Goal: Task Accomplishment & Management: Complete application form

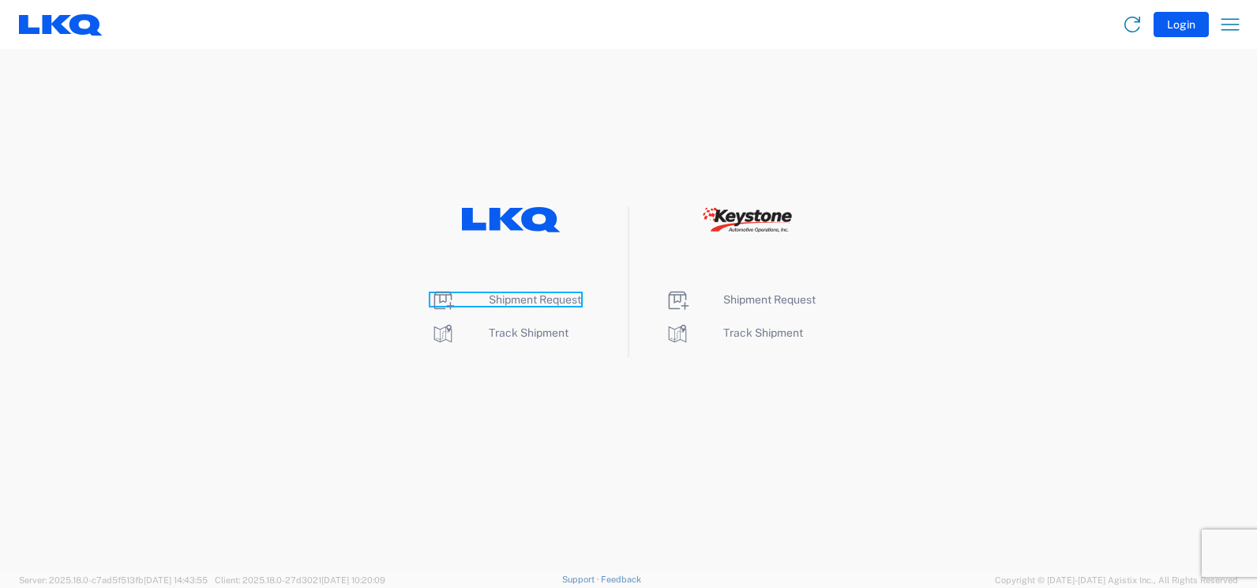
click at [533, 294] on span "Shipment Request" at bounding box center [535, 299] width 92 height 13
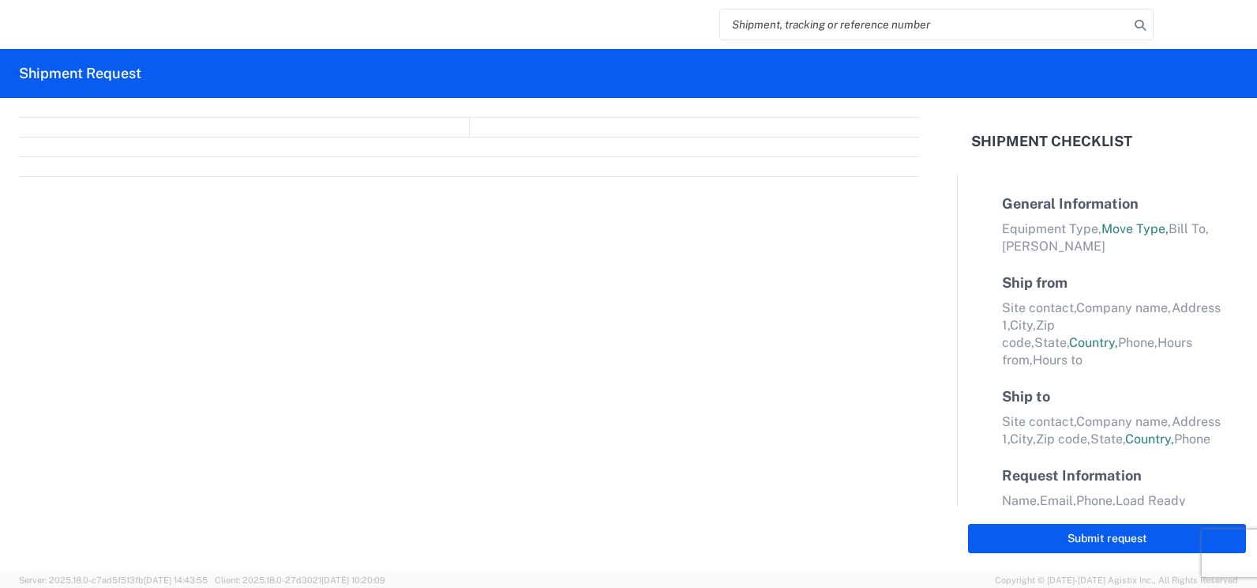
select select "FULL"
select select "LBS"
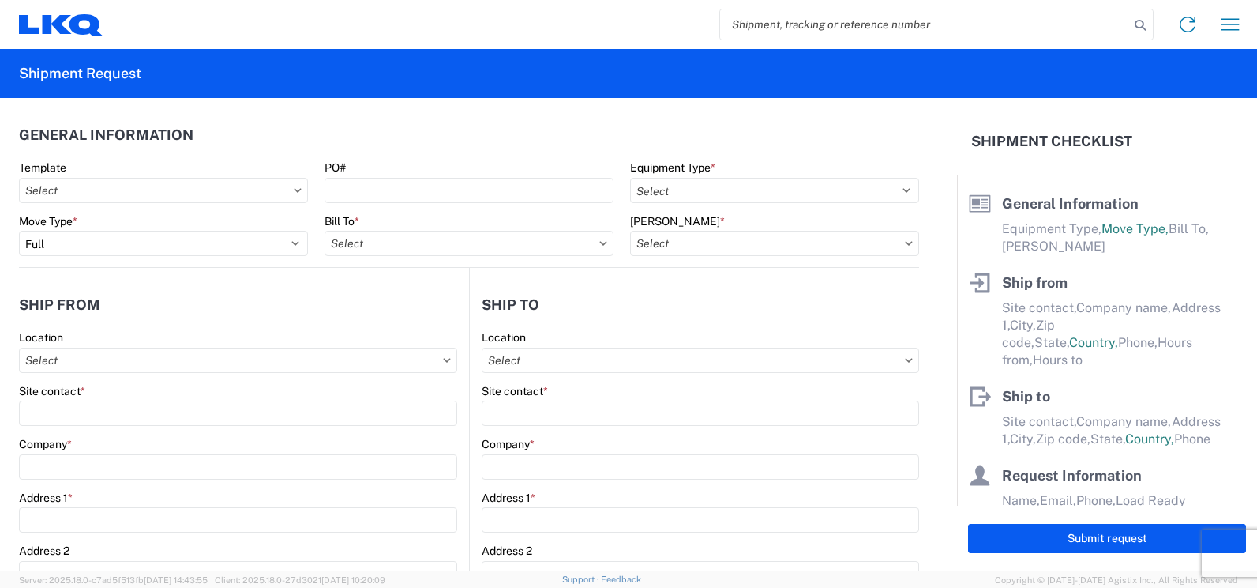
click at [294, 190] on icon at bounding box center [298, 190] width 8 height 5
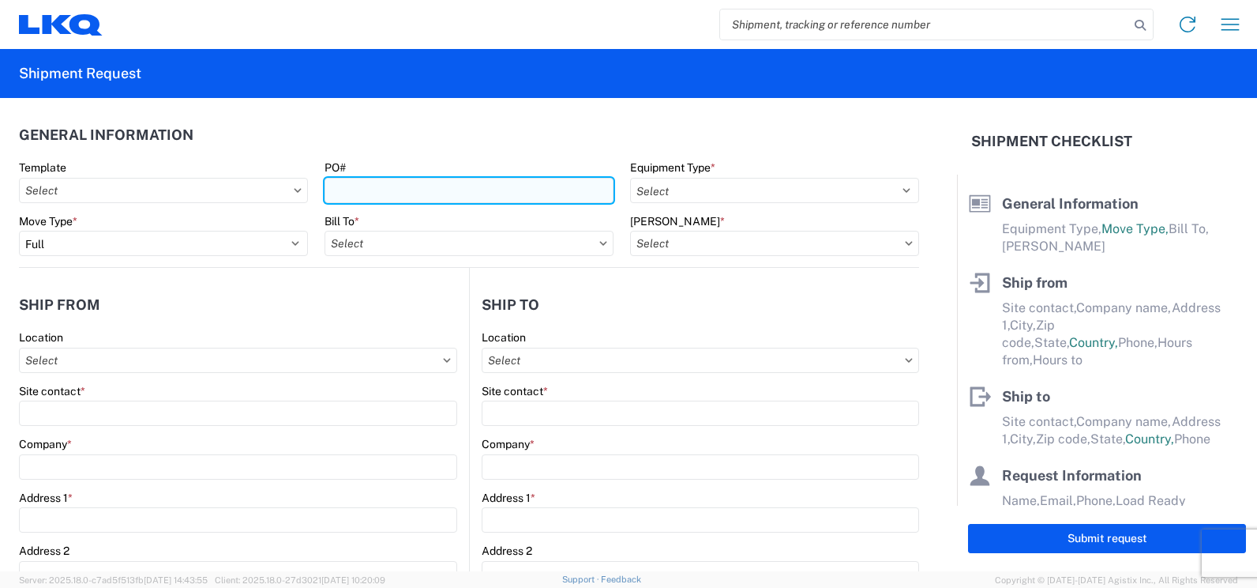
click at [353, 191] on input "PO#" at bounding box center [469, 190] width 289 height 25
type input "f"
type input "F0526027/F0526114"
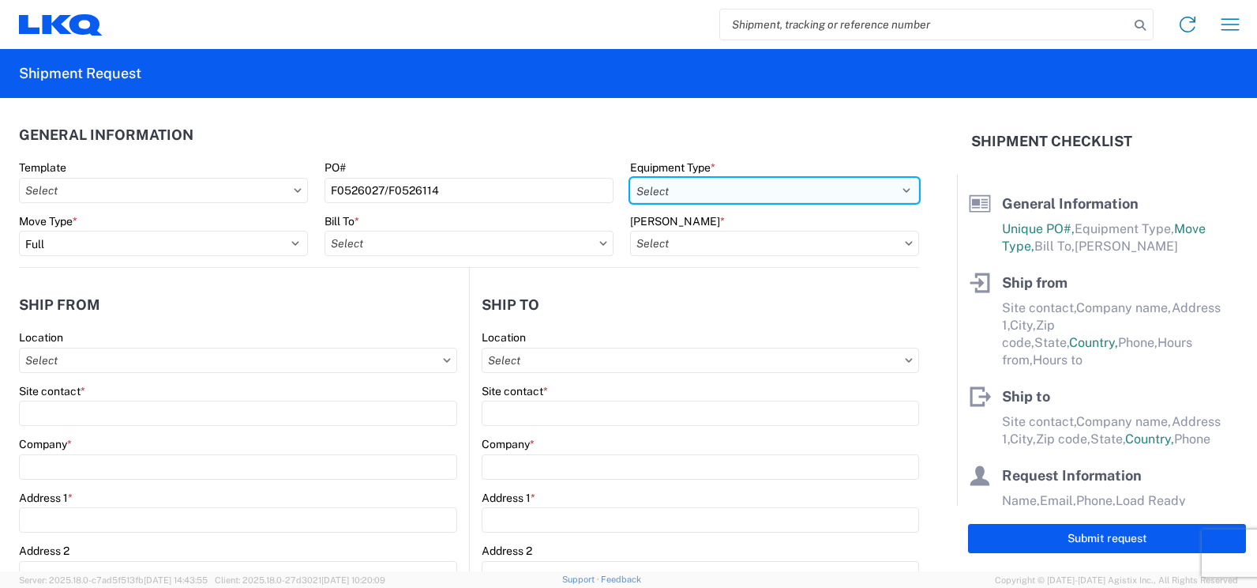
click at [889, 183] on select "Select 53’ Dry Van Flatbed Dropdeck (van) Lowboy (flatbed) Rail" at bounding box center [774, 190] width 289 height 25
select select "STDV"
click at [630, 178] on select "Select 53’ Dry Van Flatbed Dropdeck (van) Lowboy (flatbed) Rail" at bounding box center [774, 190] width 289 height 25
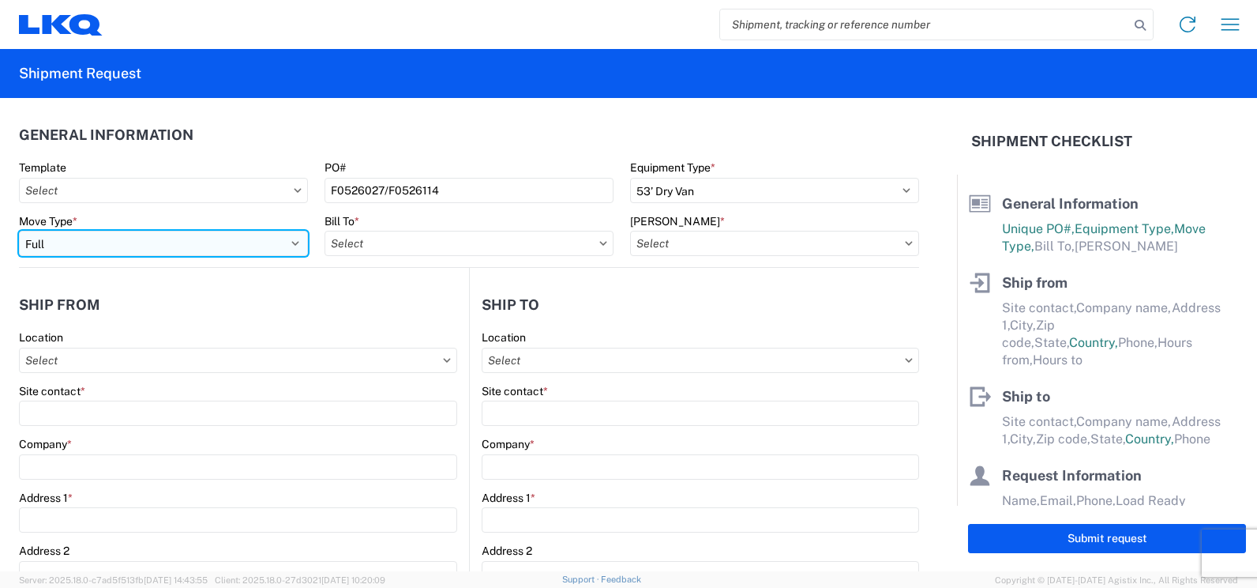
click at [301, 239] on select "Select Full Partial TL" at bounding box center [163, 243] width 289 height 25
select select "PARTIAL_TL"
click at [19, 231] on select "Select Full Partial TL" at bounding box center [163, 243] width 289 height 25
click at [286, 235] on select "Select Full Partial TL" at bounding box center [163, 243] width 289 height 25
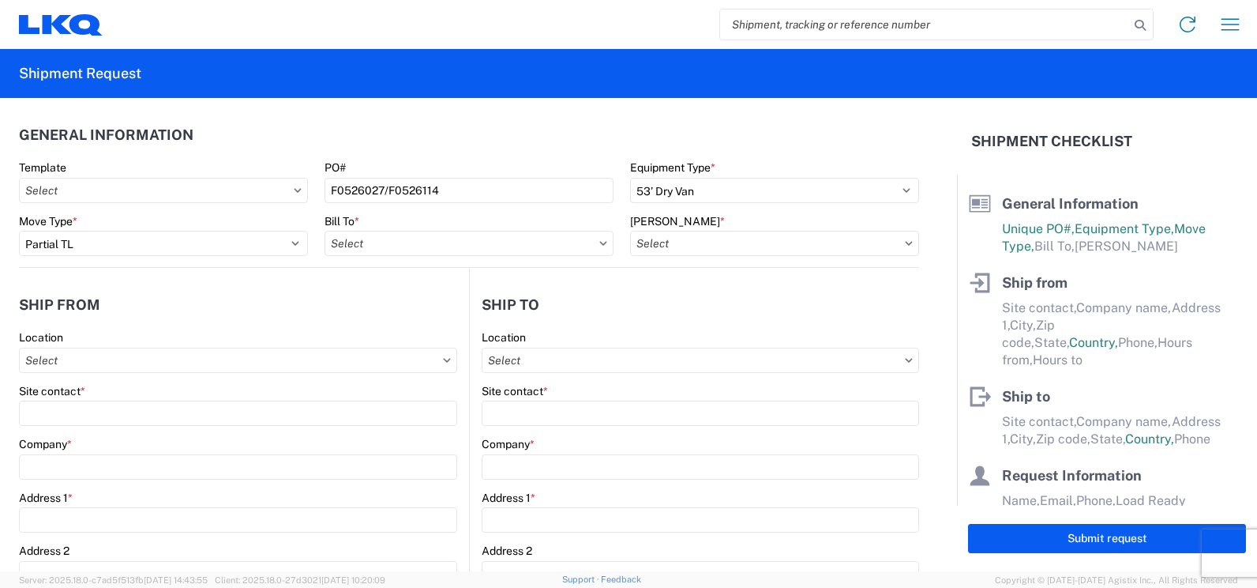
click at [600, 244] on icon at bounding box center [603, 243] width 7 height 4
click at [566, 241] on input "Bill To *" at bounding box center [469, 243] width 289 height 25
type input "3081"
click at [395, 309] on div "3081 - [GEOGRAPHIC_DATA] (081)" at bounding box center [463, 313] width 276 height 25
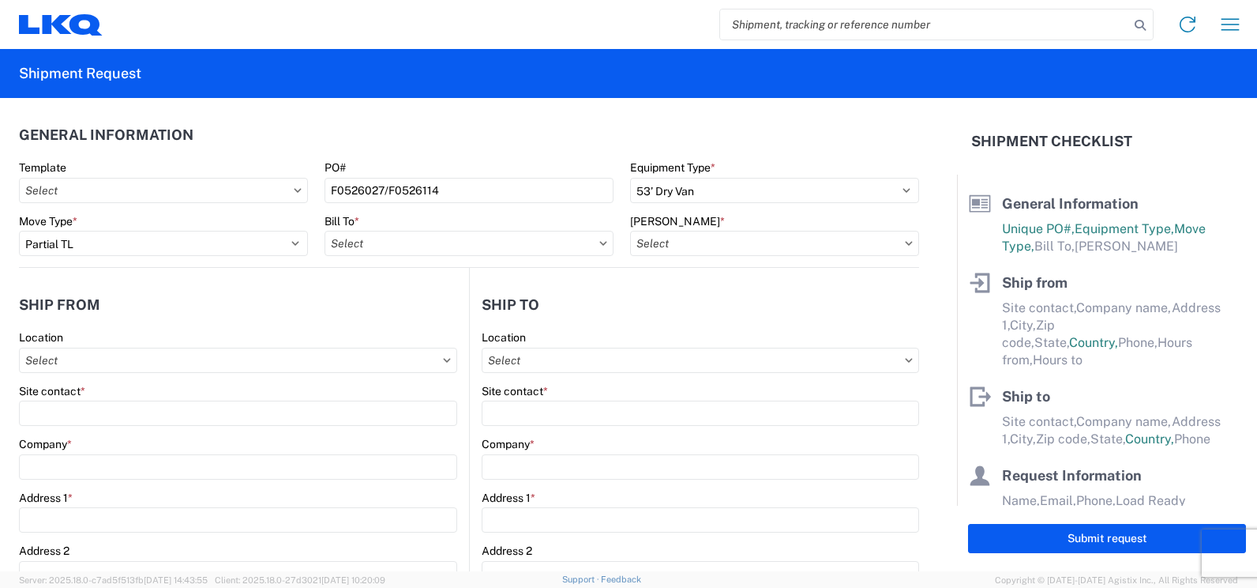
type input "3081 - [GEOGRAPHIC_DATA] (081)"
click at [806, 246] on input "[PERSON_NAME] *" at bounding box center [774, 243] width 289 height 25
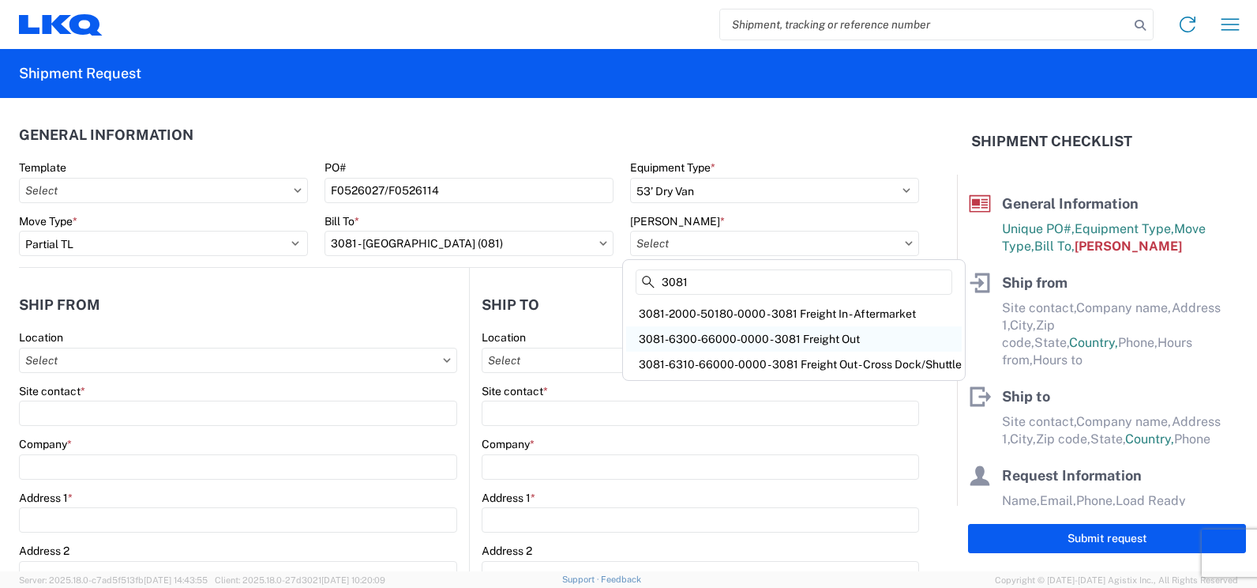
type input "3081"
click at [764, 336] on div "3081-6300-66000-0000 - 3081 Freight Out" at bounding box center [794, 338] width 336 height 25
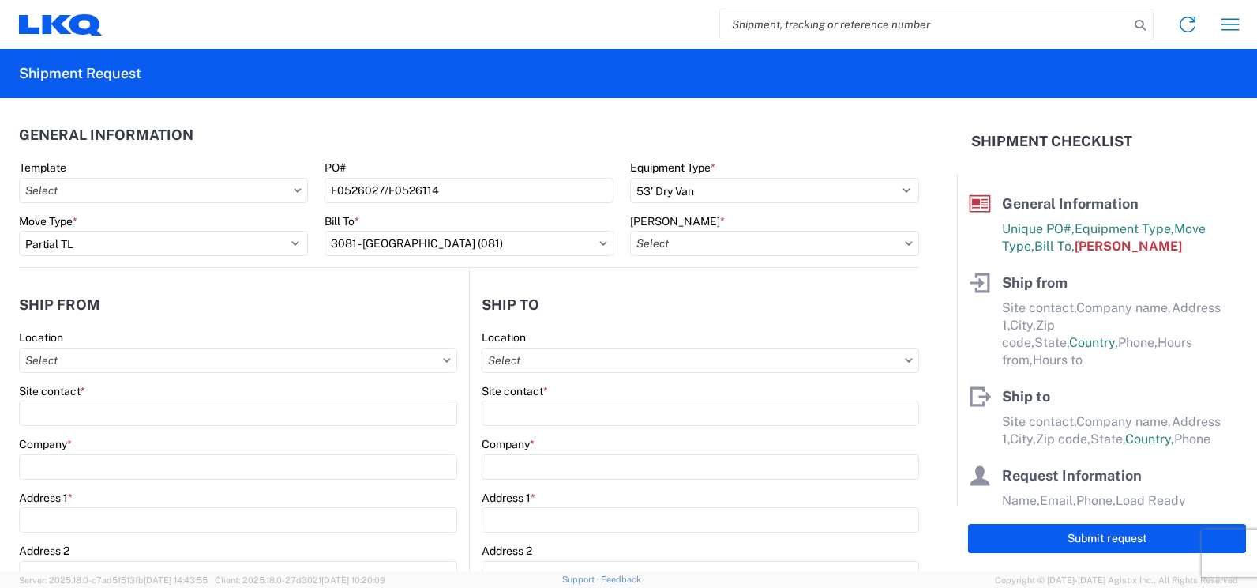
type input "3081-6300-66000-0000 - 3081 Freight Out"
click at [470, 314] on header "Ship to" at bounding box center [694, 305] width 449 height 36
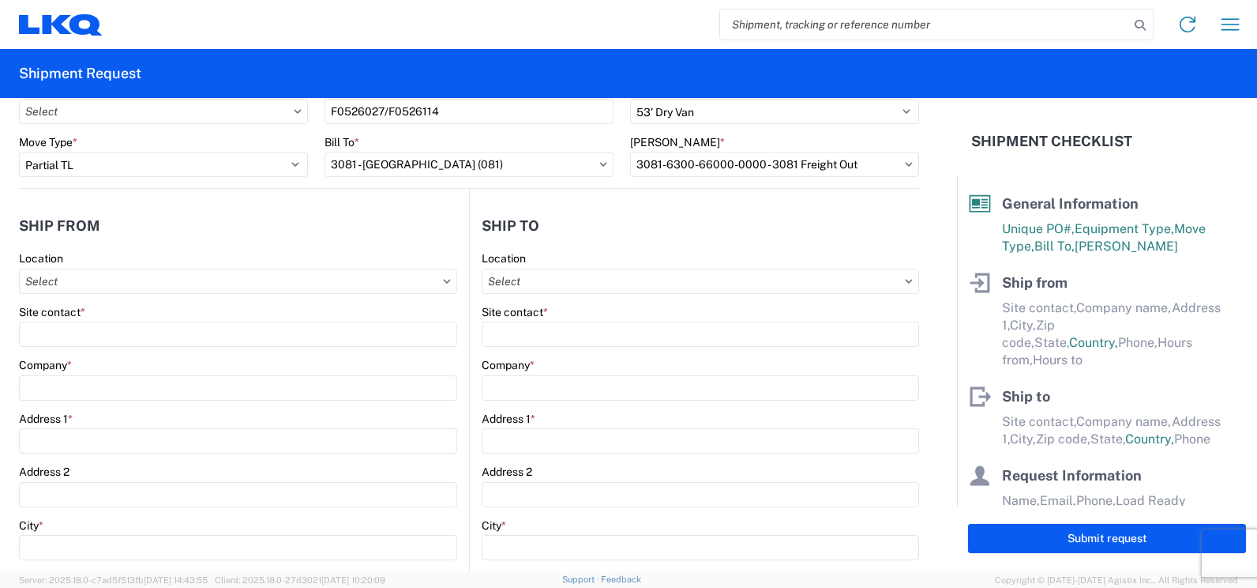
scroll to position [118, 0]
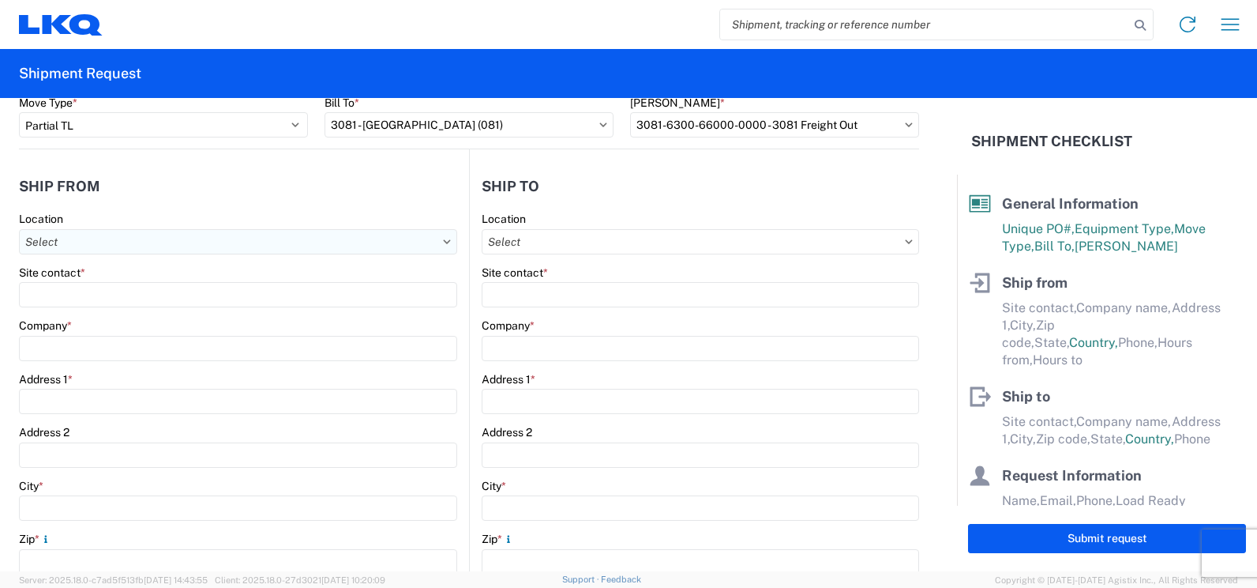
click at [412, 242] on input "Location" at bounding box center [238, 241] width 438 height 25
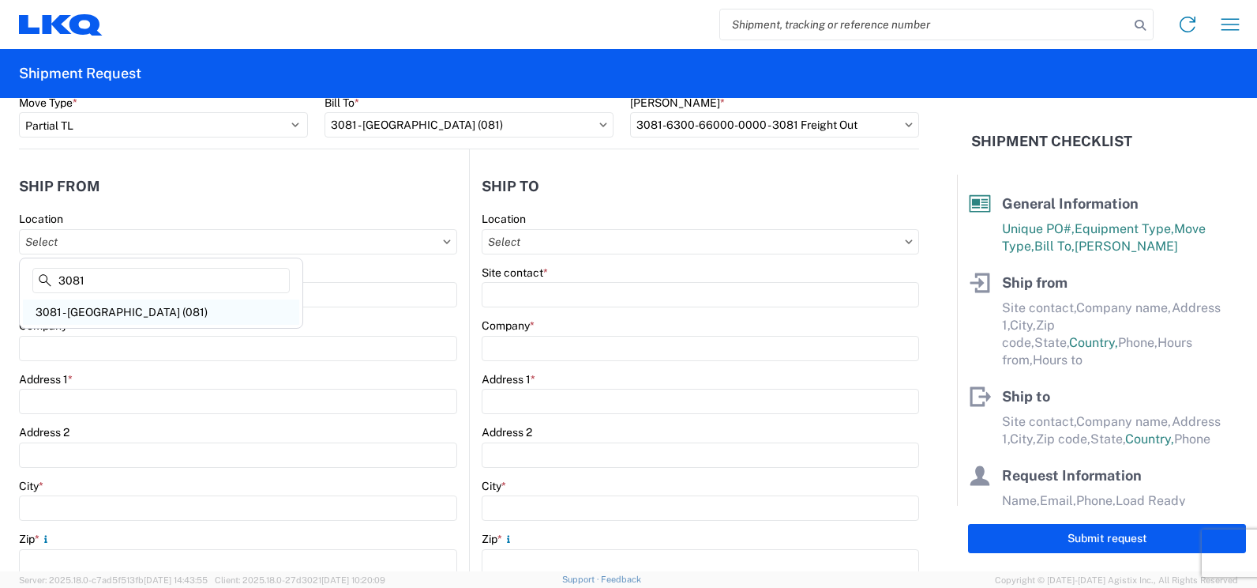
type input "3081"
click at [137, 305] on div "3081 - [GEOGRAPHIC_DATA] (081)" at bounding box center [161, 311] width 276 height 25
type input "3081 - [GEOGRAPHIC_DATA] (081)"
type input "LKQ Corporation"
type input "[STREET_ADDRESS]"
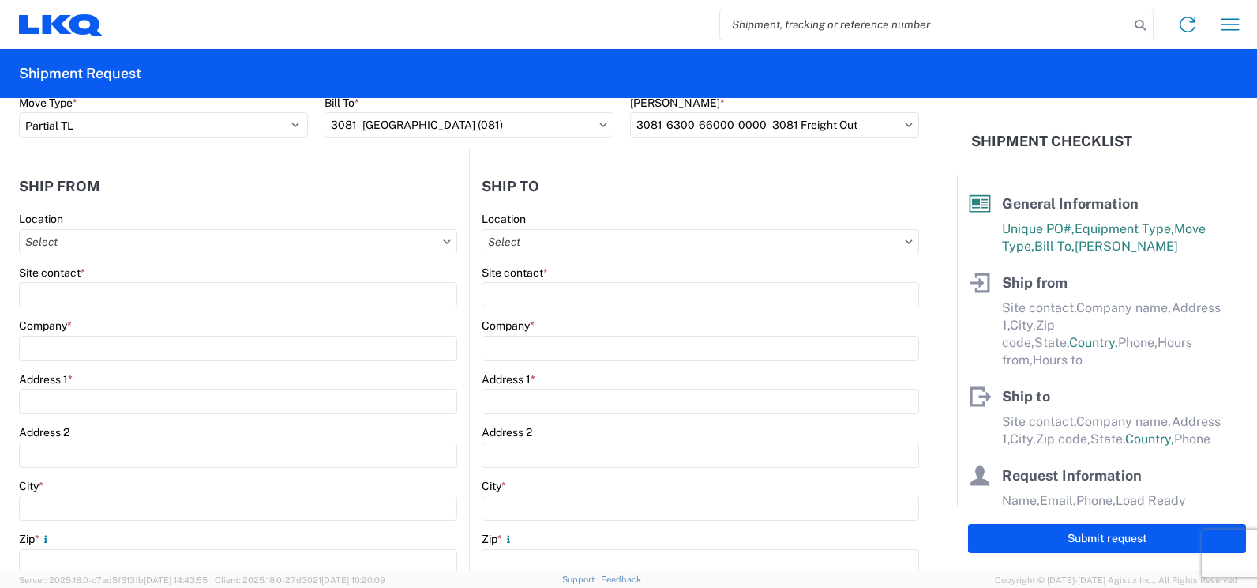
type input "Medley"
type input "33178"
select select "FL"
select select "US"
type input "[PHONE_NUMBER]"
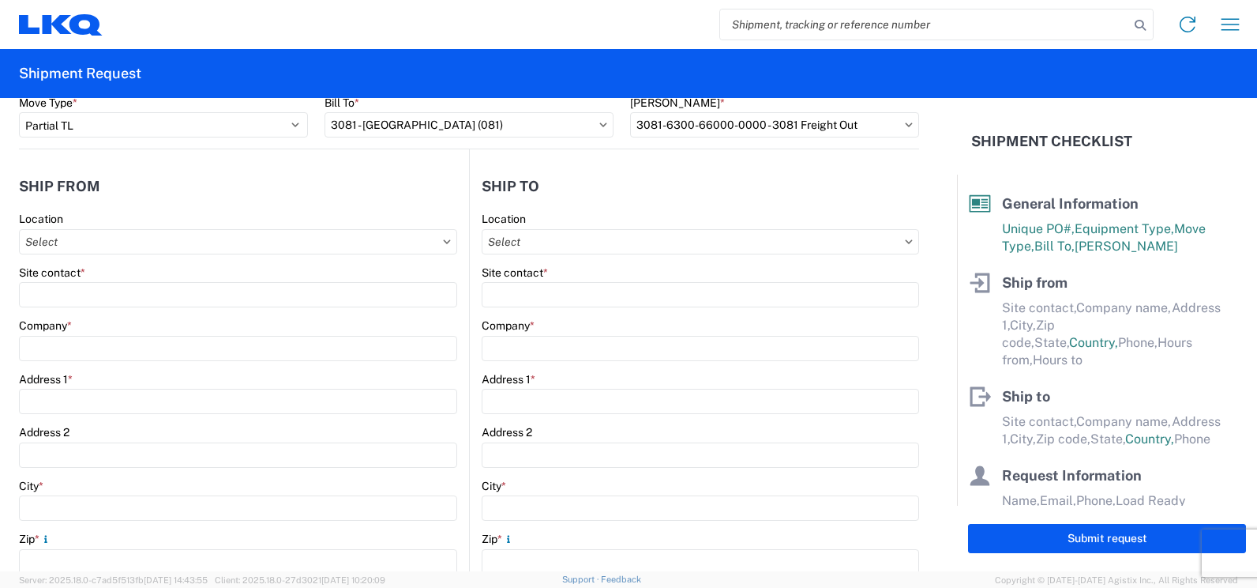
type input "08:30"
type input "19:00"
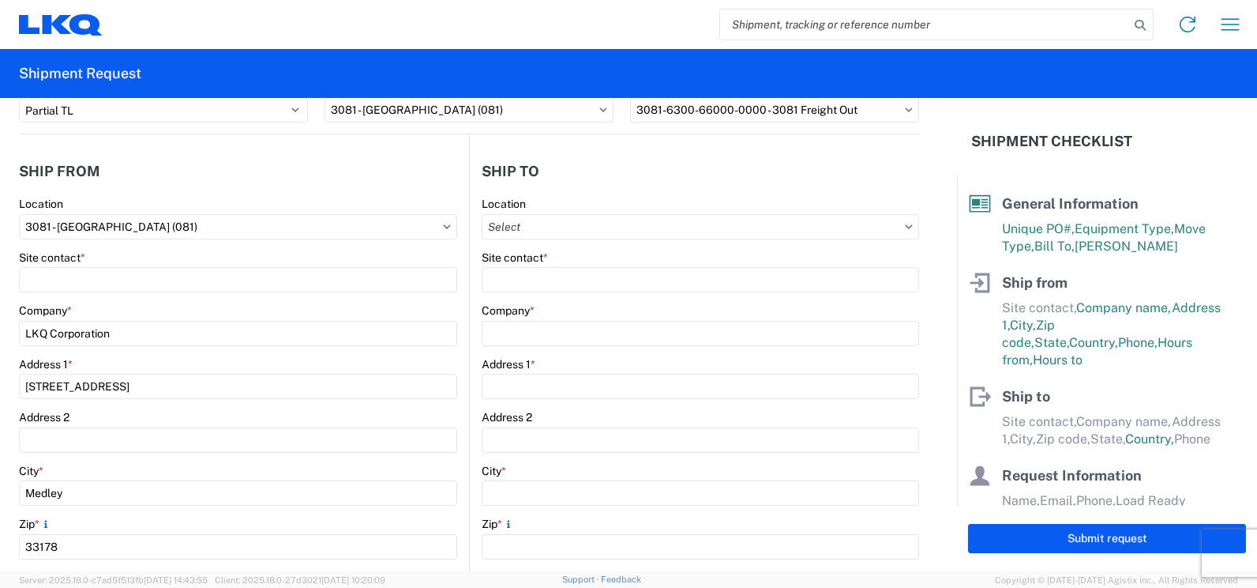
scroll to position [138, 0]
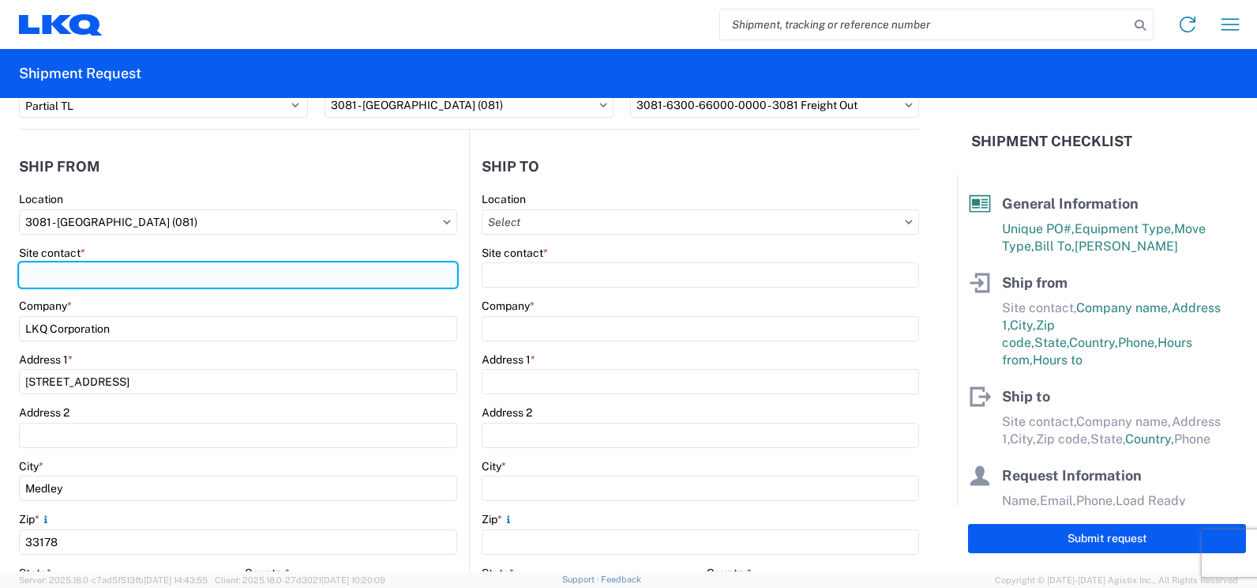
click at [138, 280] on input "Site contact *" at bounding box center [238, 274] width 438 height 25
type input "[PERSON_NAME]"
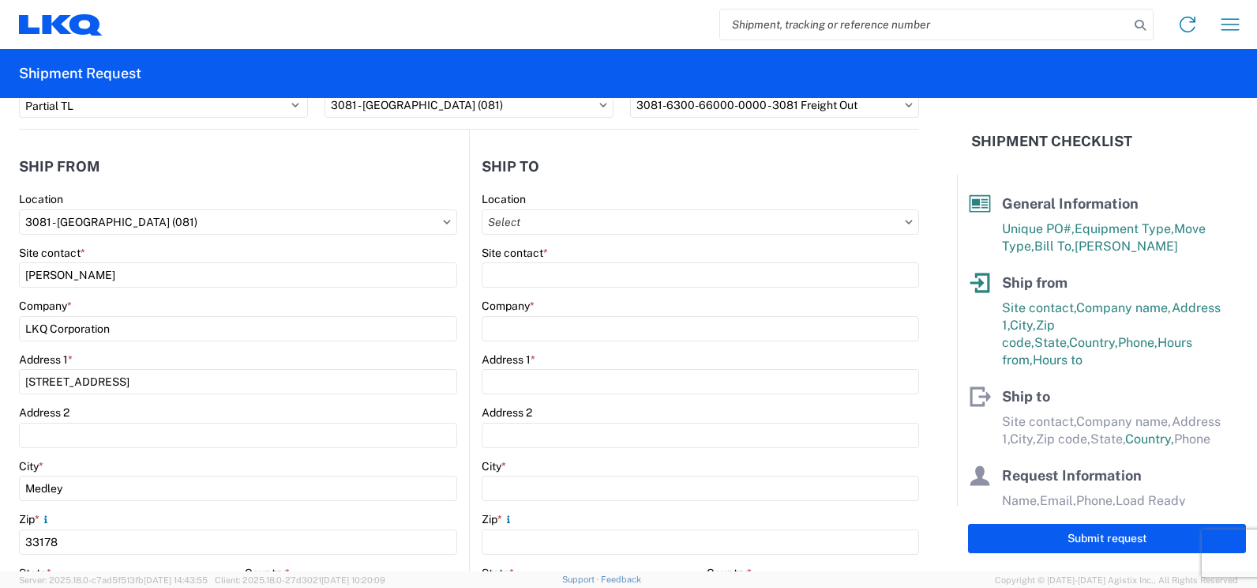
click at [457, 310] on main "3081 Location 3081 - [GEOGRAPHIC_DATA] (081) Site contact * [PERSON_NAME] Compa…" at bounding box center [244, 503] width 450 height 623
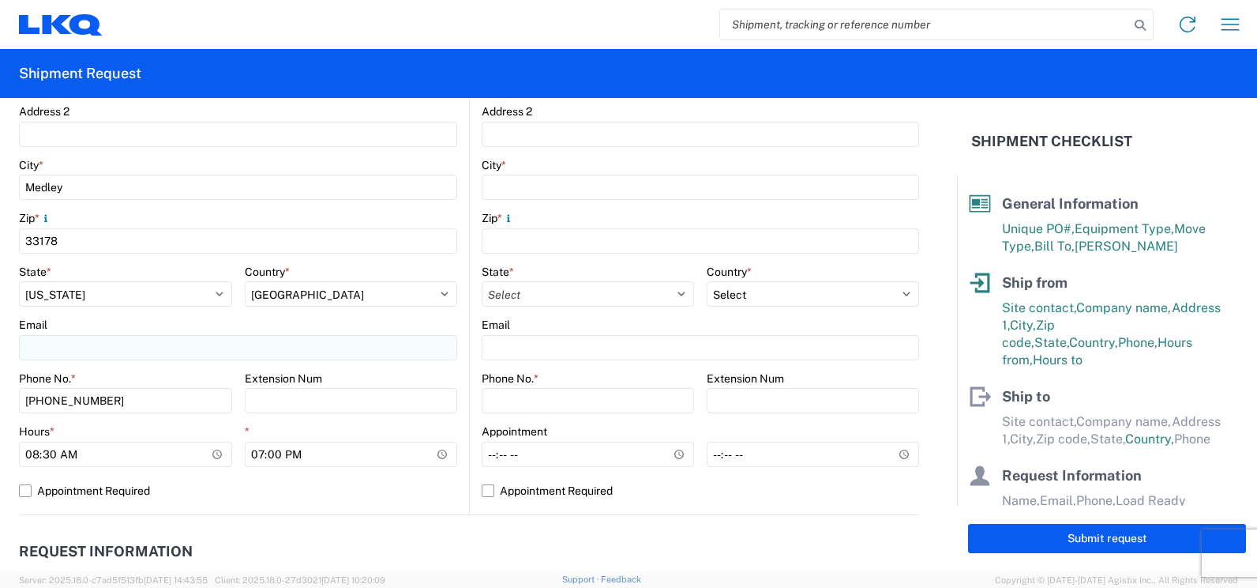
scroll to position [434, 0]
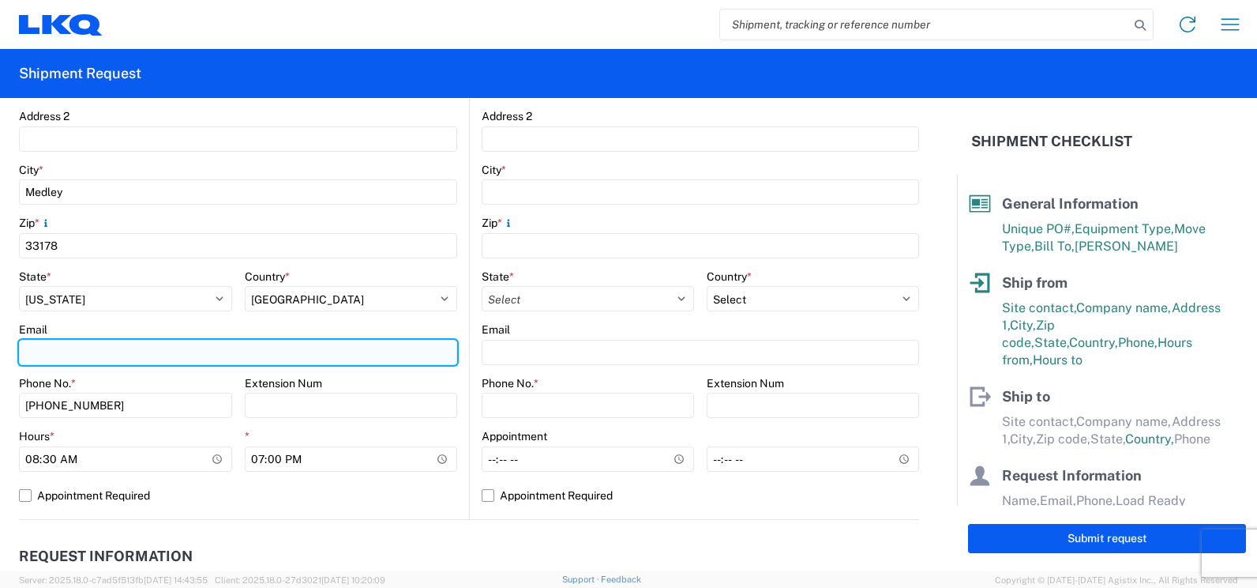
click at [148, 347] on input "Email" at bounding box center [238, 352] width 438 height 25
type input "[PERSON_NAME][EMAIL_ADDRESS][PERSON_NAME][DOMAIN_NAME]"
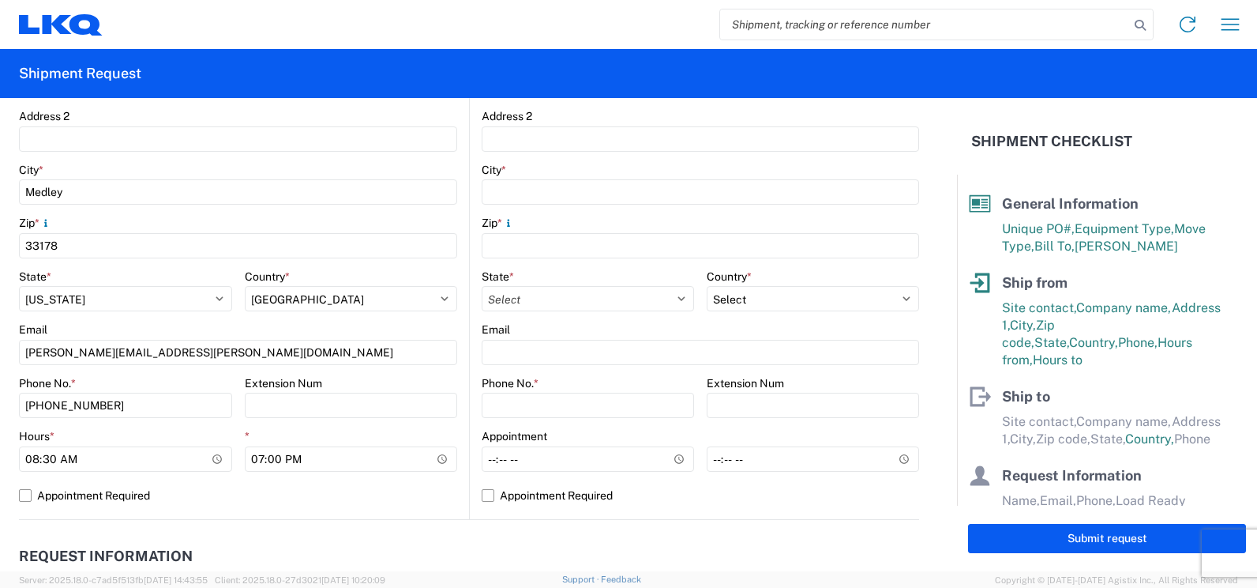
click at [461, 370] on main "3081 Location 3081 - [GEOGRAPHIC_DATA] (081) Site contact * [PERSON_NAME] Compa…" at bounding box center [244, 207] width 450 height 623
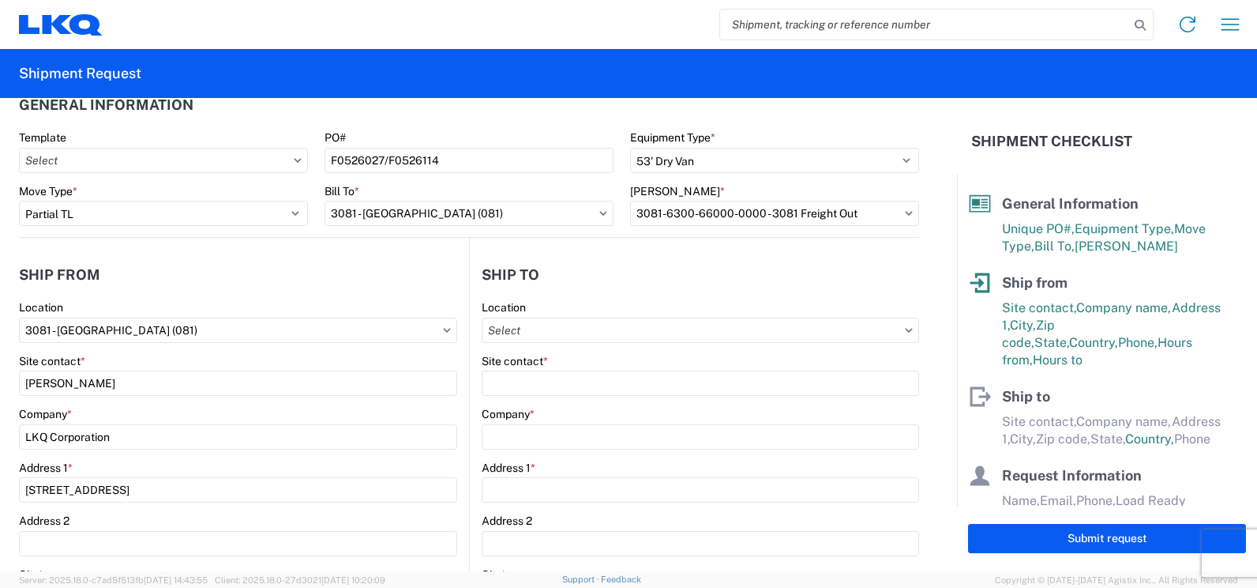
scroll to position [0, 0]
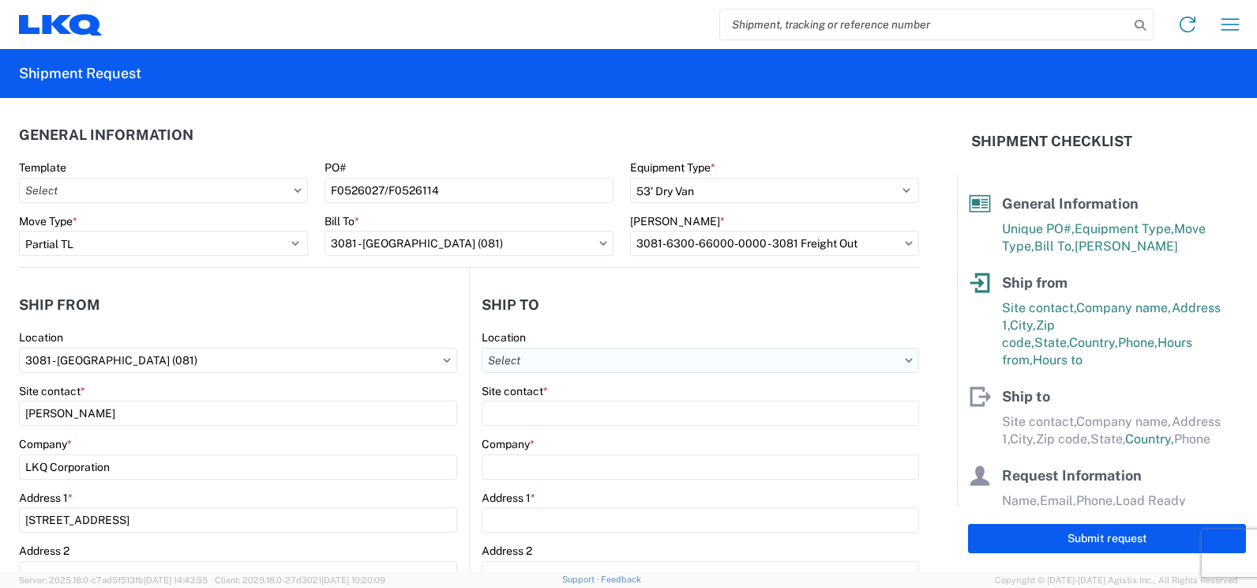
click at [573, 368] on input "Location" at bounding box center [701, 360] width 438 height 25
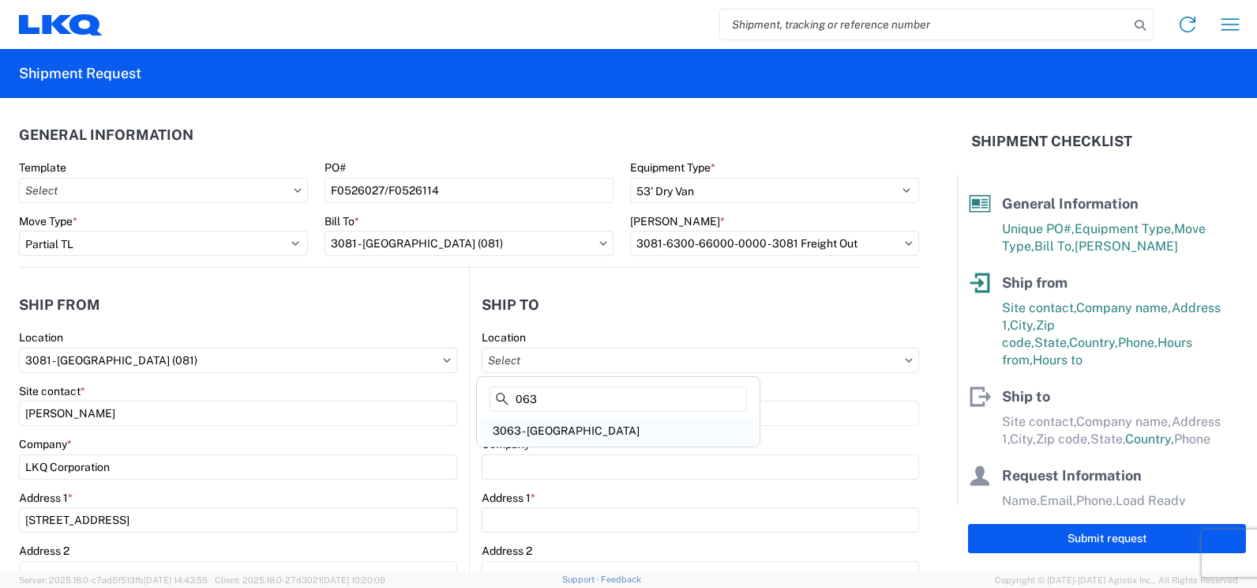
type input "063"
click at [551, 434] on div "3063 - [GEOGRAPHIC_DATA]" at bounding box center [618, 430] width 276 height 25
type input "3063 - [GEOGRAPHIC_DATA]"
type input "[GEOGRAPHIC_DATA]"
type input "[STREET_ADDRESS]"
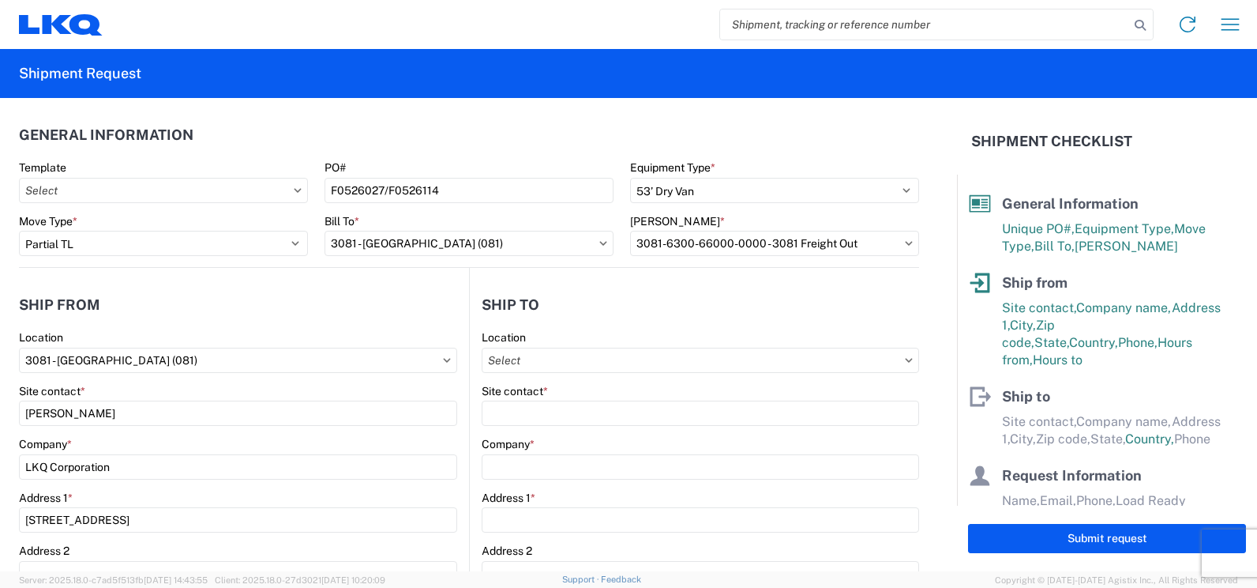
type input "Ste 200"
type input "[GEOGRAPHIC_DATA]"
type input "75050"
select select "US"
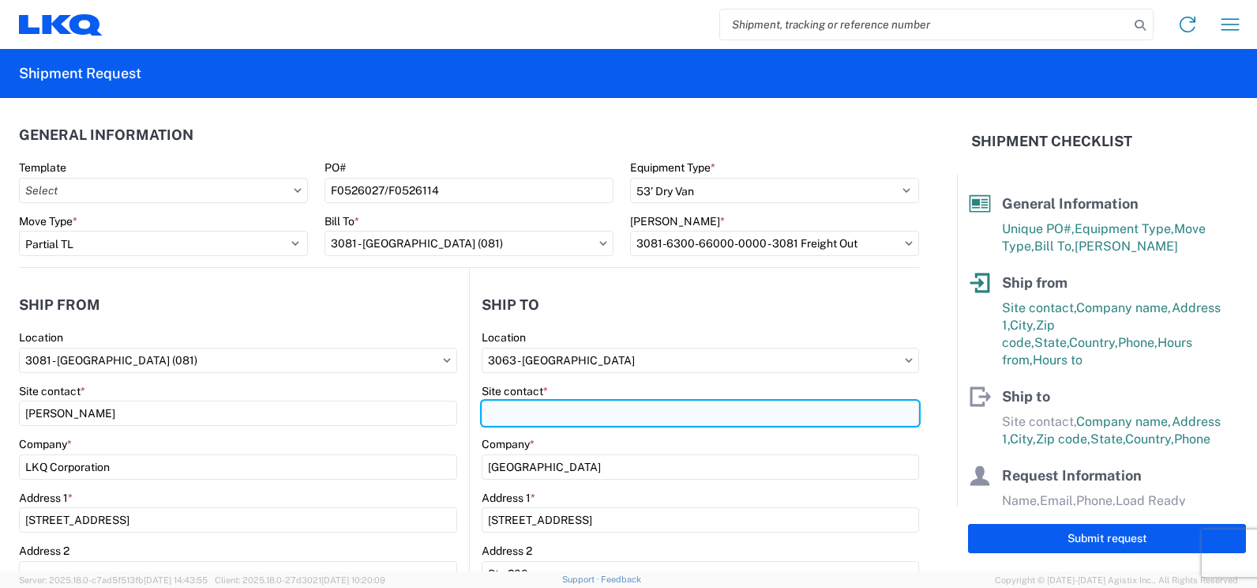
click at [531, 418] on input "Site contact *" at bounding box center [701, 412] width 438 height 25
type input "w"
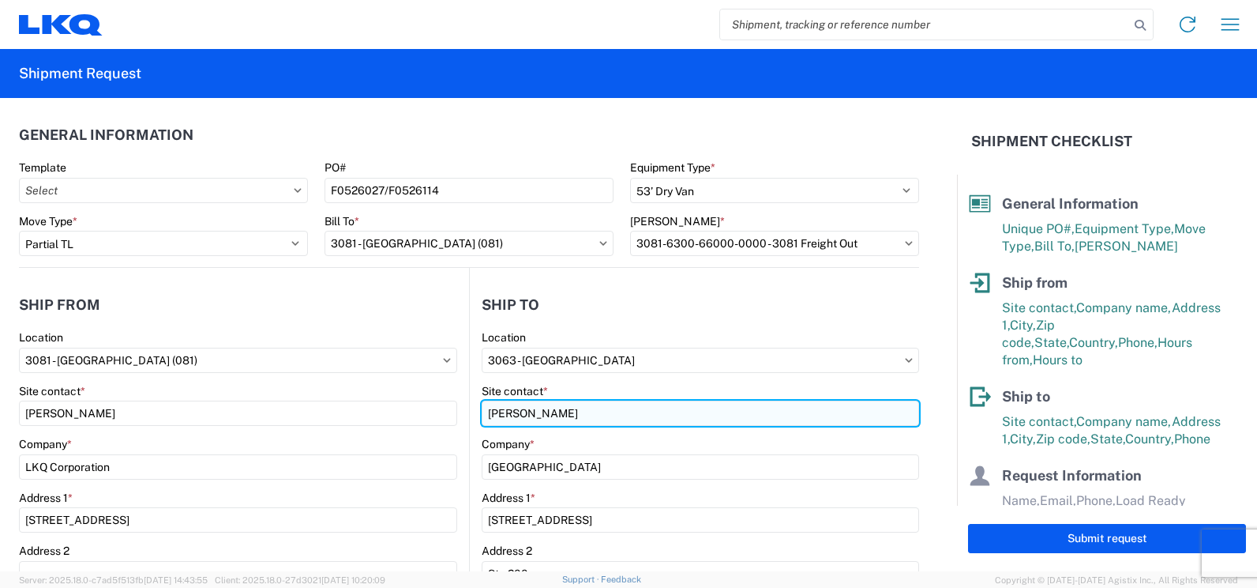
click at [596, 412] on input "[PERSON_NAME]" at bounding box center [701, 412] width 438 height 25
type input "[PERSON_NAME]"
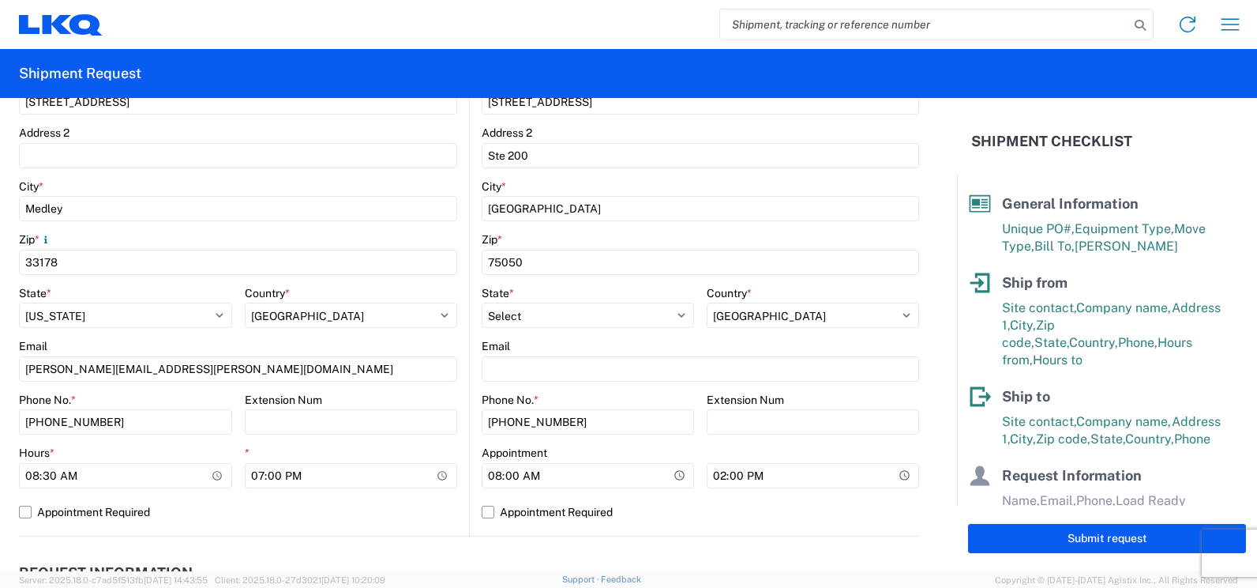
scroll to position [454, 0]
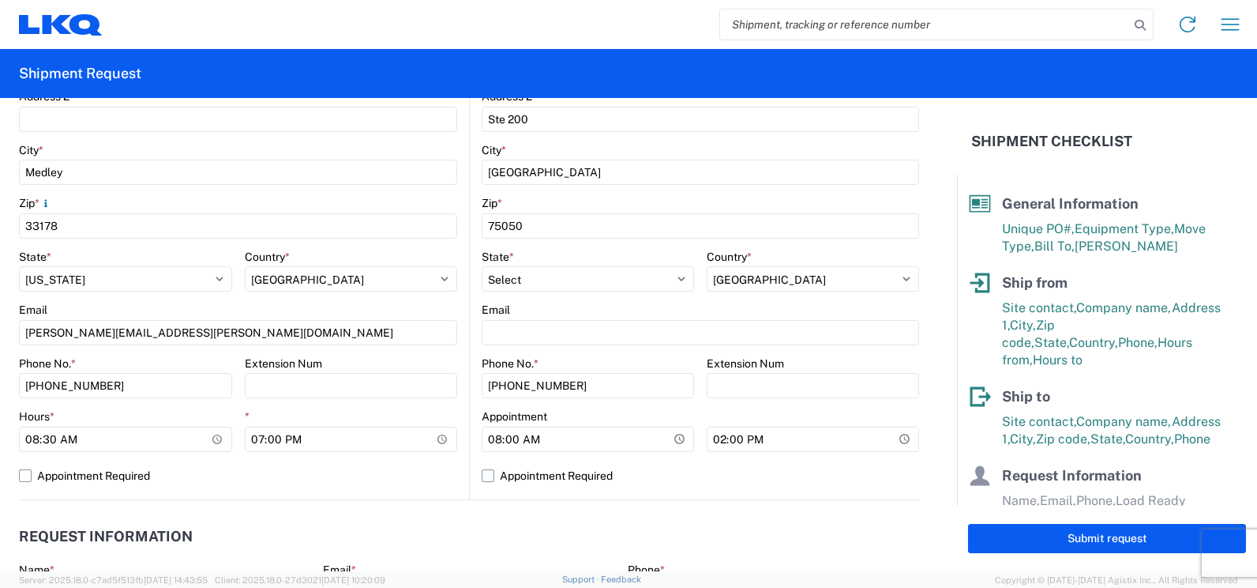
click at [484, 468] on label "Appointment Required" at bounding box center [701, 475] width 438 height 25
click at [0, 0] on input "Appointment Required" at bounding box center [0, 0] width 0 height 0
select select "US"
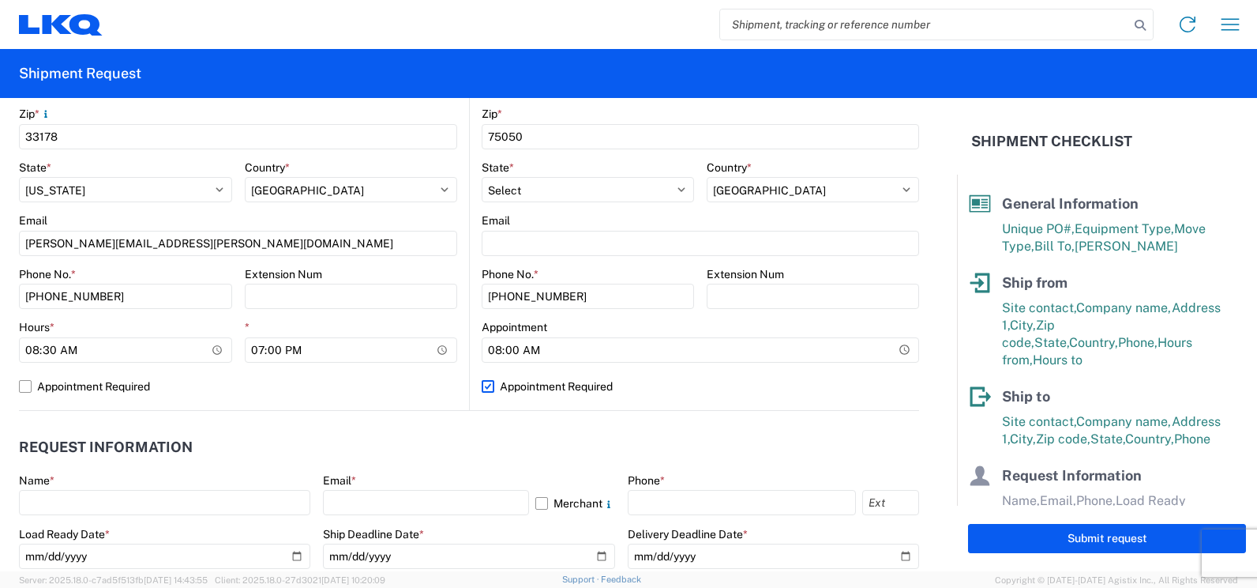
scroll to position [553, 0]
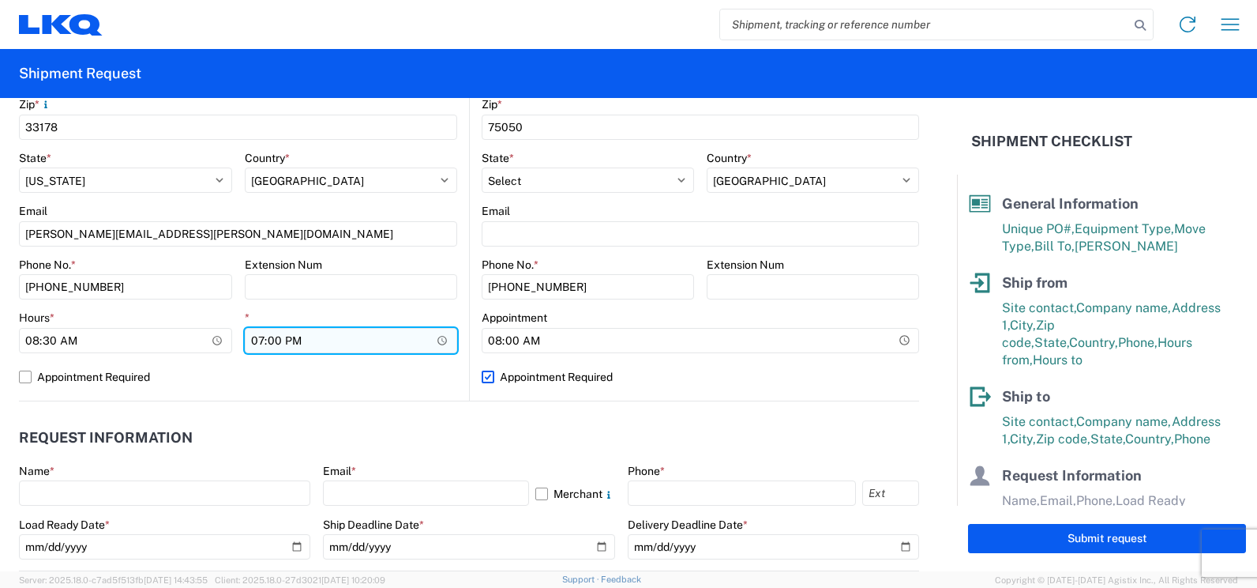
click at [439, 345] on input "19:00" at bounding box center [351, 340] width 213 height 25
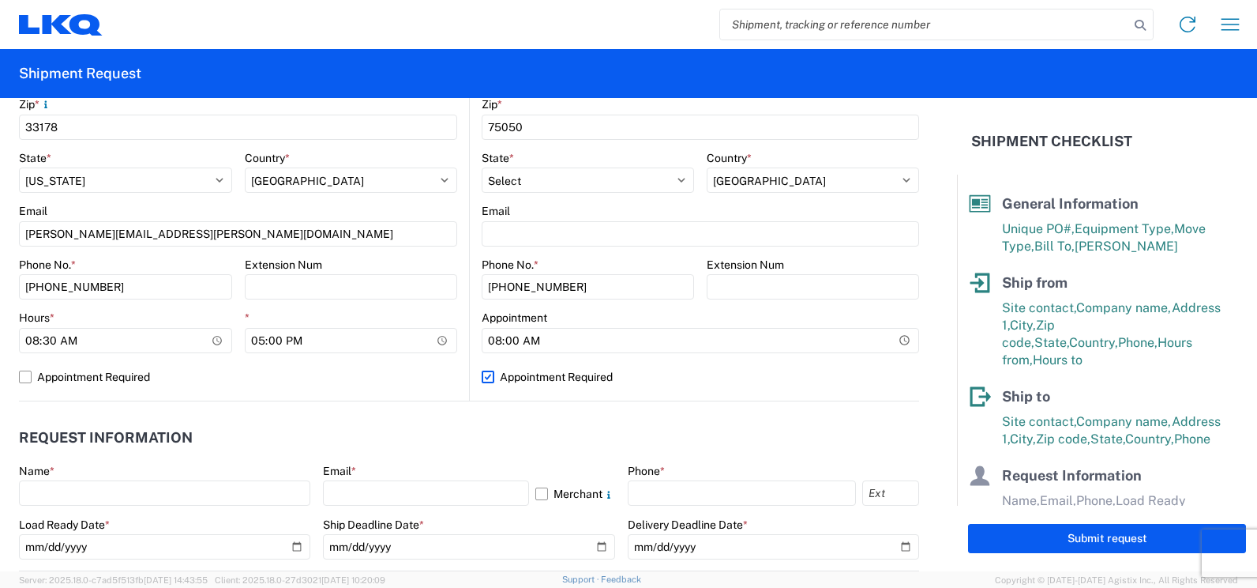
type input "17:00"
click at [430, 439] on header "Request Information" at bounding box center [469, 438] width 900 height 36
click at [438, 430] on header "Request Information" at bounding box center [469, 438] width 900 height 36
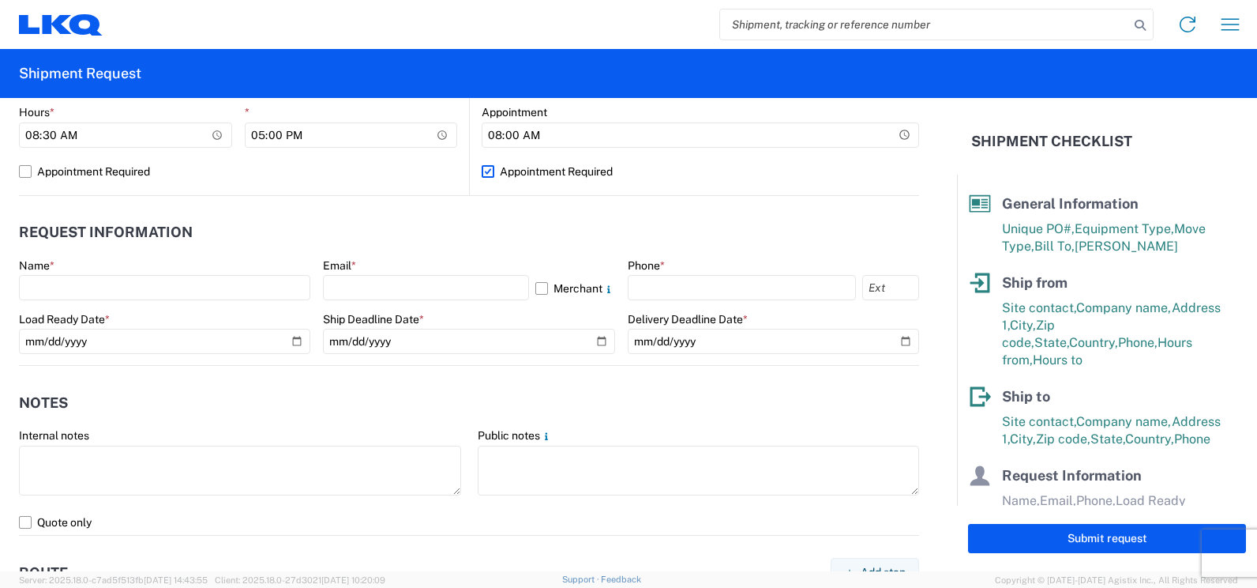
scroll to position [770, 0]
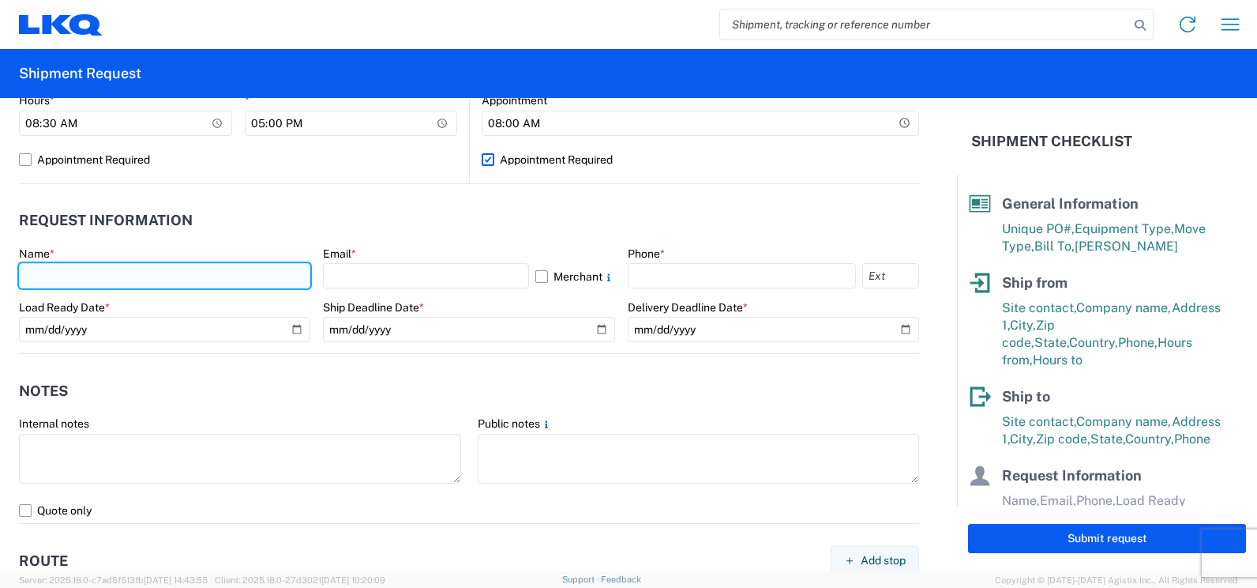
click at [156, 269] on input "text" at bounding box center [164, 275] width 291 height 25
type input "[PERSON_NAME]"
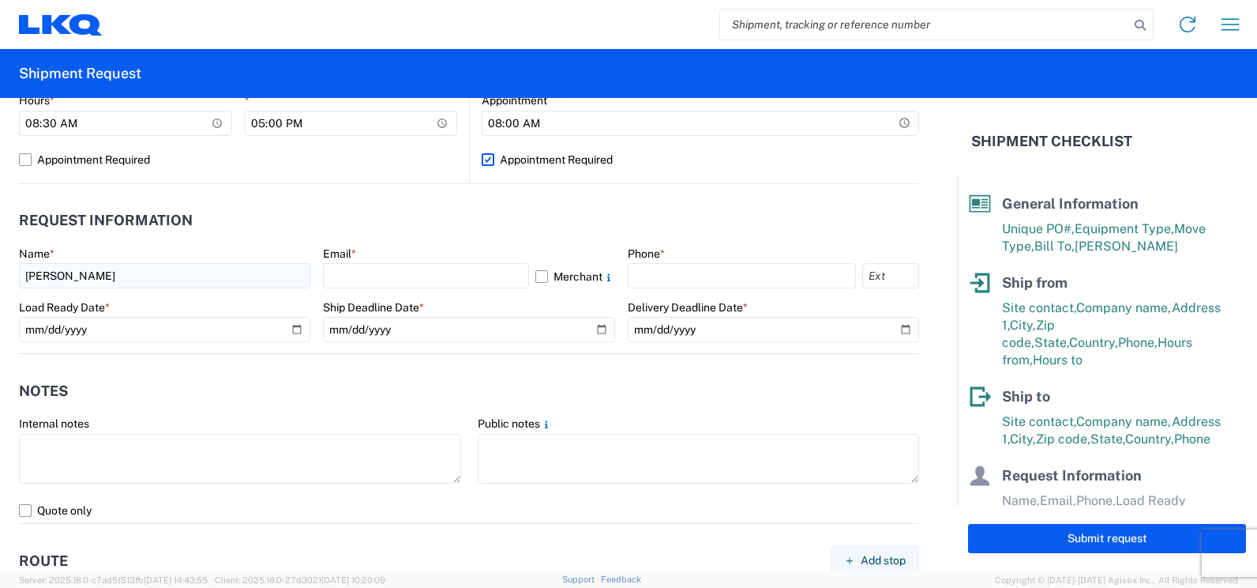
type input "unit 1"
select select "FL"
type input "[PERSON_NAME][EMAIL_ADDRESS][PERSON_NAME][DOMAIN_NAME]"
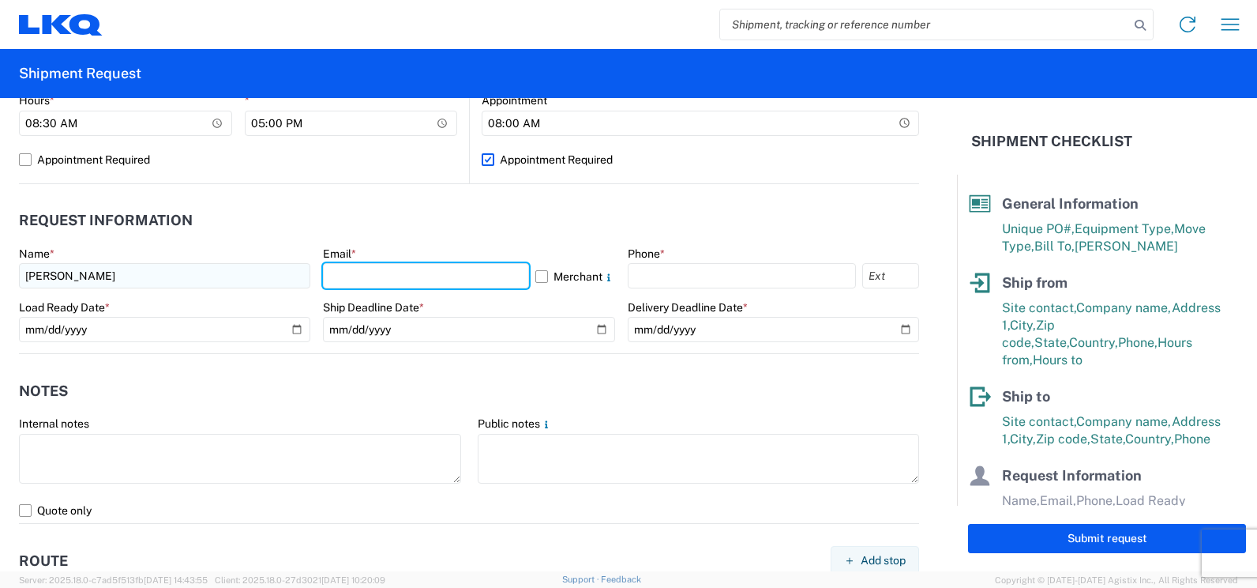
type input "[PERSON_NAME][EMAIL_ADDRESS][PERSON_NAME][DOMAIN_NAME]"
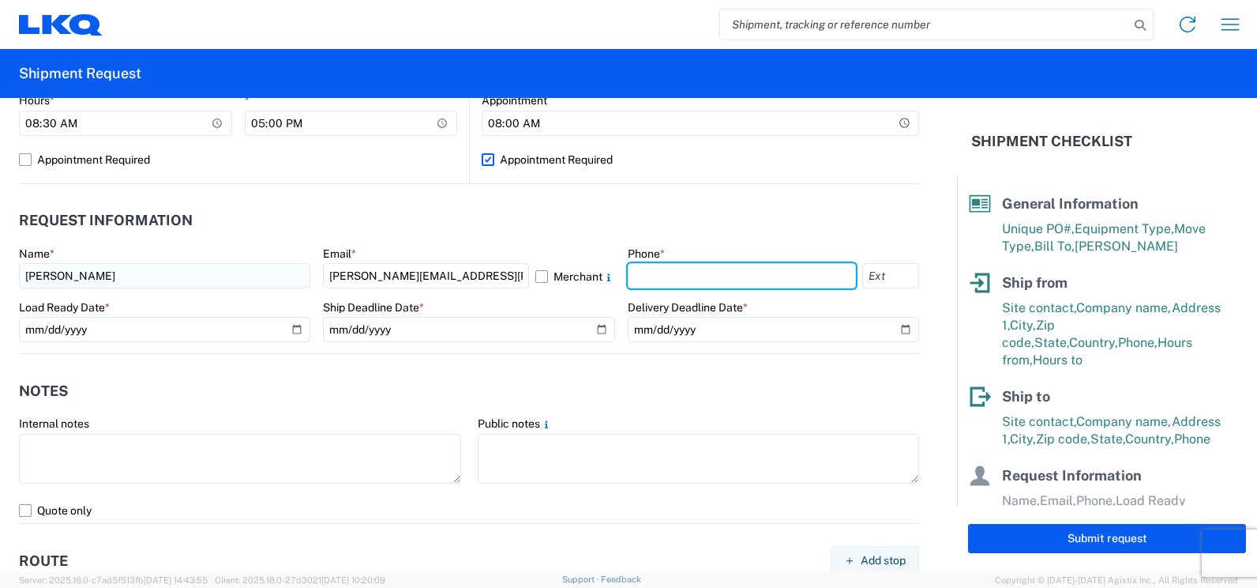
type input "3055251737"
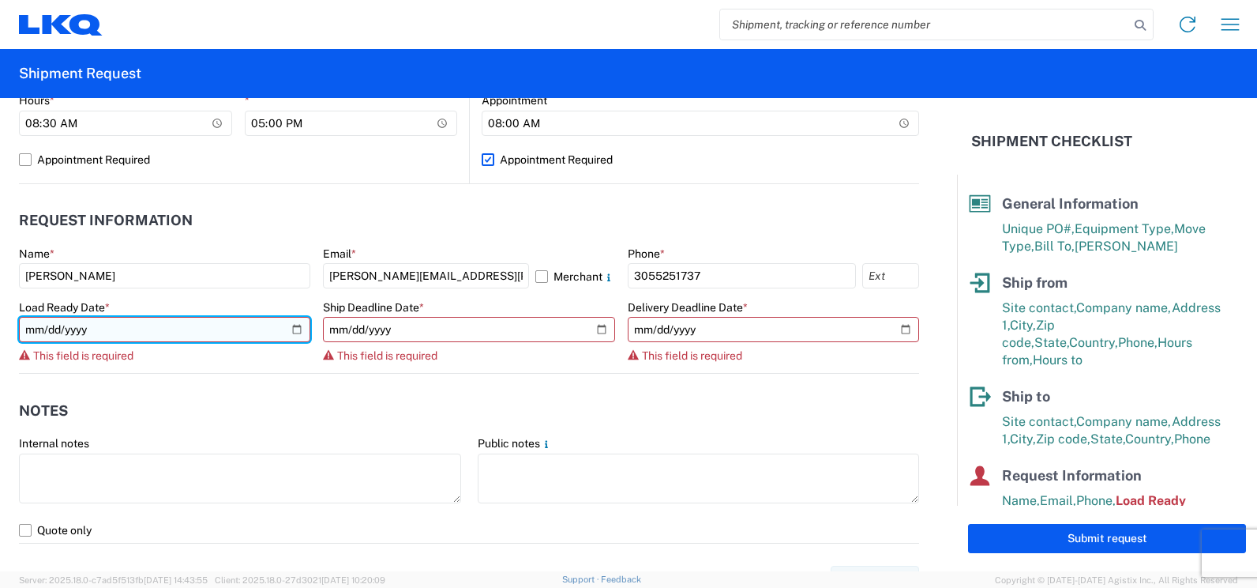
click at [121, 336] on input "date" at bounding box center [164, 329] width 291 height 25
click at [188, 329] on input "date" at bounding box center [164, 329] width 291 height 25
click at [290, 329] on input "date" at bounding box center [164, 329] width 291 height 25
type input "[DATE]"
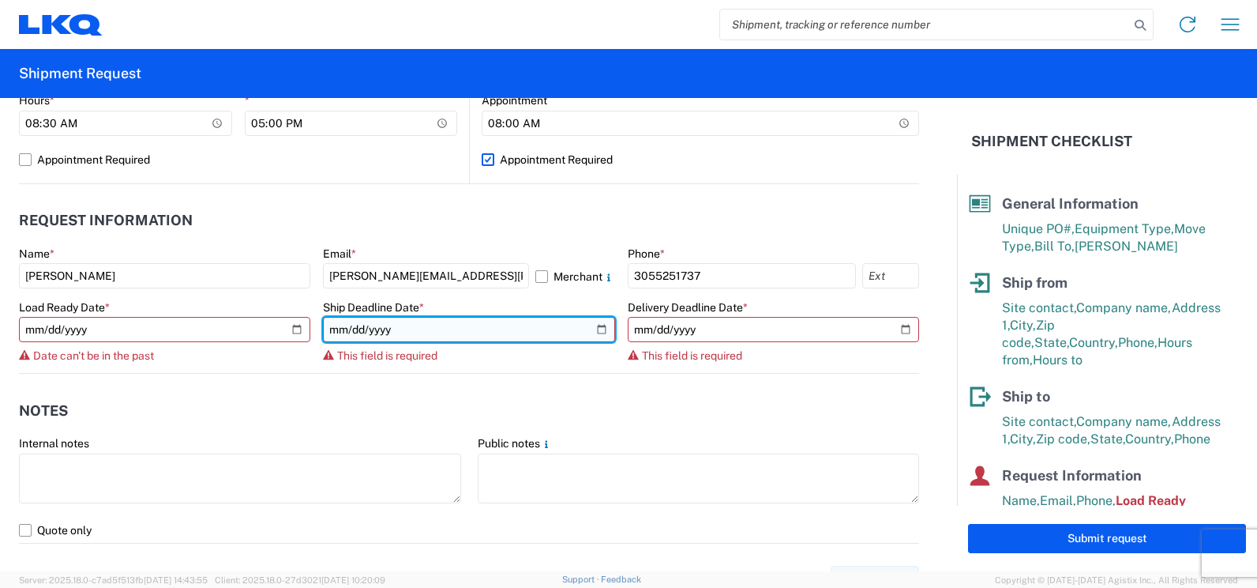
click at [591, 328] on input "date" at bounding box center [468, 329] width 291 height 25
type input "[DATE]"
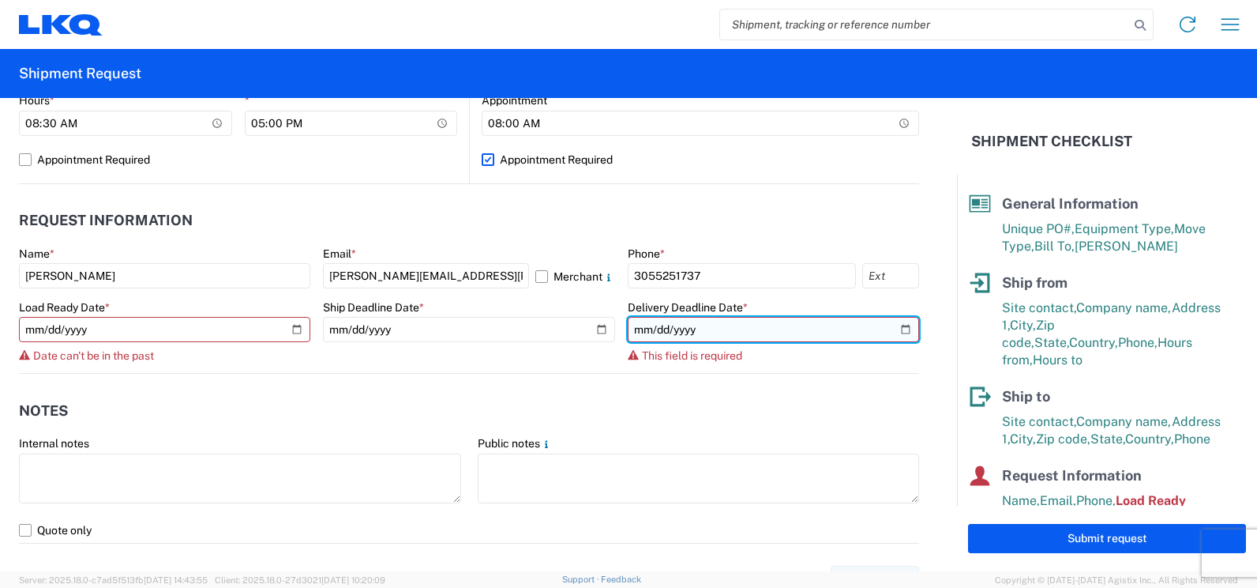
click at [899, 327] on input "date" at bounding box center [773, 329] width 291 height 25
type input "[DATE]"
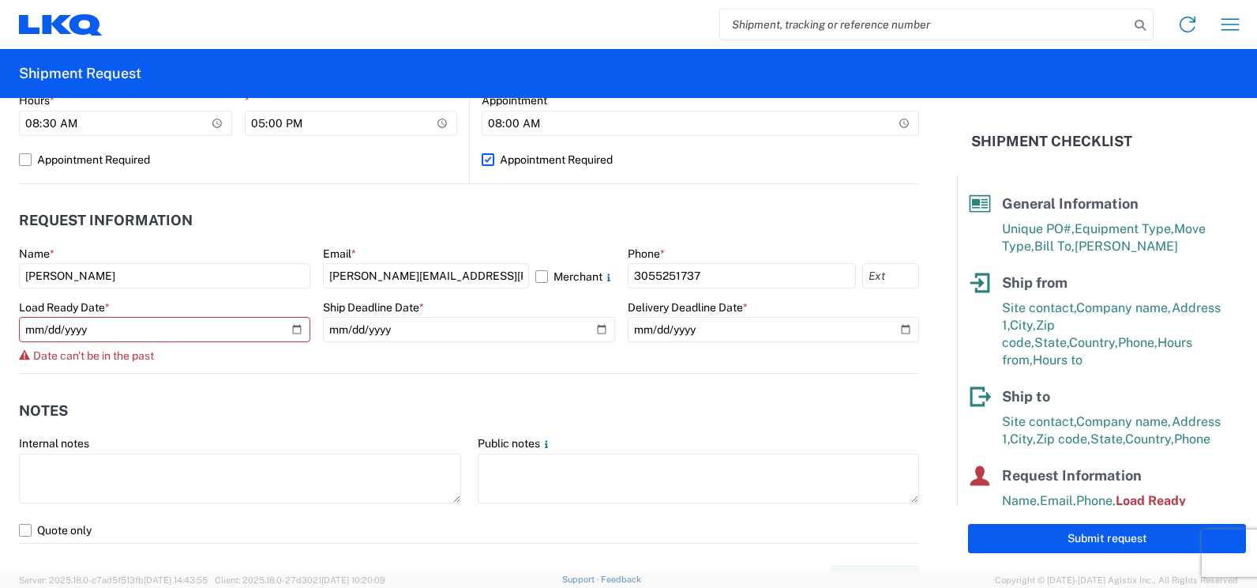
click at [766, 396] on header "Notes" at bounding box center [469, 411] width 900 height 36
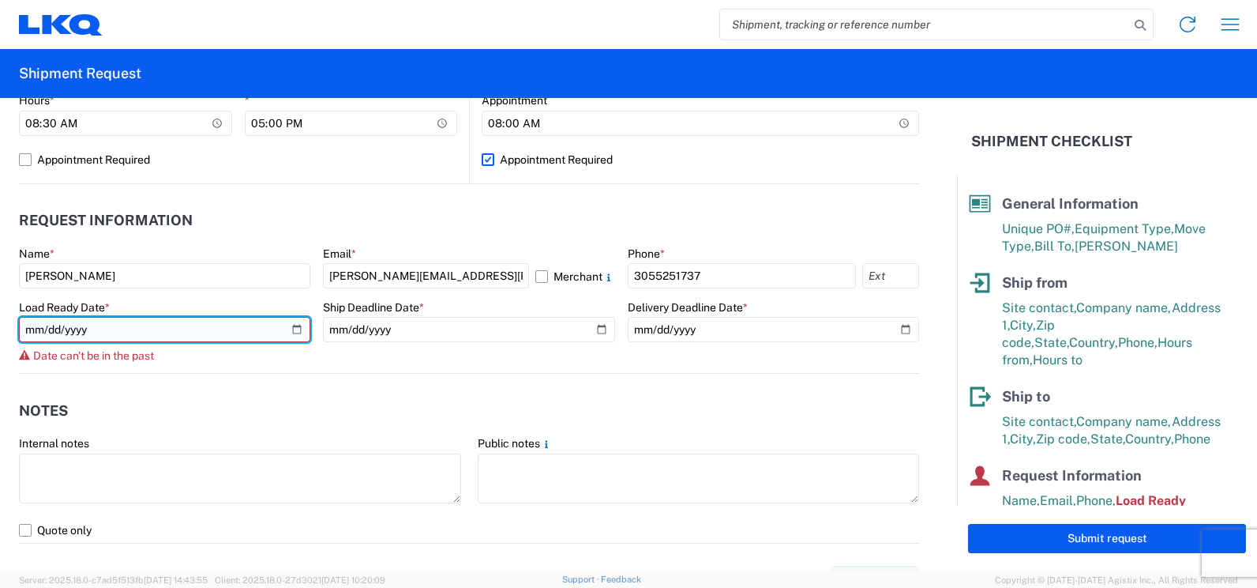
click at [175, 330] on input "[DATE]" at bounding box center [164, 329] width 291 height 25
click at [291, 329] on input "[DATE]" at bounding box center [164, 329] width 291 height 25
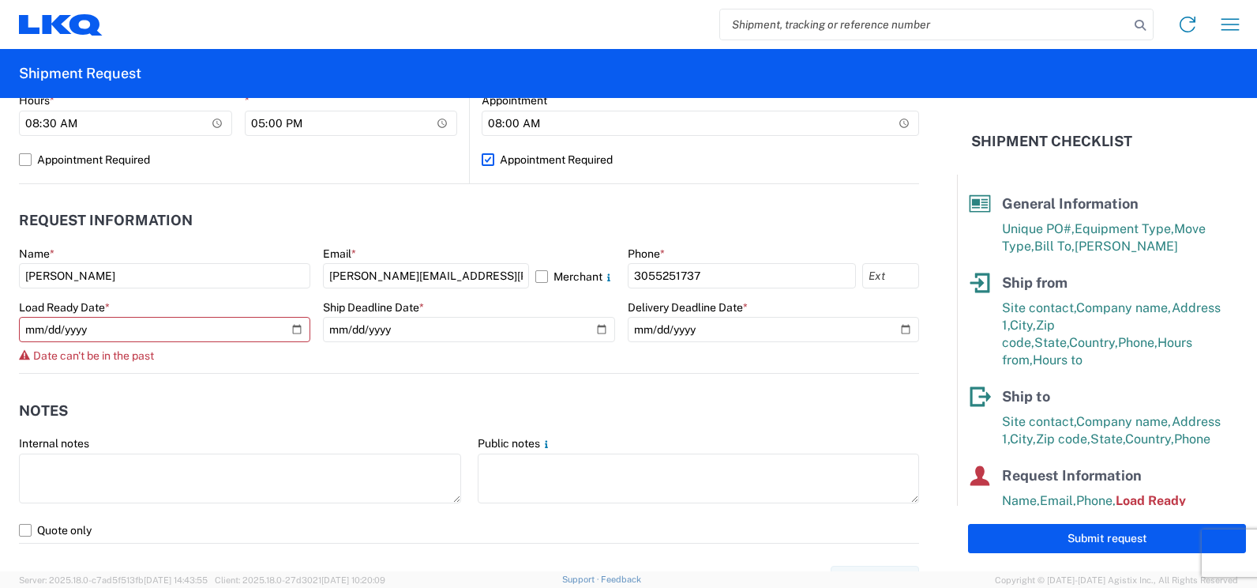
click at [167, 387] on agx-notes "Notes Internal notes Public notes Quote only" at bounding box center [469, 459] width 900 height 170
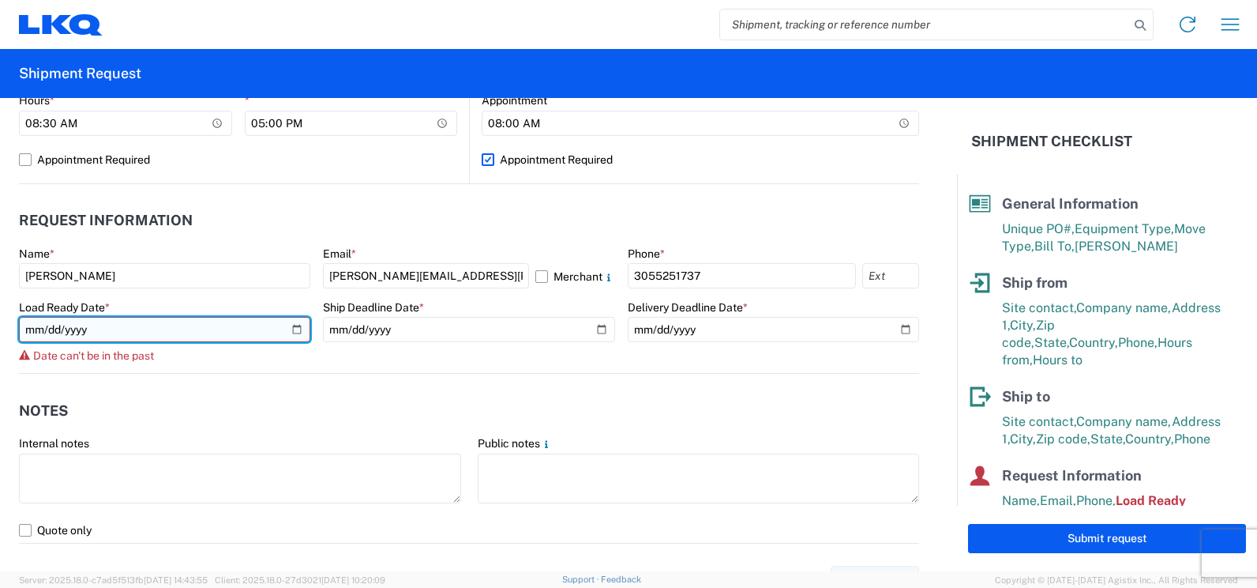
click at [295, 325] on input "[DATE]" at bounding box center [164, 329] width 291 height 25
type input "[DATE]"
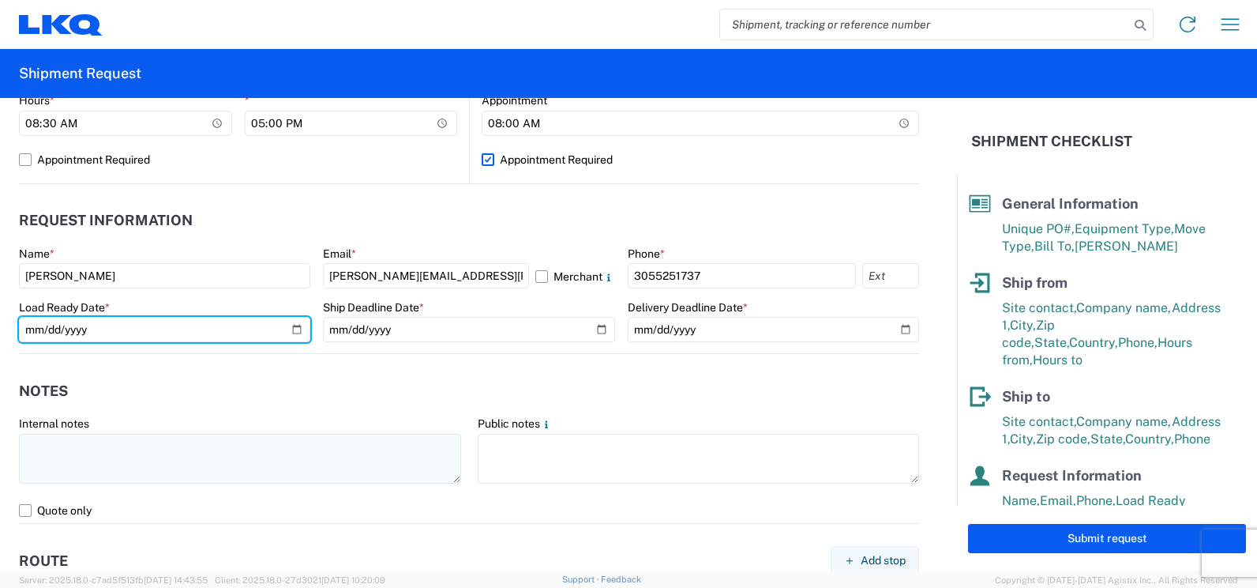
scroll to position [829, 0]
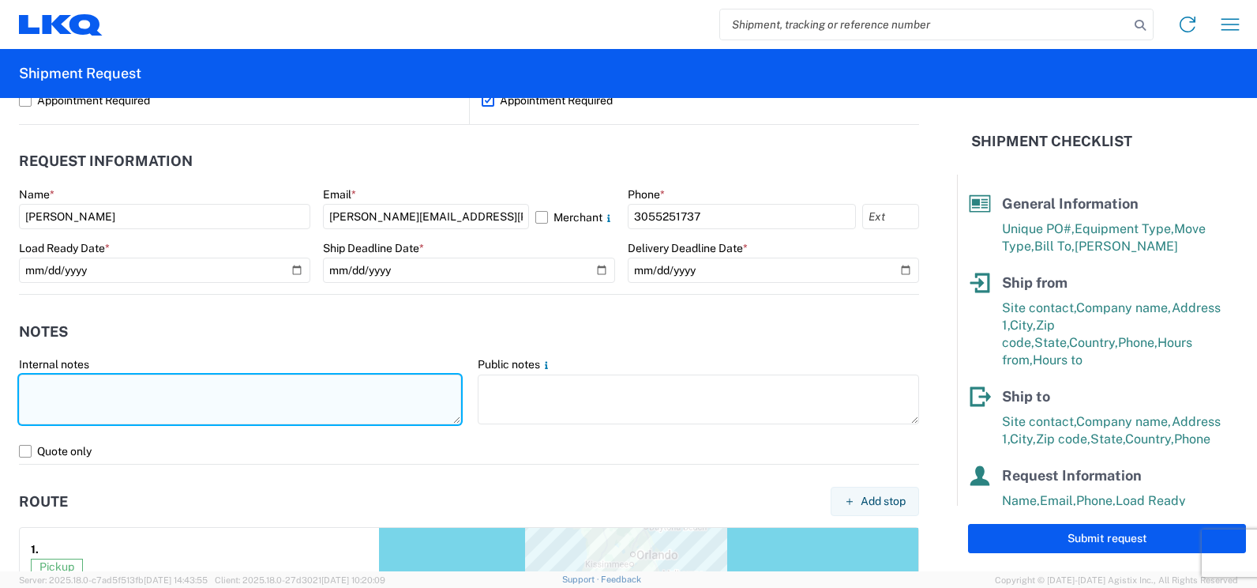
click at [196, 387] on textarea at bounding box center [240, 399] width 442 height 50
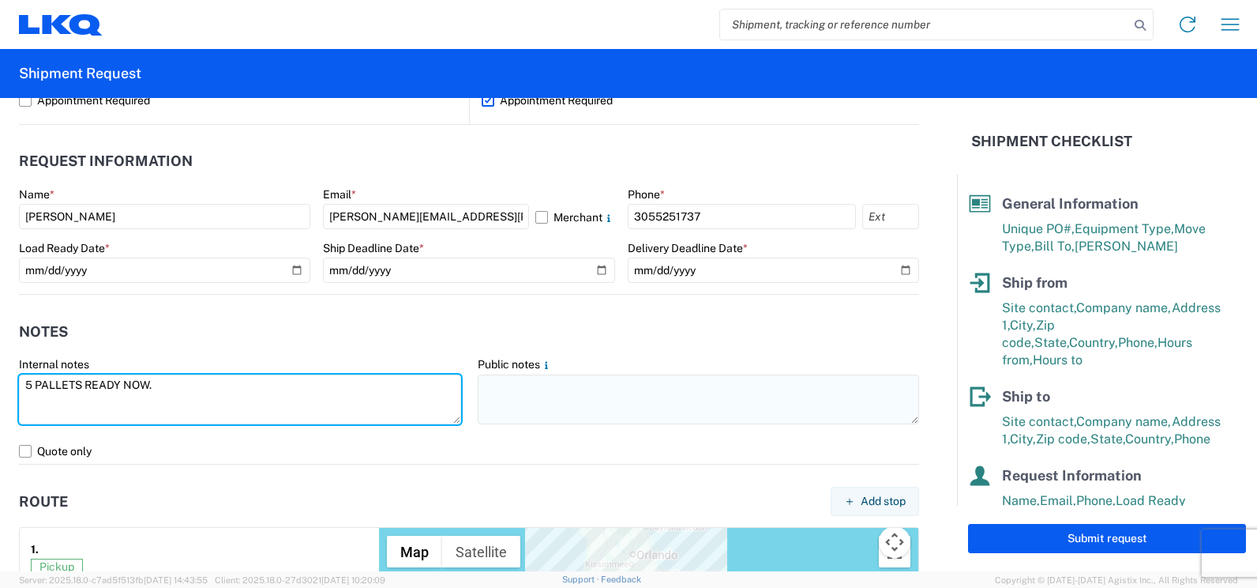
type textarea "5 PALLETS READY NOW."
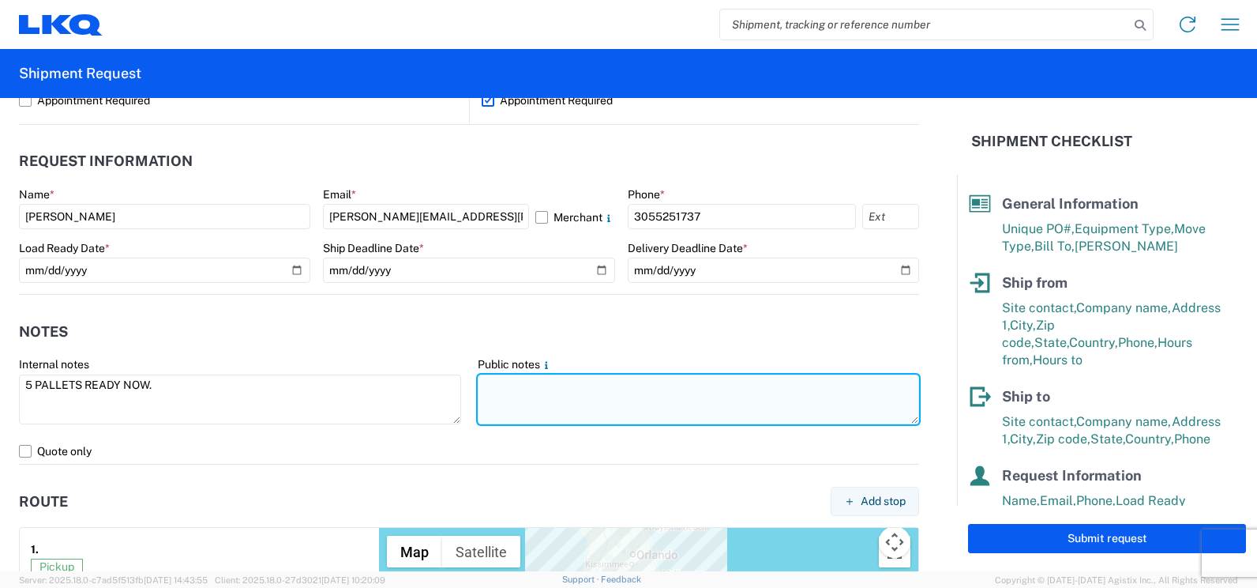
click at [510, 385] on textarea at bounding box center [699, 399] width 442 height 50
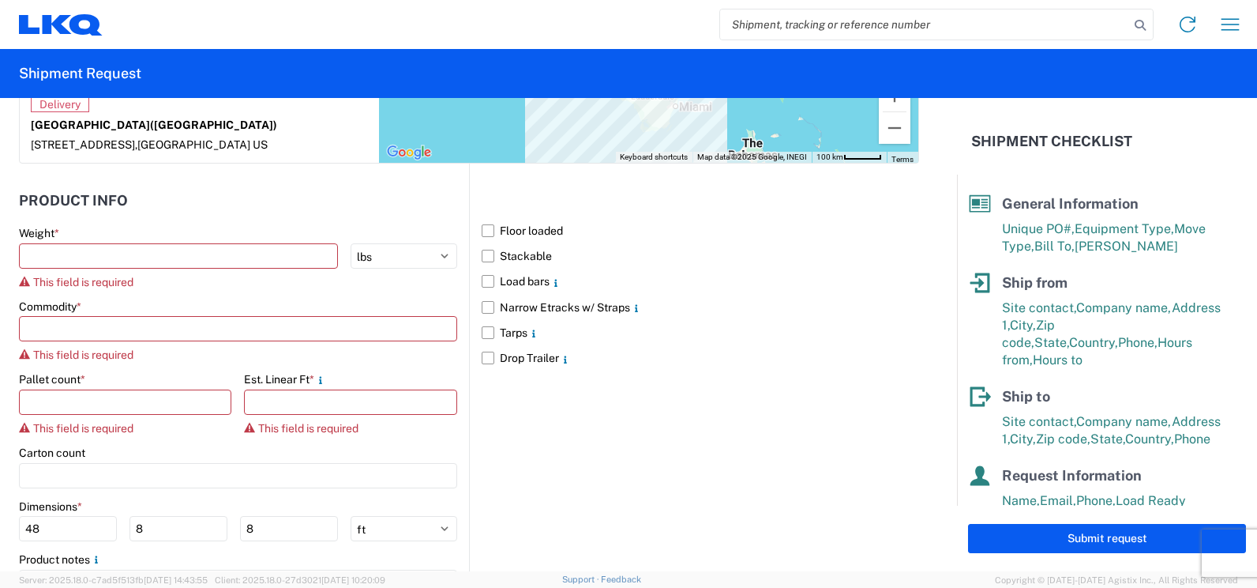
scroll to position [1402, 0]
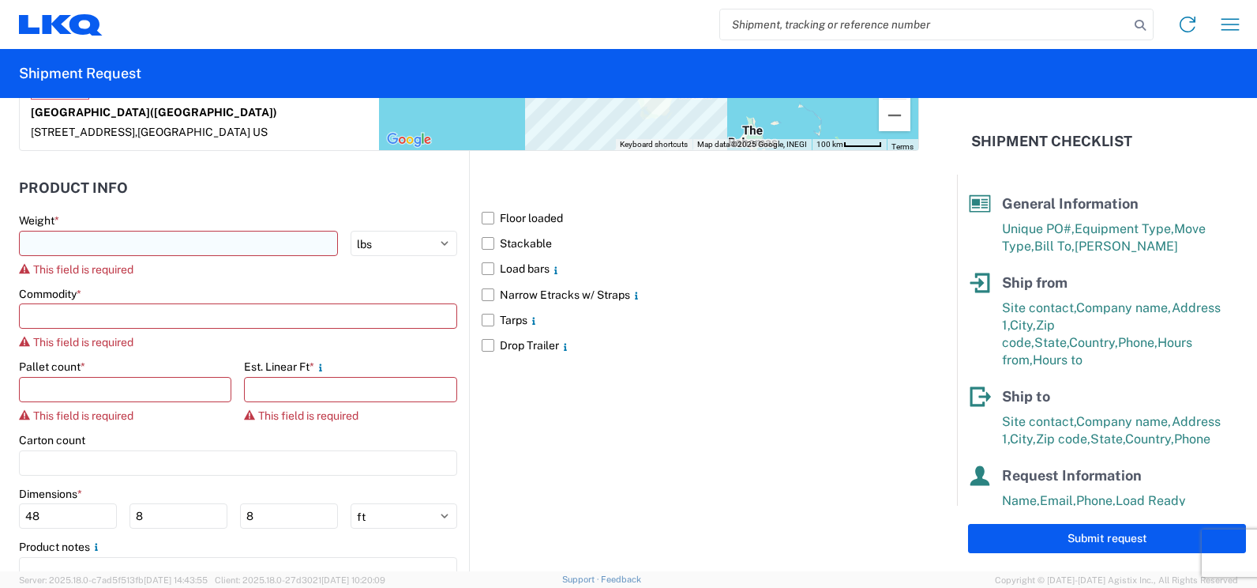
type textarea "5 PALLETS READY NOW"
click at [138, 248] on input "number" at bounding box center [178, 243] width 319 height 25
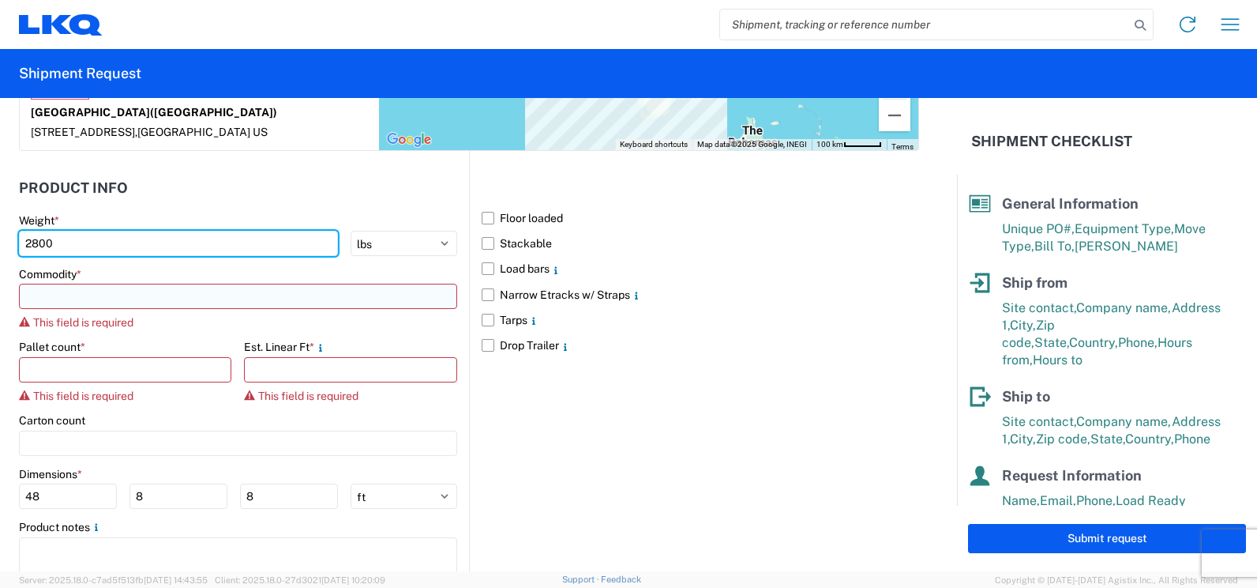
type input "2800"
click at [92, 291] on input at bounding box center [238, 296] width 438 height 25
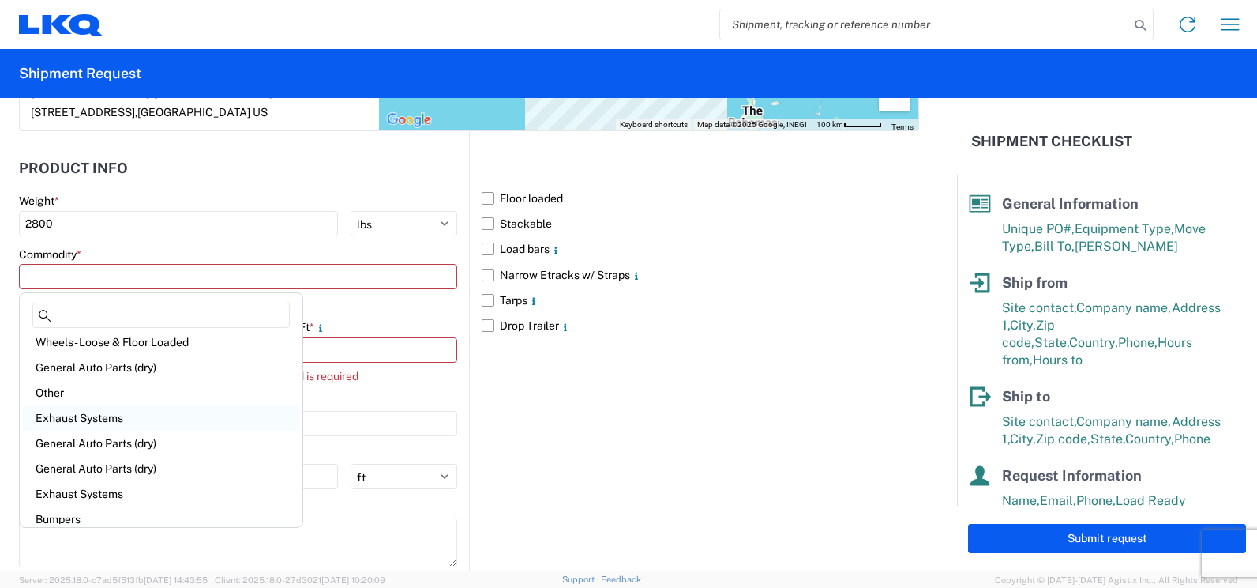
scroll to position [102, 0]
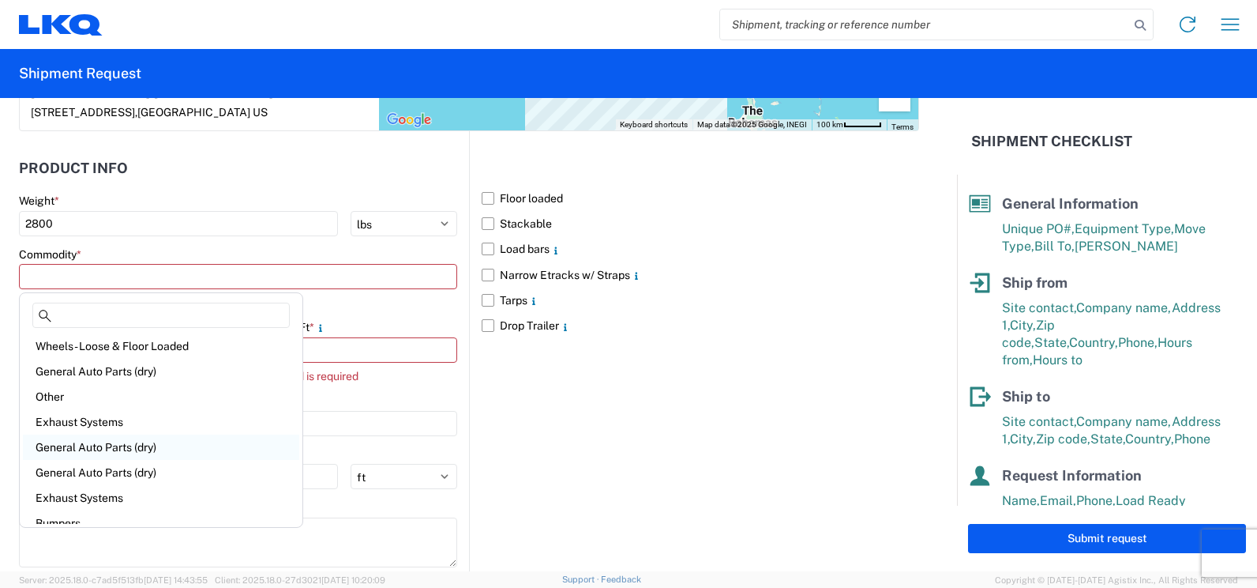
click at [70, 445] on div "General Auto Parts (dry)" at bounding box center [161, 446] width 276 height 25
type input "General Auto Parts (dry)"
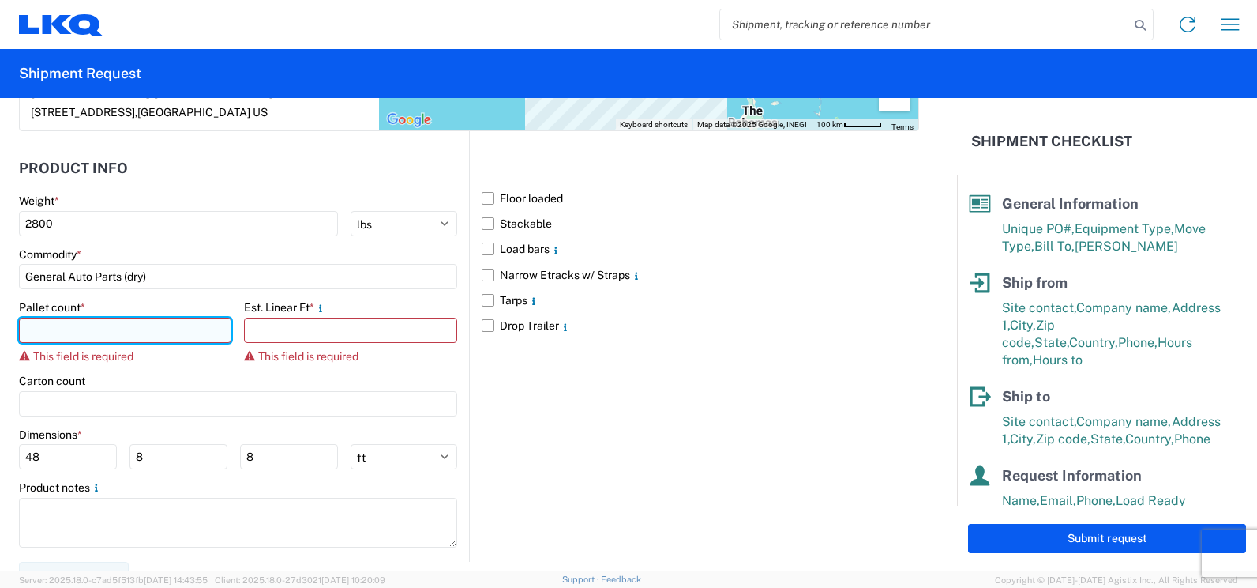
click at [108, 327] on input "number" at bounding box center [125, 330] width 212 height 25
type input "8"
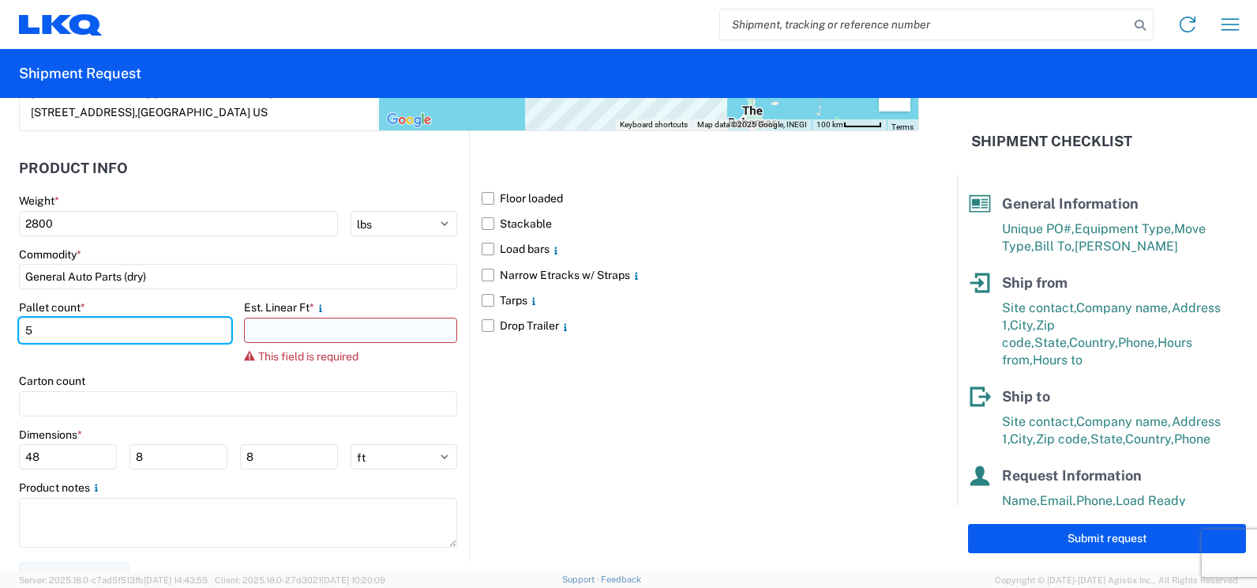
type input "5"
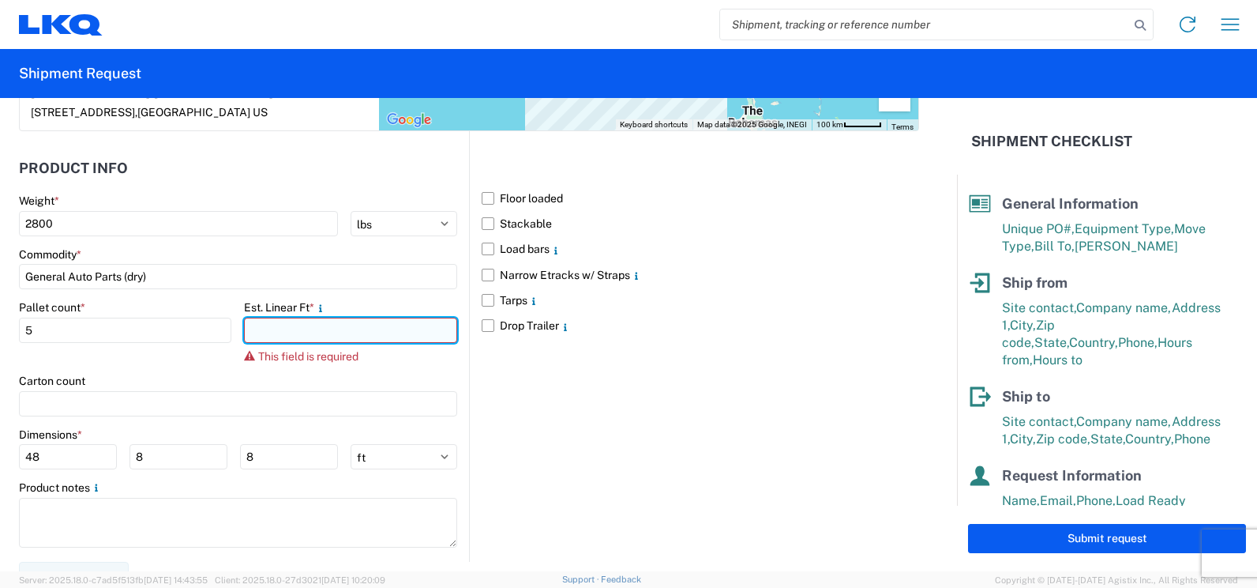
click at [263, 337] on input "number" at bounding box center [350, 330] width 212 height 25
click at [297, 336] on input "number" at bounding box center [350, 330] width 212 height 25
click at [246, 356] on icon at bounding box center [249, 355] width 11 height 11
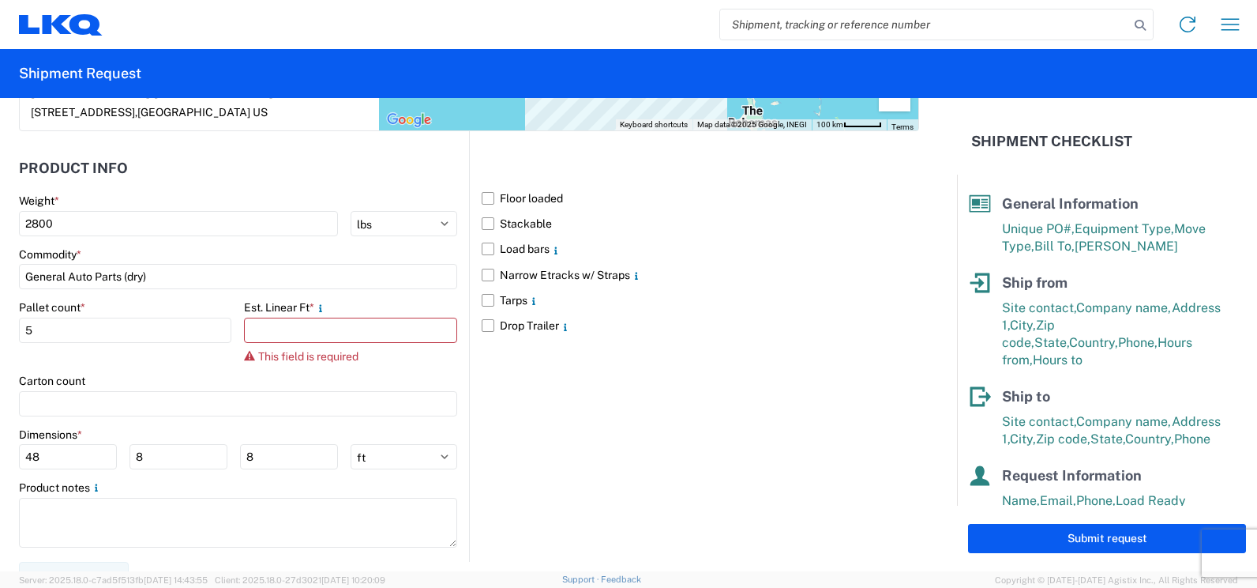
drag, startPoint x: 246, startPoint y: 356, endPoint x: 295, endPoint y: 358, distance: 49.0
click at [295, 358] on span "This field is required" at bounding box center [308, 356] width 100 height 13
drag, startPoint x: 295, startPoint y: 358, endPoint x: 461, endPoint y: 357, distance: 165.9
click at [461, 357] on main "Weight * 2800 kgs lbs Commodity * General Auto Parts (dry) Pallet count * 5 Est…" at bounding box center [244, 378] width 450 height 368
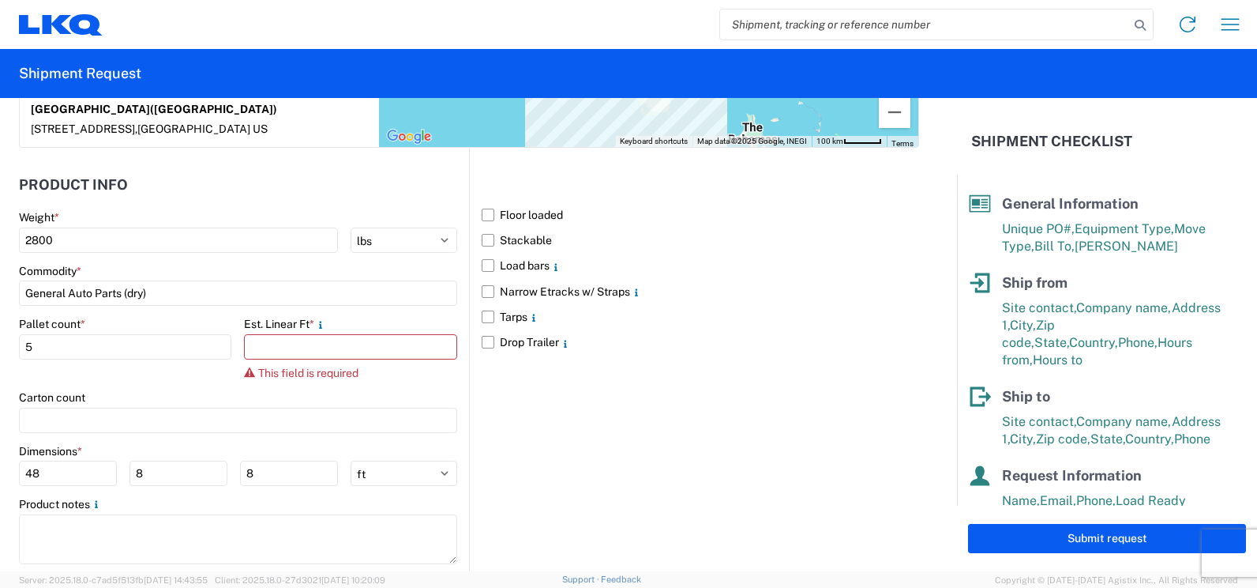
scroll to position [1422, 0]
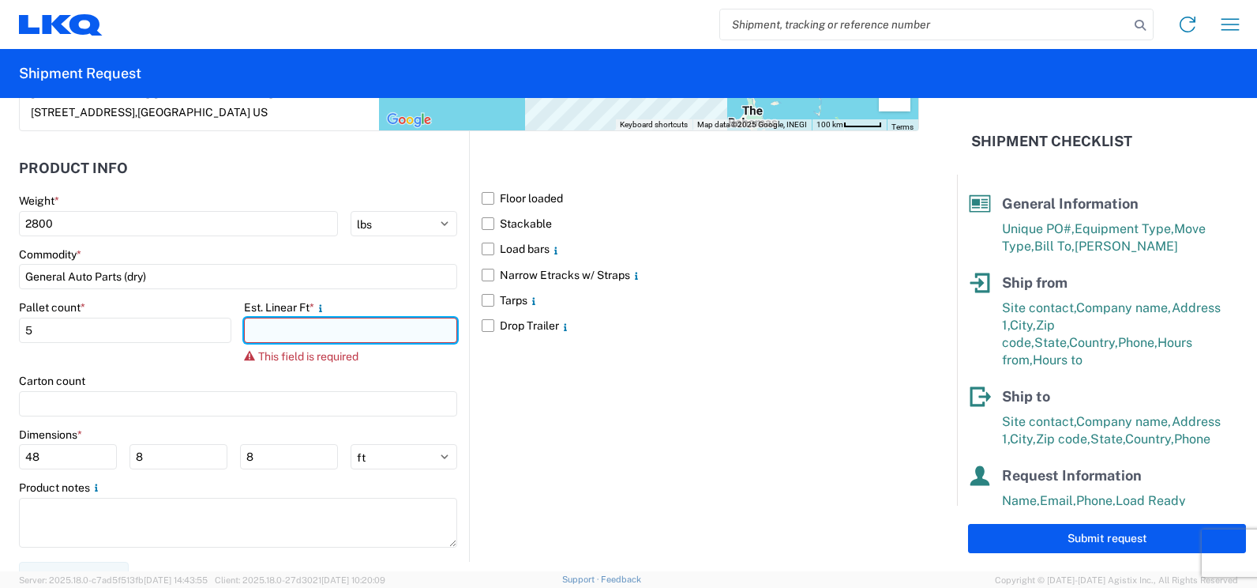
drag, startPoint x: 332, startPoint y: 340, endPoint x: 302, endPoint y: 319, distance: 36.4
click at [302, 319] on input "number" at bounding box center [350, 330] width 212 height 25
click at [271, 327] on input "number" at bounding box center [350, 330] width 212 height 25
click at [249, 358] on icon at bounding box center [249, 355] width 11 height 9
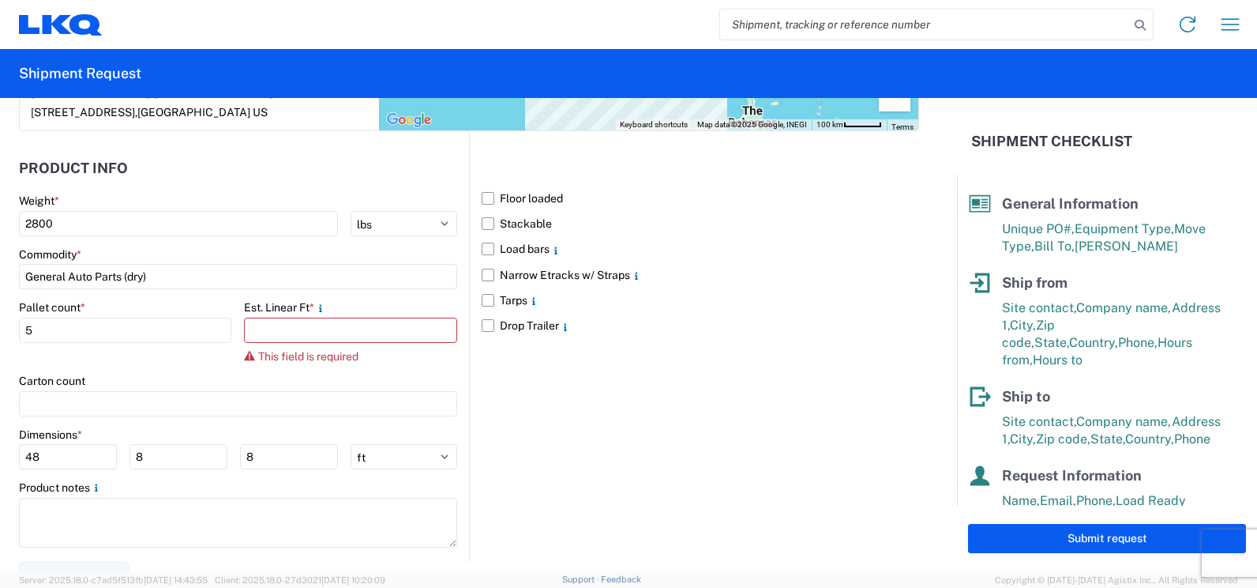
click at [270, 356] on span "This field is required" at bounding box center [308, 356] width 100 height 13
click at [545, 385] on div "Floor loaded Stackable Load bars Narrow Etracks w/ Straps Tarps Drop Trailer" at bounding box center [694, 346] width 450 height 430
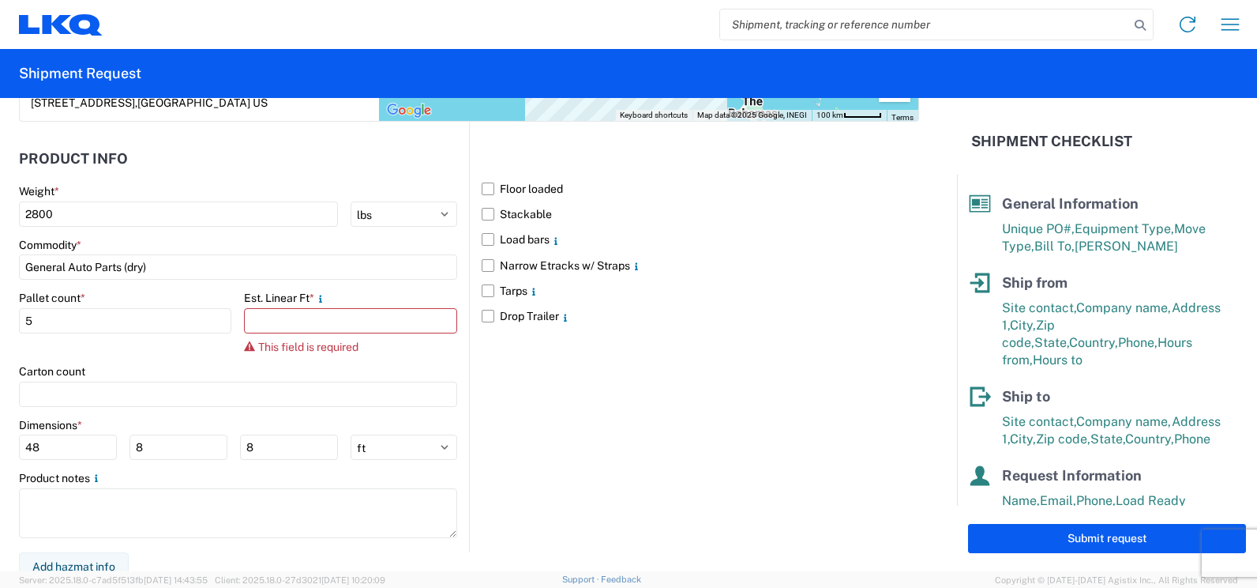
scroll to position [1441, 0]
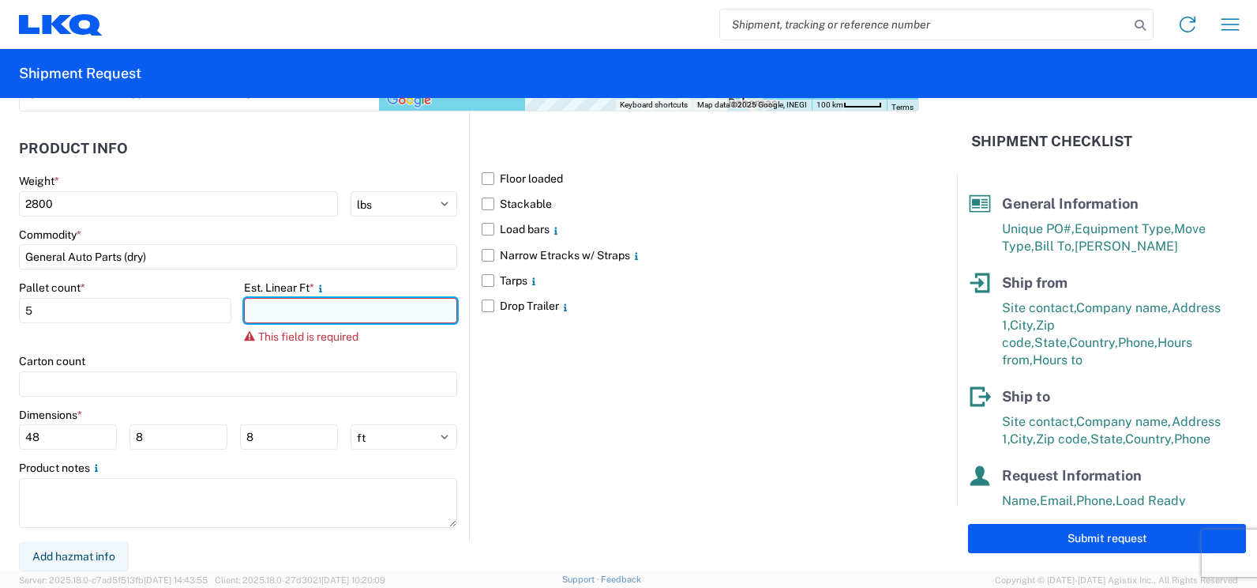
click at [275, 306] on input "number" at bounding box center [350, 310] width 212 height 25
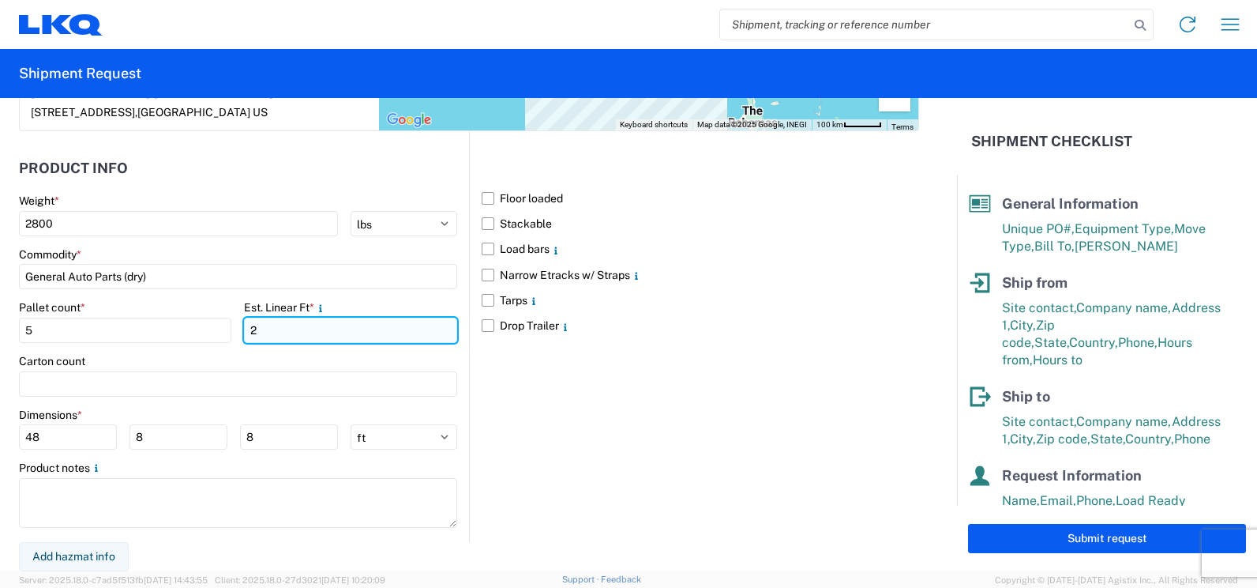
scroll to position [1422, 0]
type input "20"
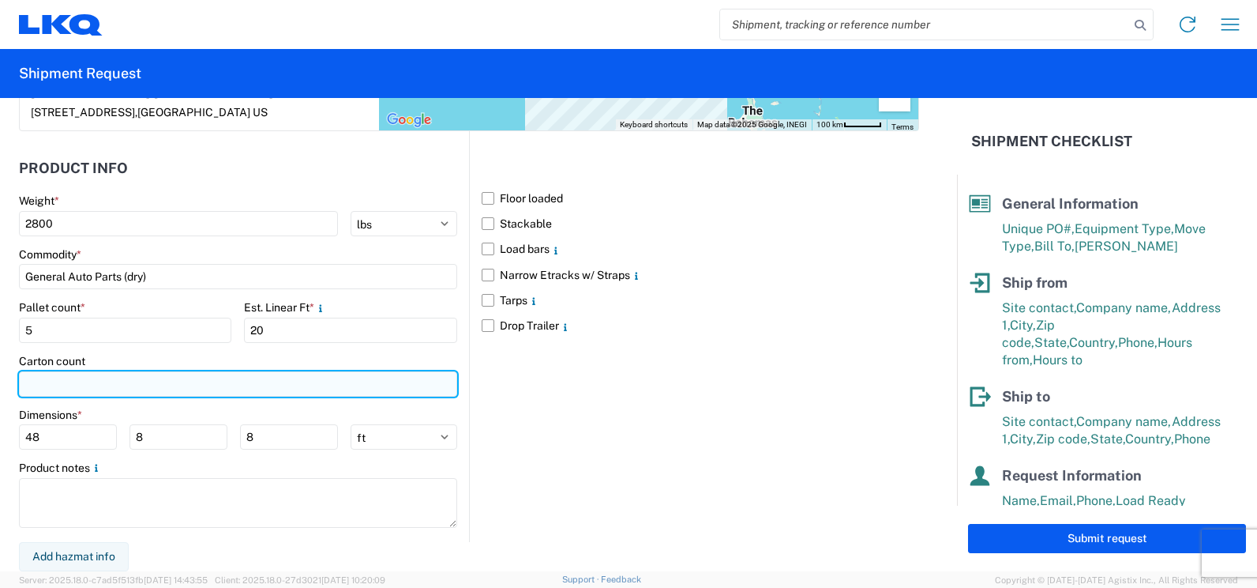
click at [177, 389] on input "number" at bounding box center [238, 383] width 438 height 25
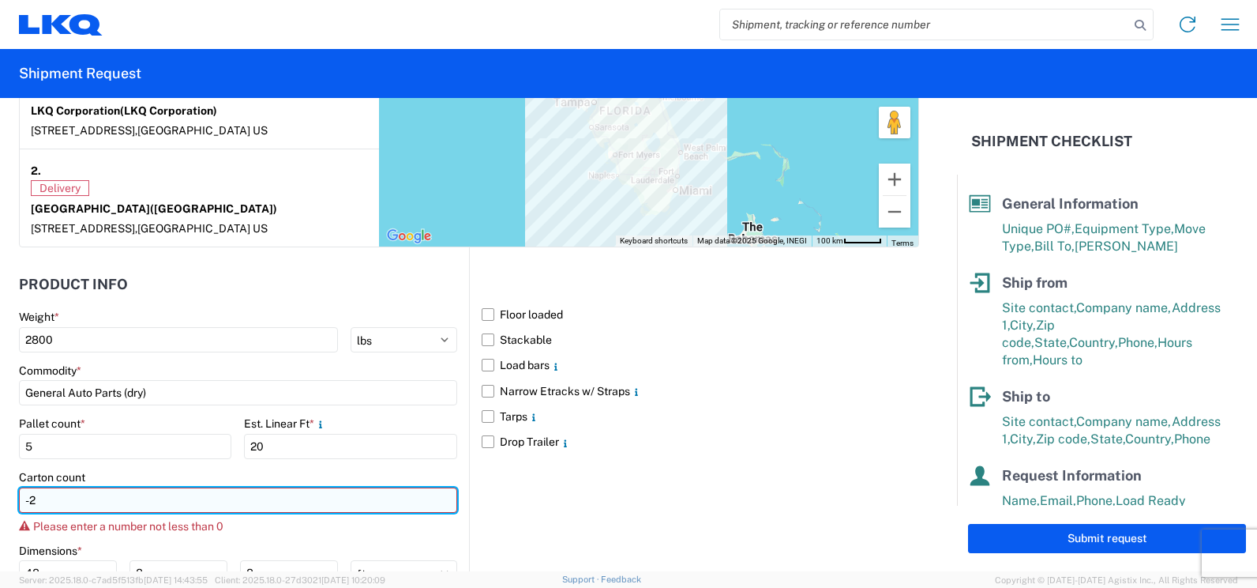
scroll to position [1284, 0]
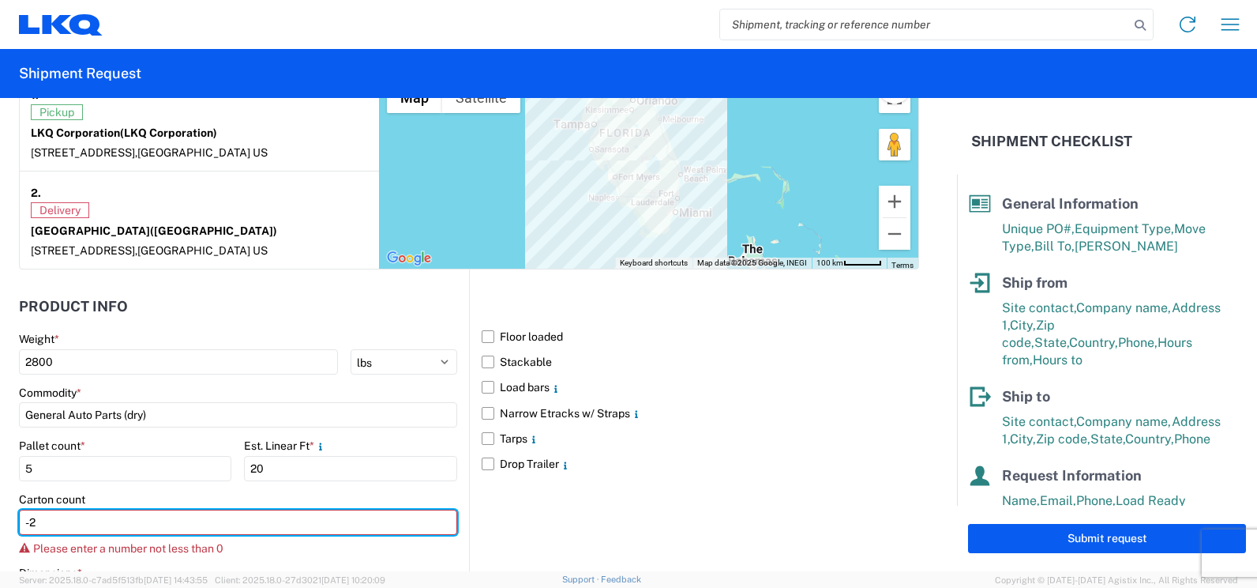
type input "-2"
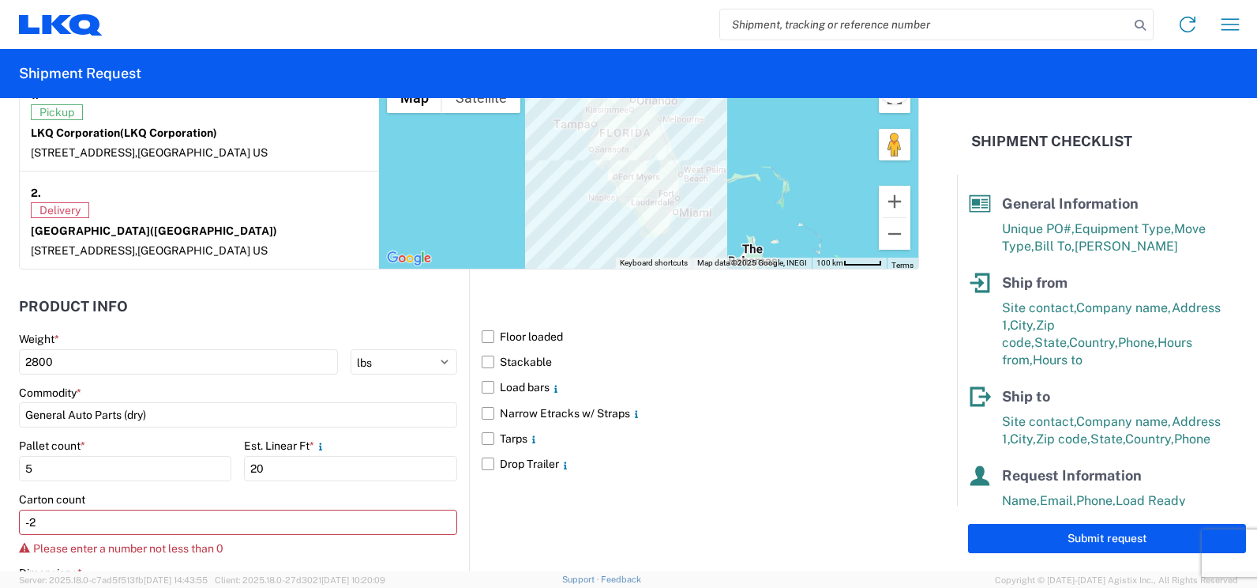
click at [138, 491] on agx-form-control-wrapper-v2 "Pallet count * 5" at bounding box center [125, 465] width 212 height 54
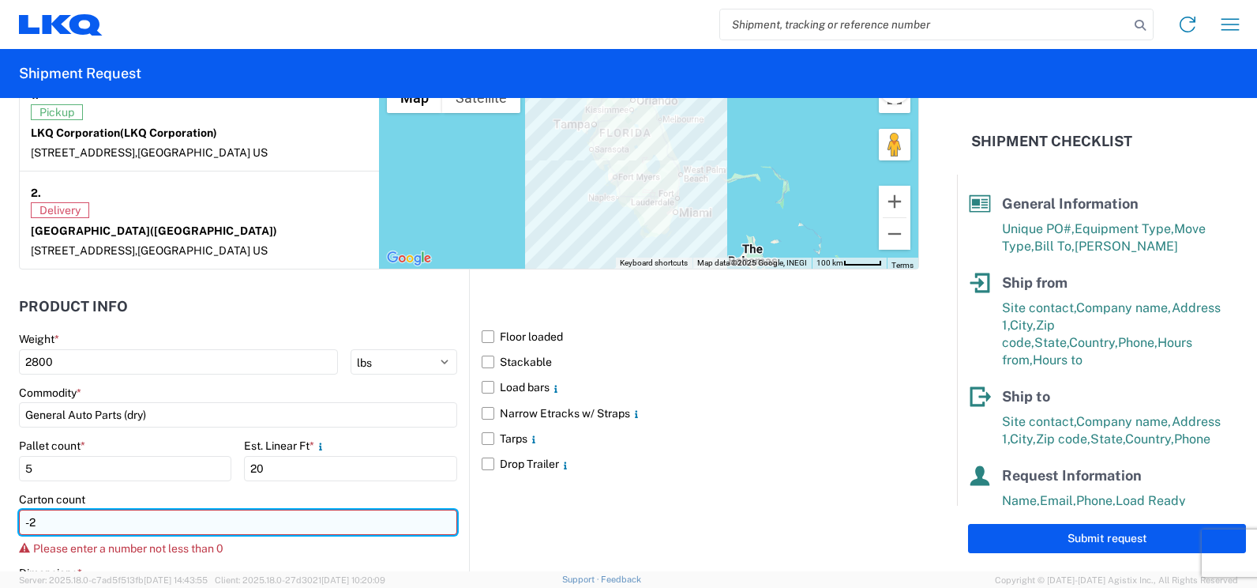
click at [243, 533] on input "-2" at bounding box center [238, 521] width 438 height 25
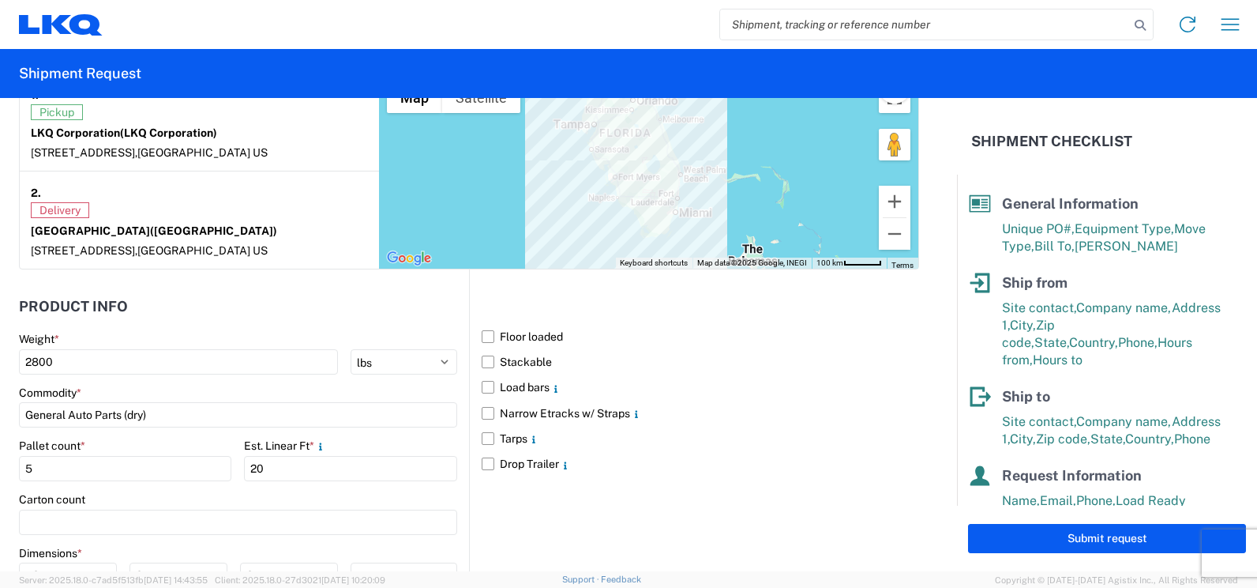
click at [575, 523] on div "Floor loaded Stackable Load bars Narrow Etracks w/ Straps Tarps Drop Trailer" at bounding box center [694, 474] width 450 height 411
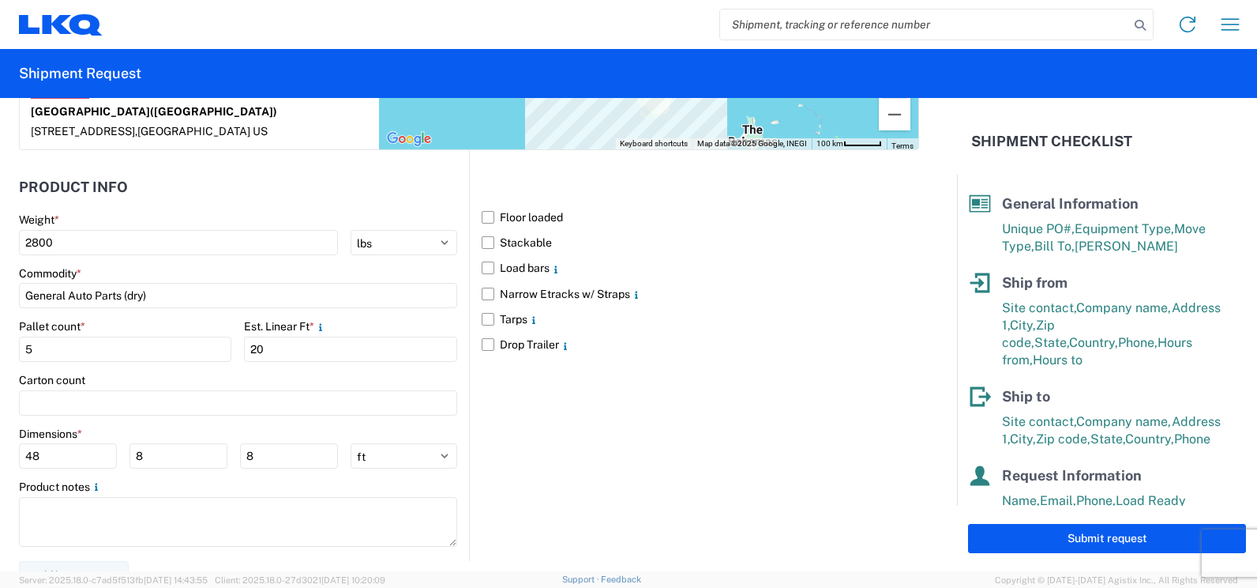
scroll to position [1422, 0]
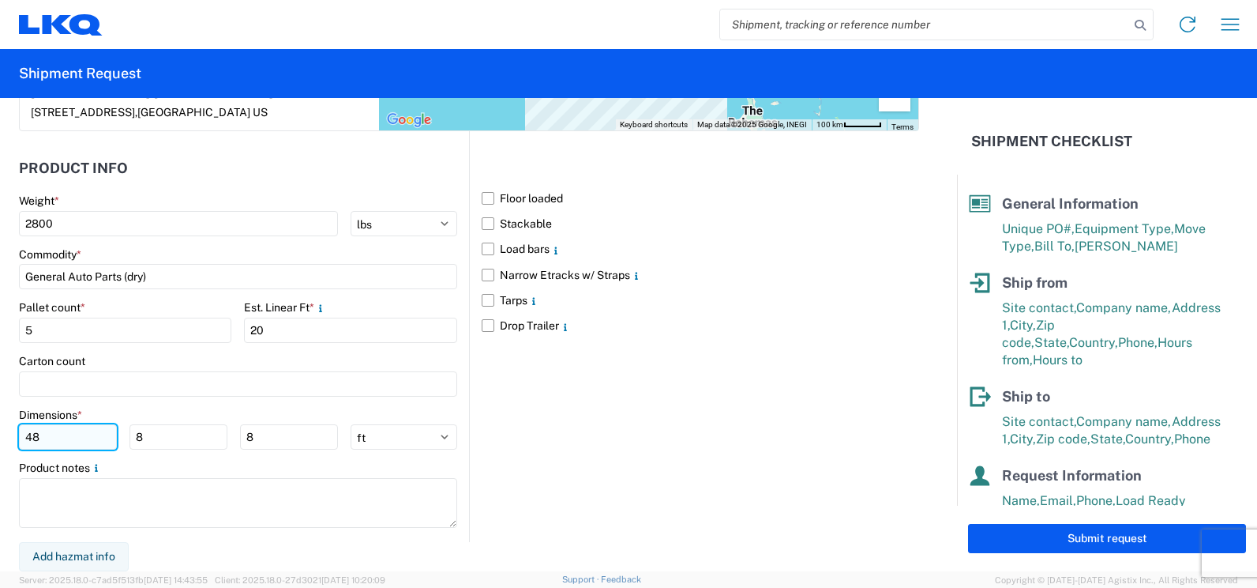
click at [46, 433] on input "48" at bounding box center [68, 436] width 98 height 25
type input "4"
type input "77"
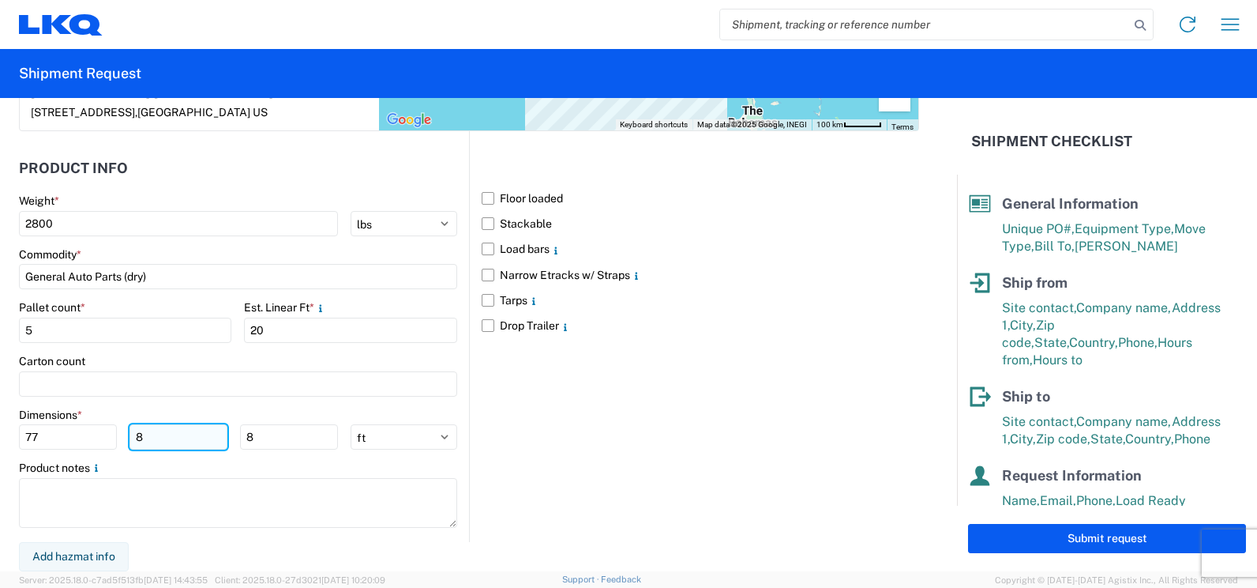
click at [199, 438] on input "8" at bounding box center [179, 436] width 98 height 25
type input "48"
click at [261, 443] on input "8" at bounding box center [289, 436] width 98 height 25
type input "97"
click at [547, 428] on div "Floor loaded Stackable Load bars Narrow Etracks w/ Straps Tarps Drop Trailer" at bounding box center [694, 336] width 450 height 411
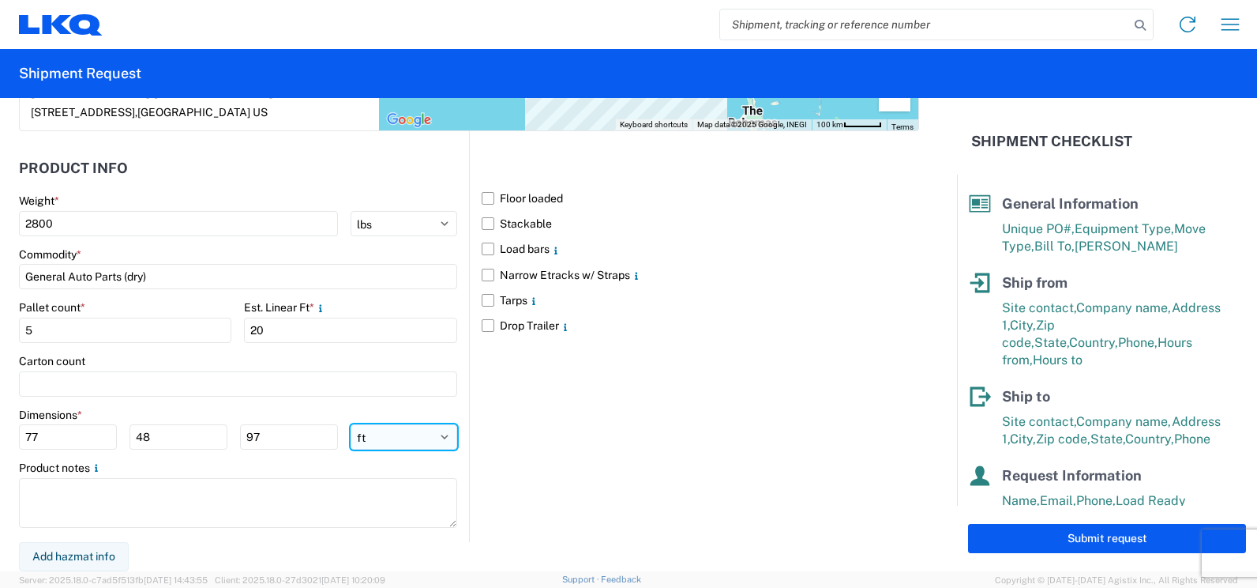
click at [433, 434] on select "ft in cm" at bounding box center [404, 436] width 107 height 25
select select "IN"
click at [351, 424] on select "ft in cm" at bounding box center [404, 436] width 107 height 25
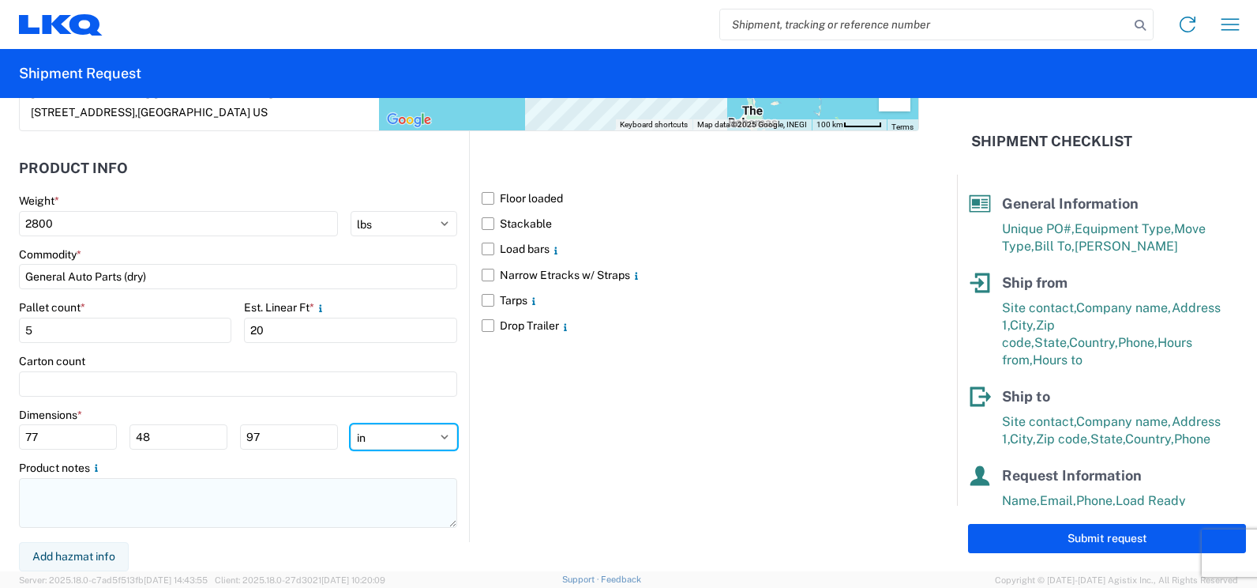
type input "924"
type input "576"
type input "1164"
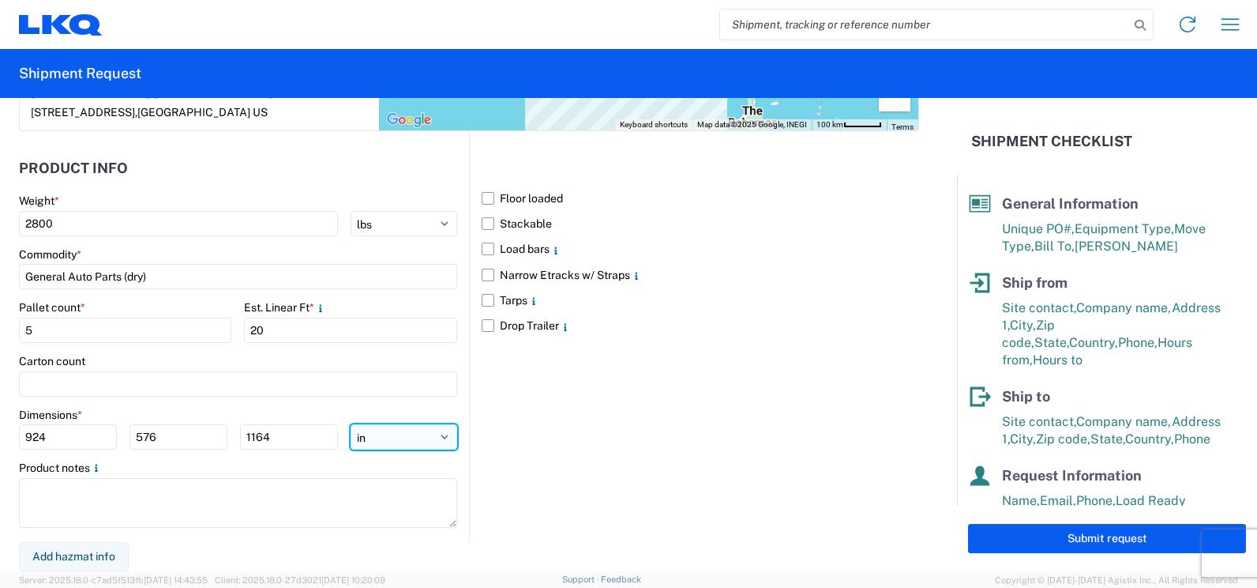
click at [440, 436] on select "ft in cm" at bounding box center [404, 436] width 107 height 25
select select "FT"
click at [351, 424] on select "ft in cm" at bounding box center [404, 436] width 107 height 25
type input "77"
type input "48"
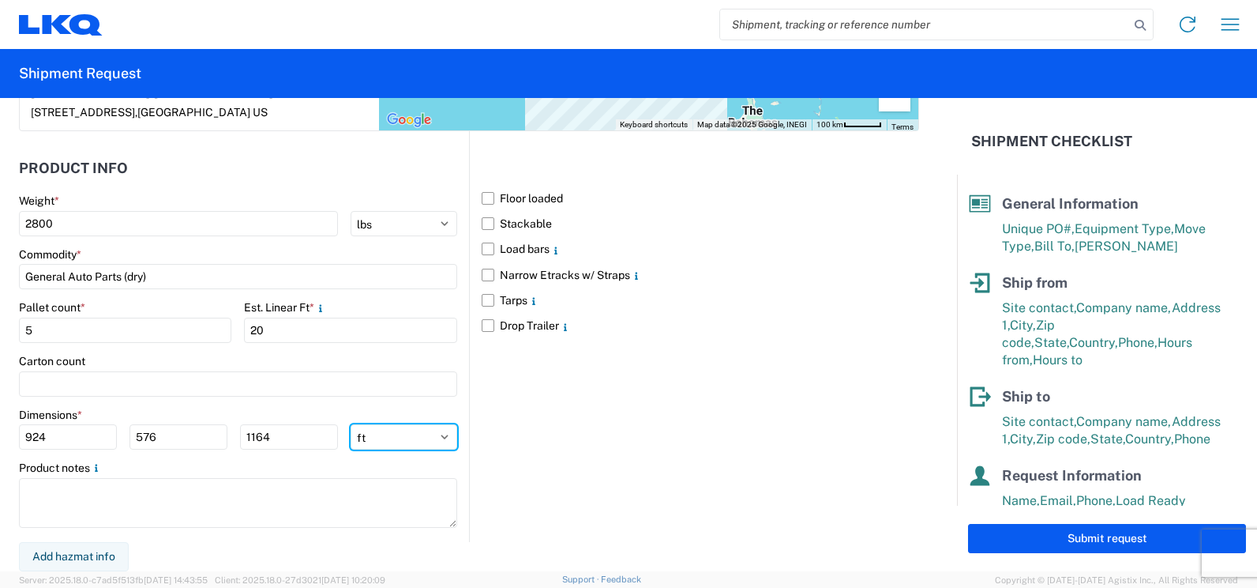
type input "97"
click at [442, 433] on select "ft in cm" at bounding box center [404, 436] width 107 height 25
select select "IN"
click at [351, 424] on select "ft in cm" at bounding box center [404, 436] width 107 height 25
type input "924"
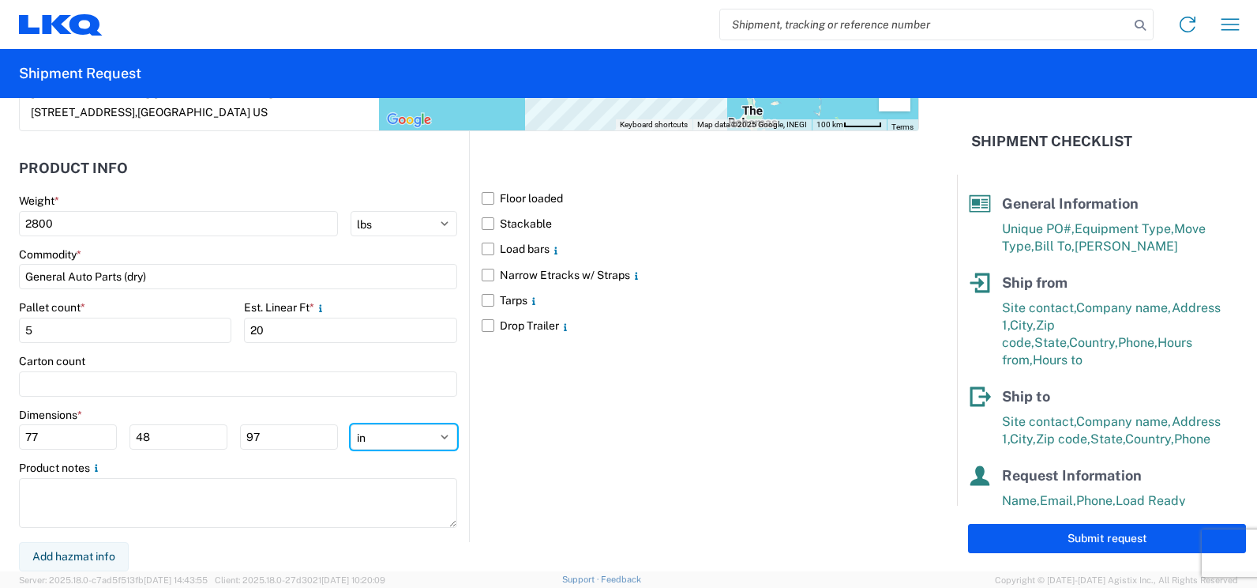
type input "576"
type input "1164"
click at [66, 442] on input "924" at bounding box center [68, 436] width 98 height 25
type input "9"
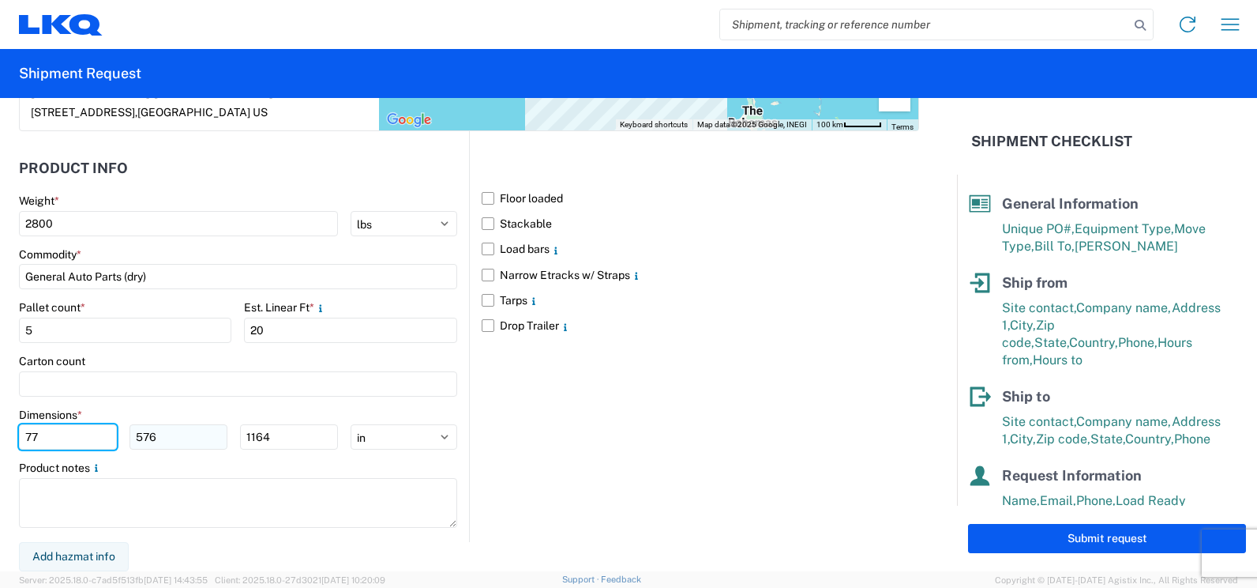
type input "77"
click at [153, 438] on input "576" at bounding box center [179, 436] width 98 height 25
type input "5"
type input "48"
click at [279, 435] on input "1164" at bounding box center [289, 436] width 98 height 25
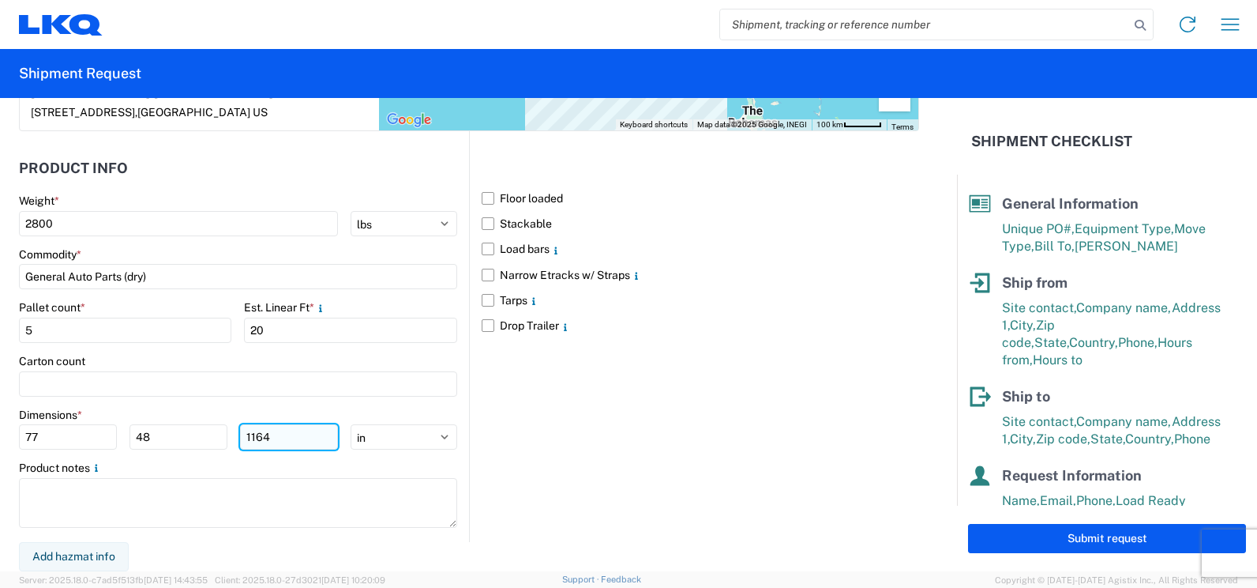
click at [279, 435] on input "1164" at bounding box center [289, 436] width 98 height 25
type input "97"
click at [458, 390] on main "Weight * 2800 kgs lbs Commodity * General Auto Parts (dry) Pallet count * 5 Est…" at bounding box center [244, 368] width 450 height 348
click at [469, 396] on div "Floor loaded Stackable Load bars Narrow Etracks w/ Straps Tarps Drop Trailer" at bounding box center [694, 336] width 450 height 411
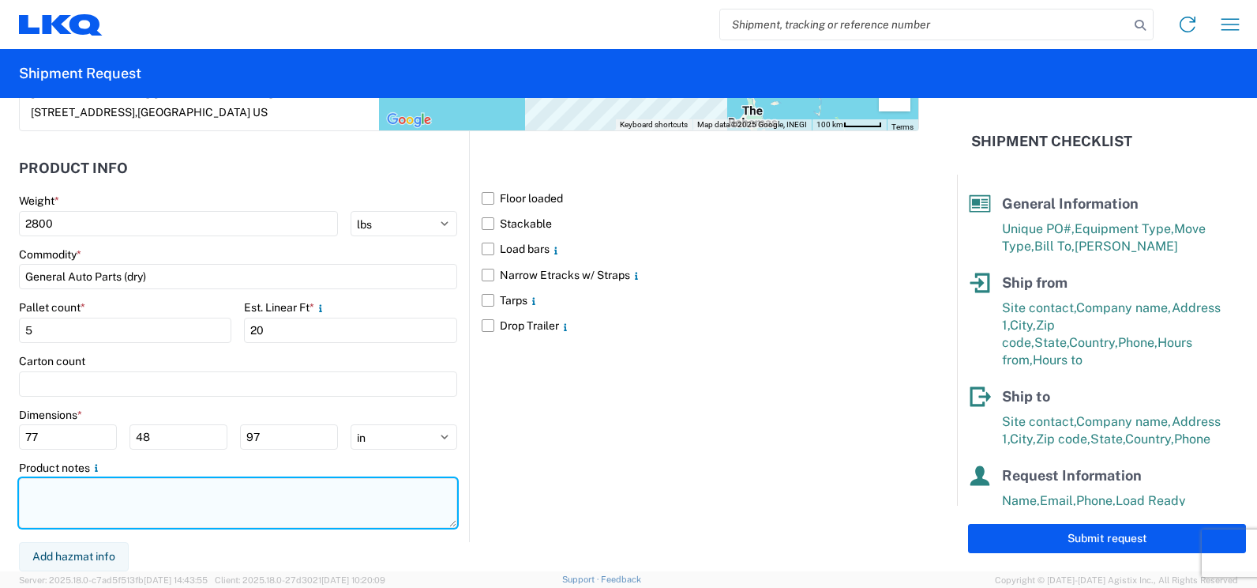
click at [292, 489] on textarea at bounding box center [238, 503] width 438 height 50
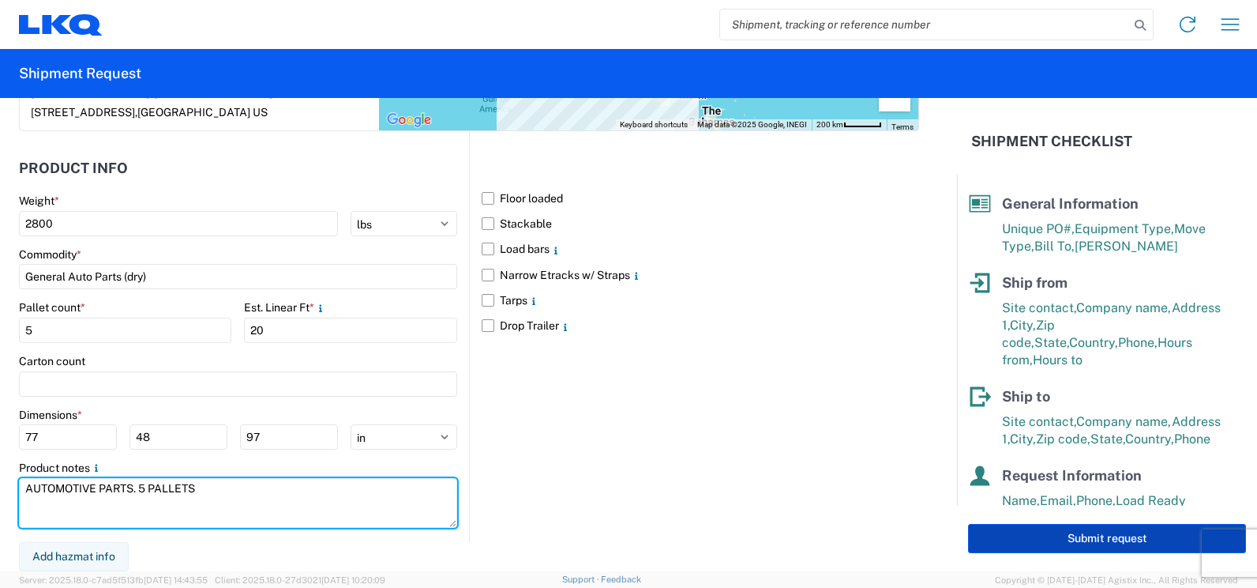
type textarea "AUTOMOTIVE PARTS. 5 PALLETS"
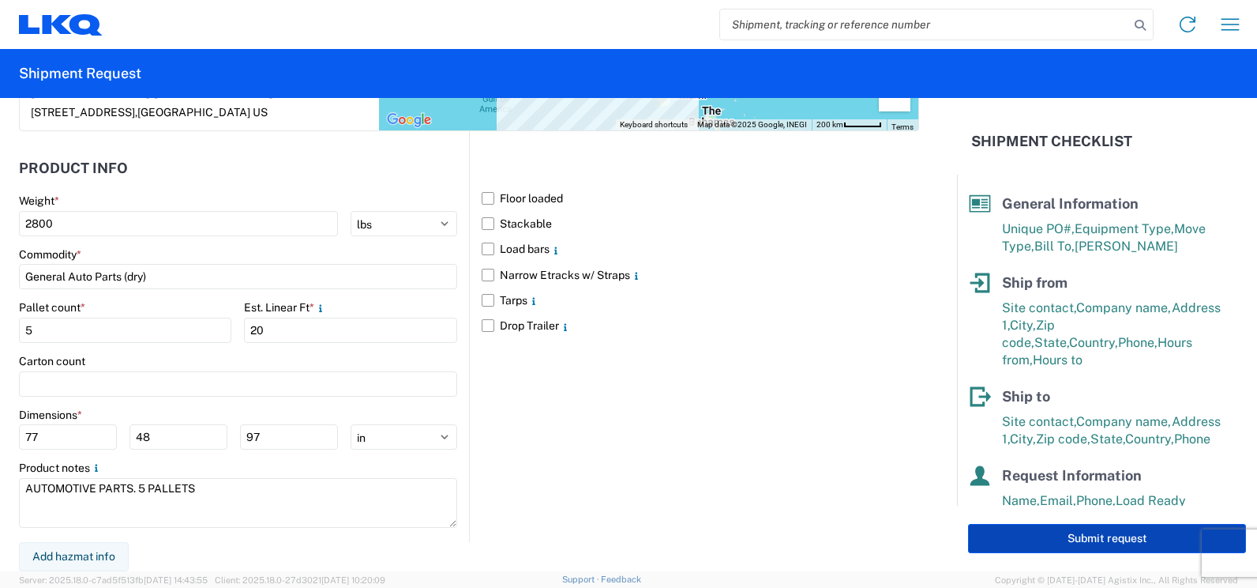
click at [1052, 543] on button "Submit request" at bounding box center [1107, 538] width 278 height 29
select select "US"
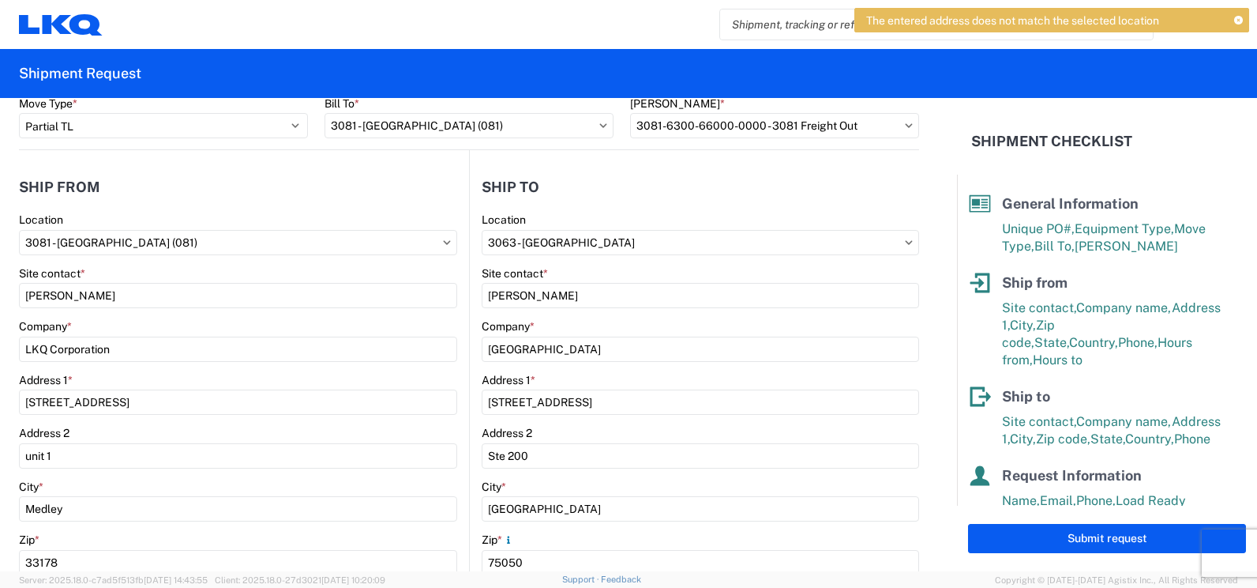
scroll to position [0, 0]
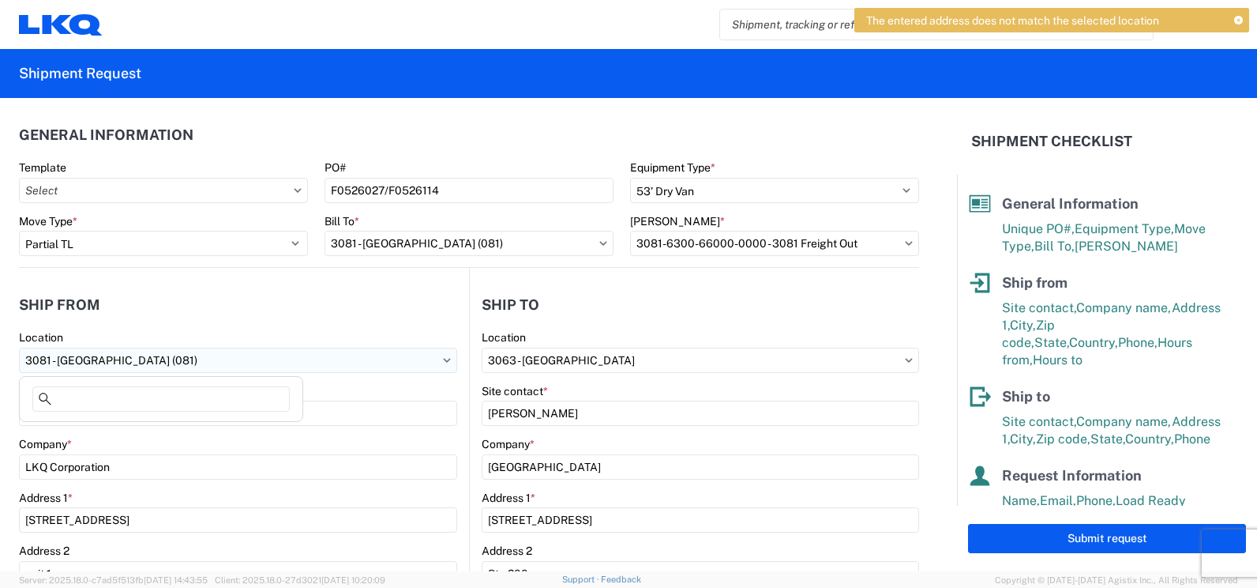
click at [385, 366] on input "3081 - [GEOGRAPHIC_DATA] (081)" at bounding box center [238, 360] width 438 height 25
type input "3081"
click at [80, 427] on div "3081 - [GEOGRAPHIC_DATA] (081)" at bounding box center [161, 430] width 276 height 25
select select "FL"
type input "19:00"
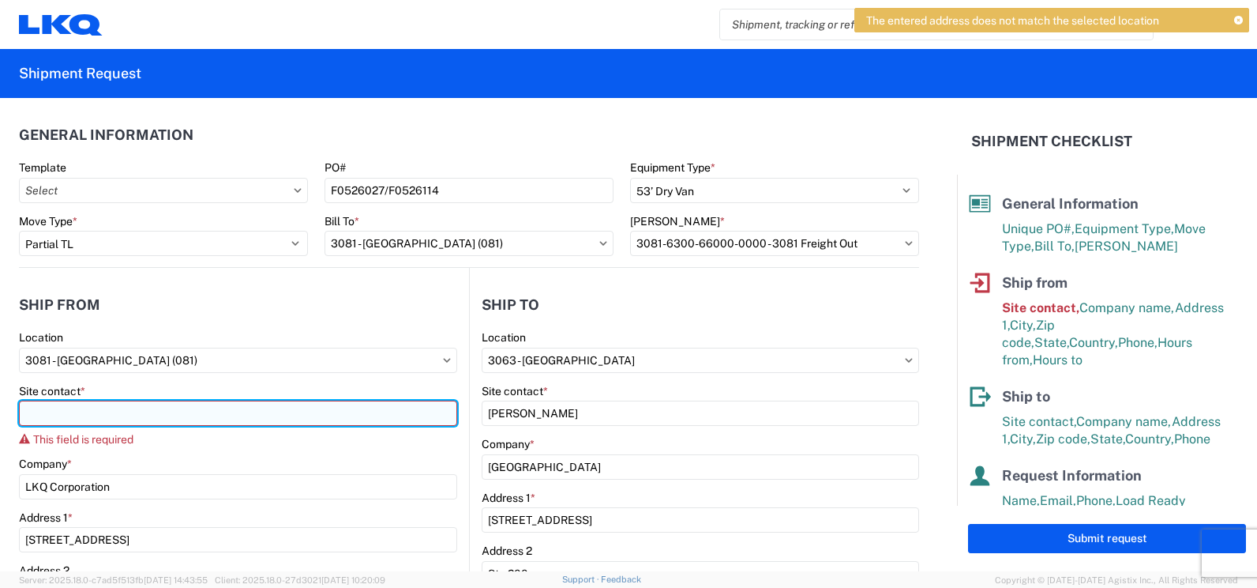
click at [81, 417] on input "Site contact *" at bounding box center [238, 412] width 438 height 25
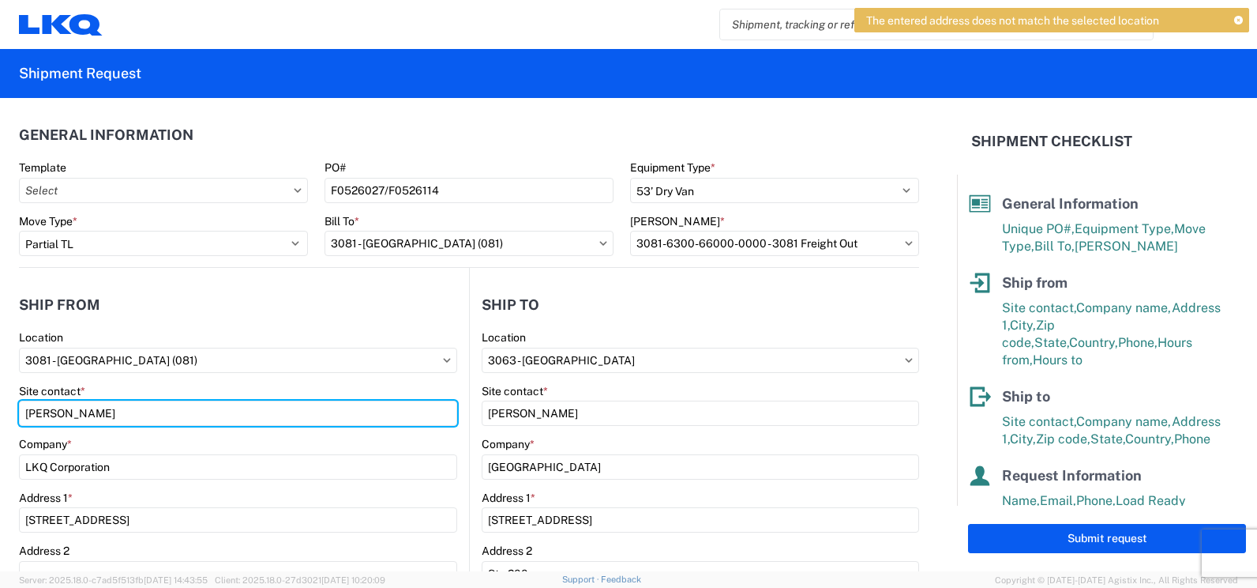
type input "[PERSON_NAME]"
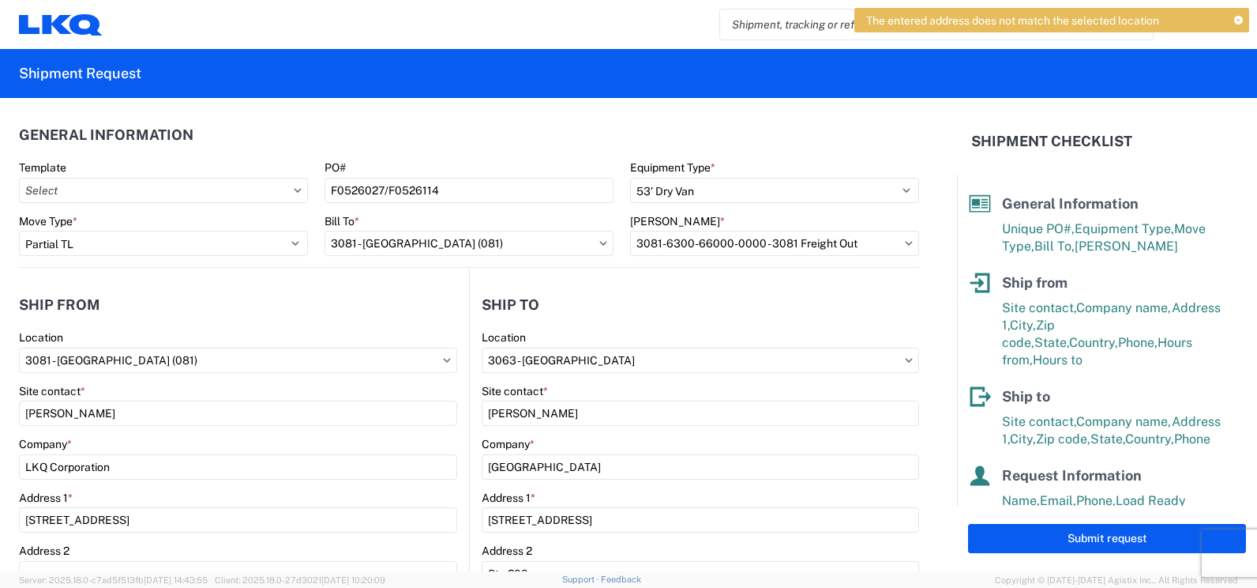
click at [750, 440] on div "Company *" at bounding box center [701, 444] width 438 height 14
click at [863, 357] on input "3063 - [GEOGRAPHIC_DATA]" at bounding box center [701, 360] width 438 height 25
type input "063"
click at [618, 438] on div "3063 - [GEOGRAPHIC_DATA]" at bounding box center [618, 430] width 276 height 25
select select "US"
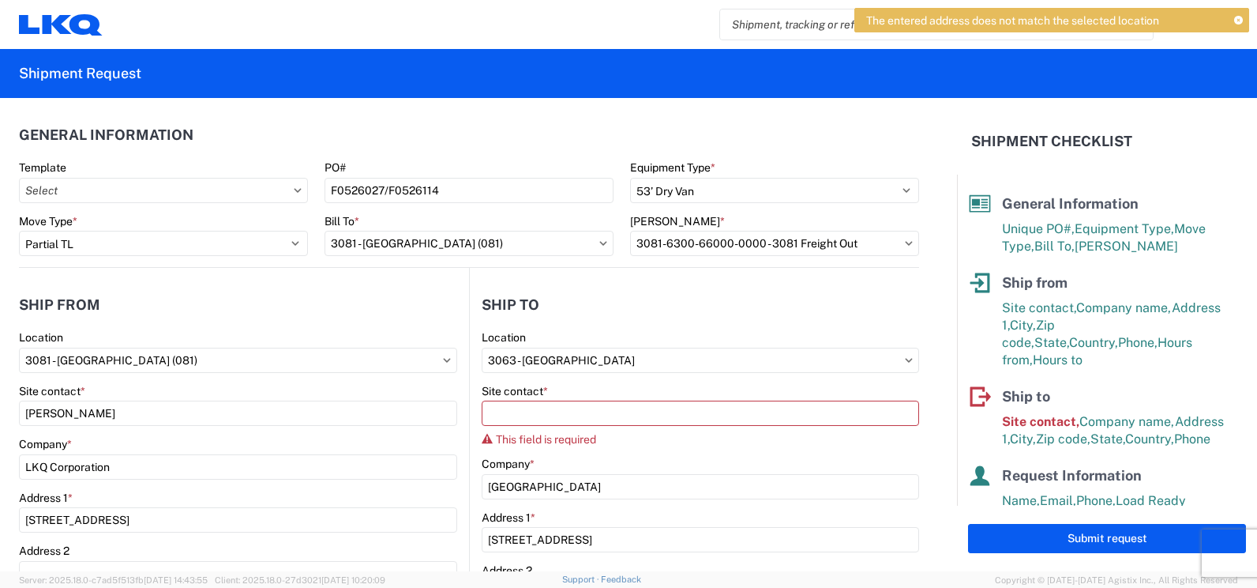
click at [613, 426] on div "Site contact * This field is required" at bounding box center [701, 415] width 438 height 62
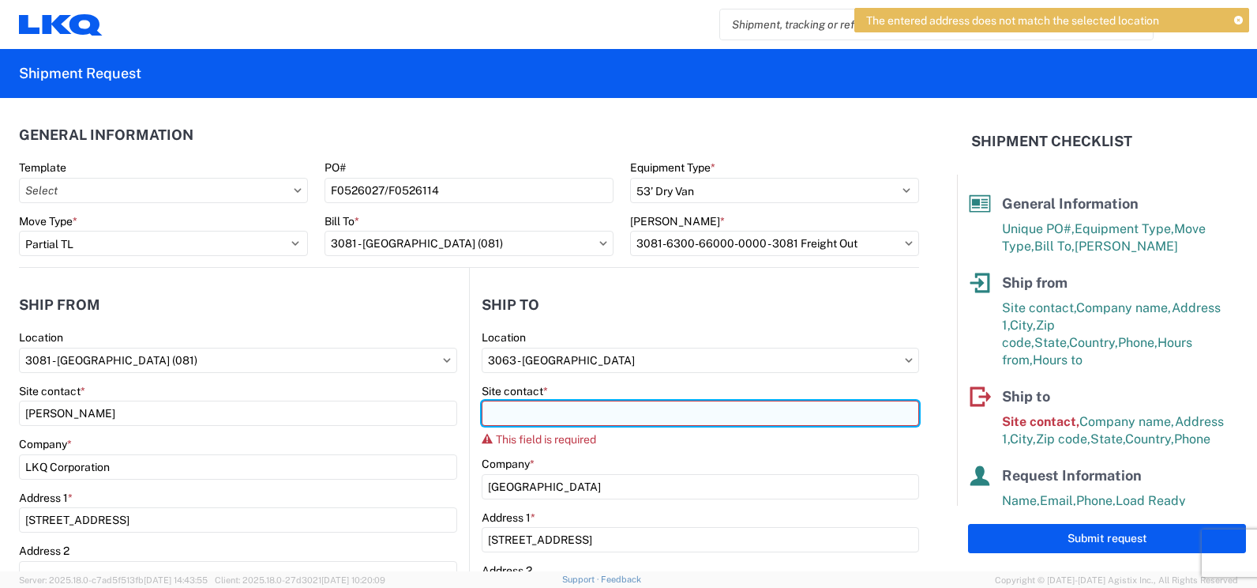
click at [611, 418] on input "Site contact *" at bounding box center [701, 412] width 438 height 25
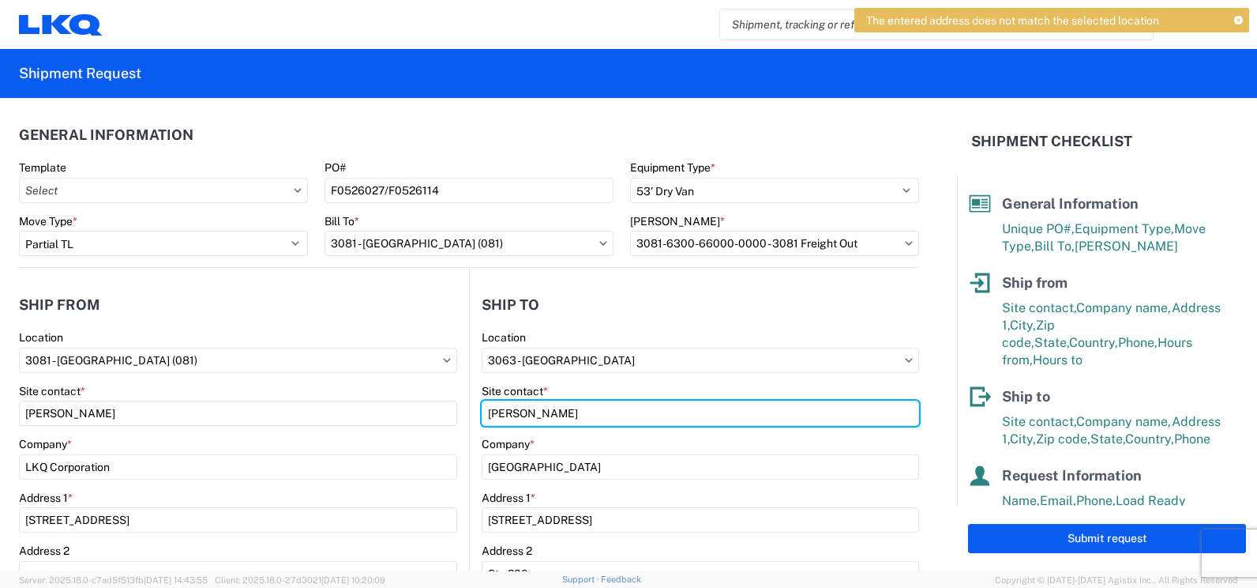
scroll to position [414, 0]
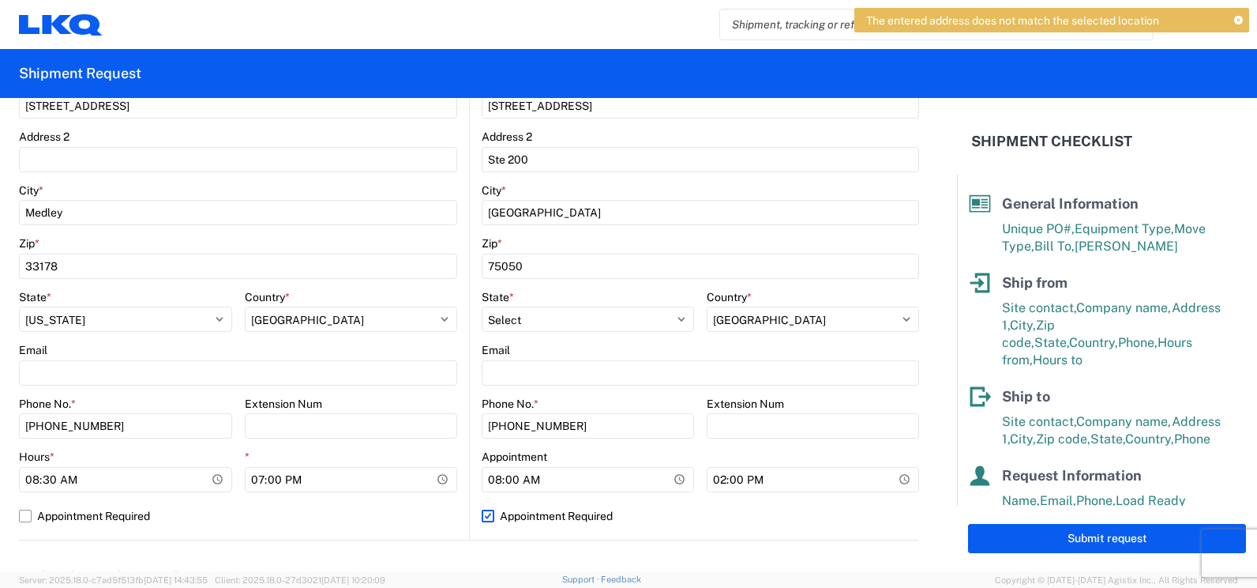
type input "[PERSON_NAME]"
click at [933, 397] on form "General Information Template PO# F0526027/F0526114 Equipment Type * Select 53’ …" at bounding box center [478, 334] width 957 height 473
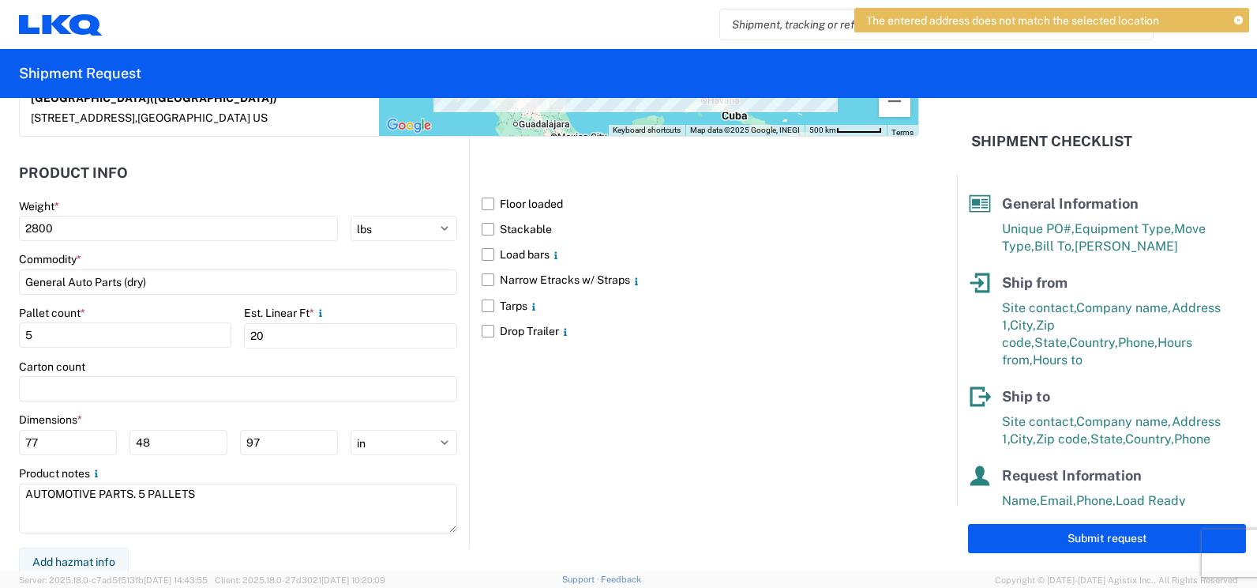
scroll to position [1422, 0]
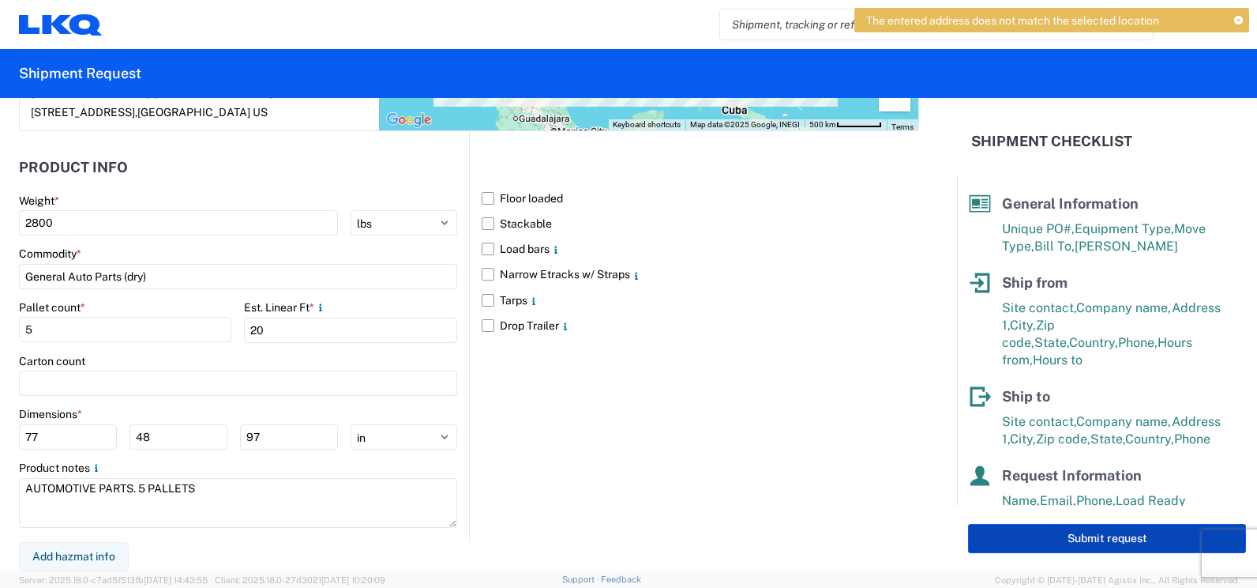
click at [1029, 527] on button "Submit request" at bounding box center [1107, 538] width 278 height 29
